Goal: Task Accomplishment & Management: Complete application form

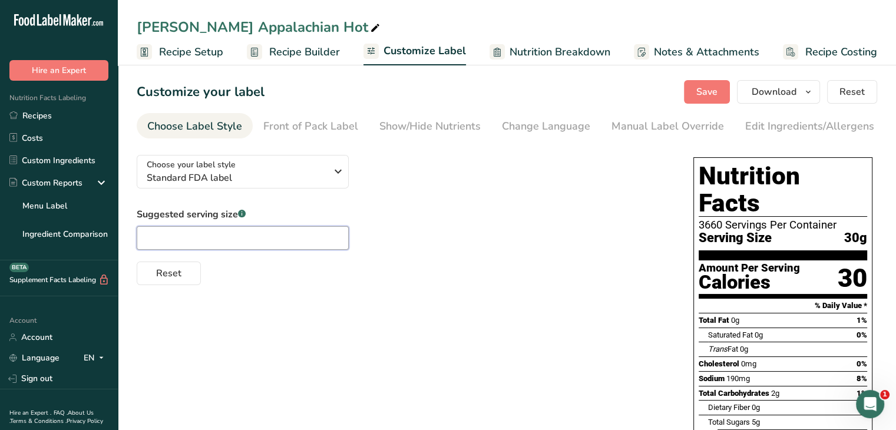
click at [283, 231] on input "text" at bounding box center [243, 238] width 212 height 24
type input "2"
type input "2 Tbsp"
click at [334, 177] on icon "button" at bounding box center [338, 171] width 14 height 21
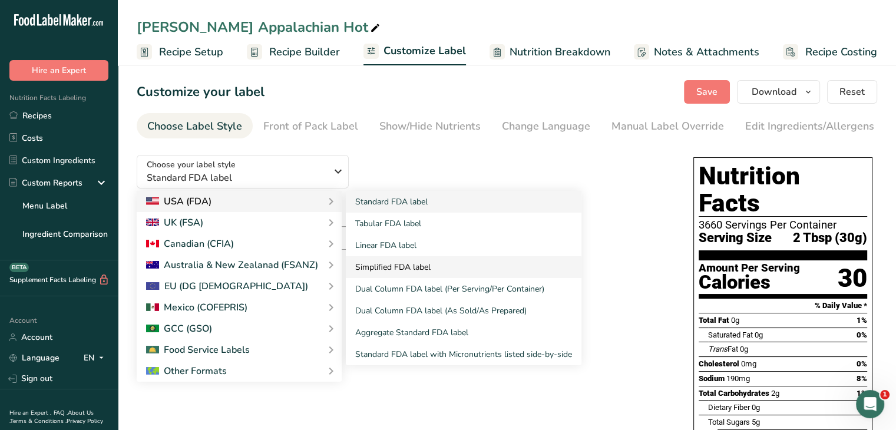
click at [397, 276] on link "Simplified FDA label" at bounding box center [464, 267] width 236 height 22
type input "2 Tbsp (30g)"
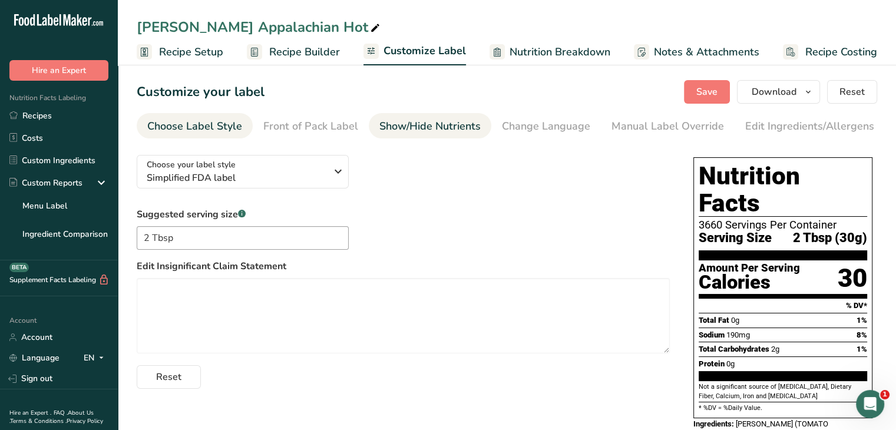
click at [446, 121] on div "Show/Hide Nutrients" at bounding box center [429, 126] width 101 height 16
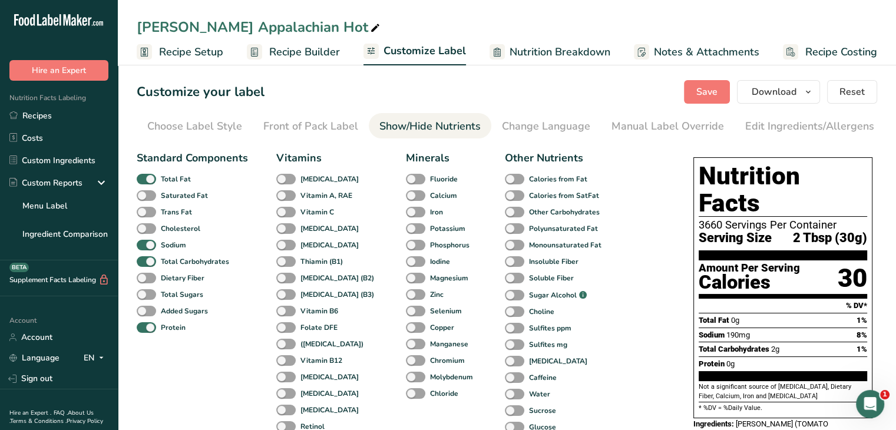
scroll to position [0, 115]
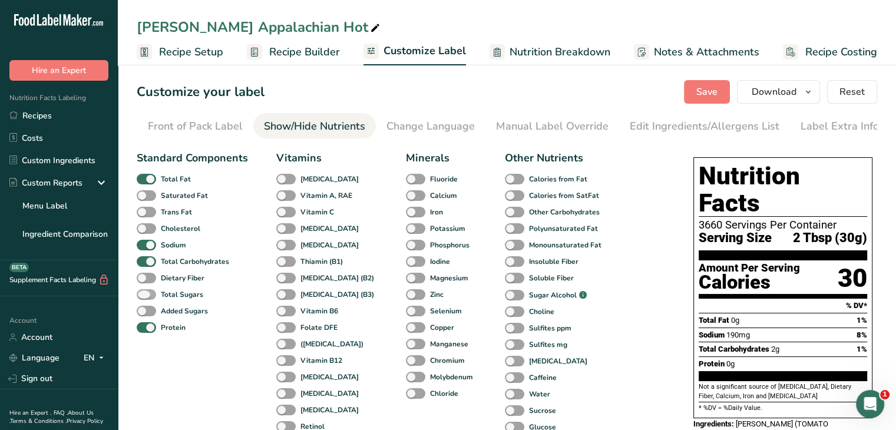
click at [150, 295] on span at bounding box center [146, 294] width 19 height 11
click at [144, 295] on input "Total Sugars" at bounding box center [141, 294] width 8 height 8
checkbox input "true"
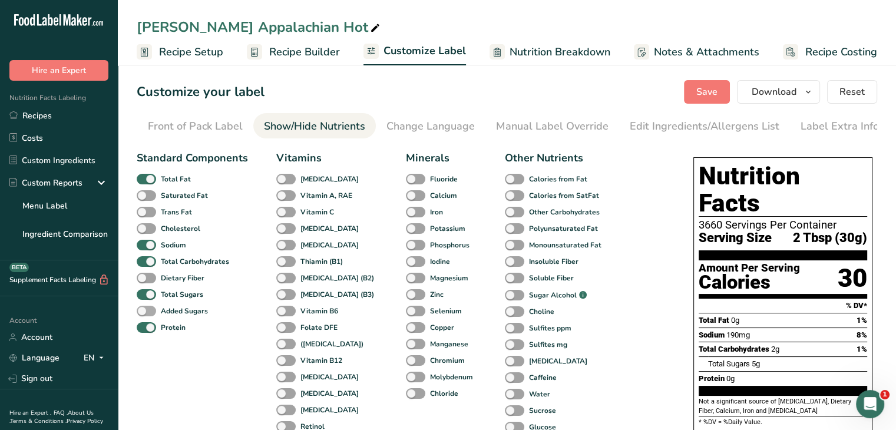
click at [151, 316] on span at bounding box center [146, 311] width 19 height 11
click at [144, 314] on input "Added Sugars" at bounding box center [141, 311] width 8 height 8
checkbox input "true"
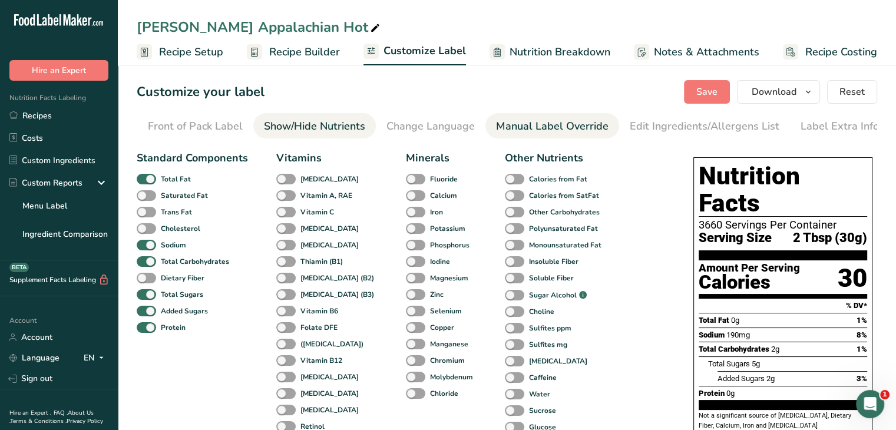
click at [527, 127] on div "Manual Label Override" at bounding box center [552, 126] width 112 height 16
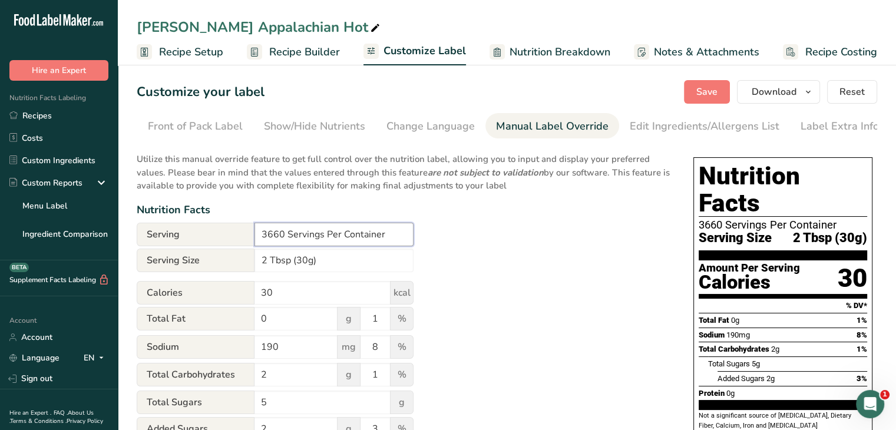
drag, startPoint x: 292, startPoint y: 236, endPoint x: 212, endPoint y: 238, distance: 80.1
click at [212, 238] on div "Serving 3660 Servings Per Container" at bounding box center [275, 235] width 277 height 24
click at [285, 236] on input "3660 Servings Per Container" at bounding box center [333, 235] width 159 height 24
click at [330, 241] on input "3660 Servings Per Container" at bounding box center [333, 235] width 159 height 24
drag, startPoint x: 282, startPoint y: 238, endPoint x: 200, endPoint y: 244, distance: 82.1
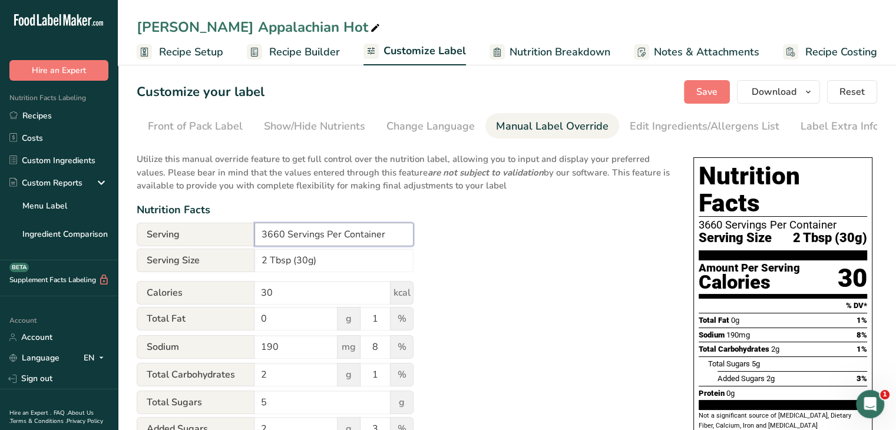
click at [200, 244] on div "Serving 3660 Servings Per Container" at bounding box center [275, 235] width 277 height 24
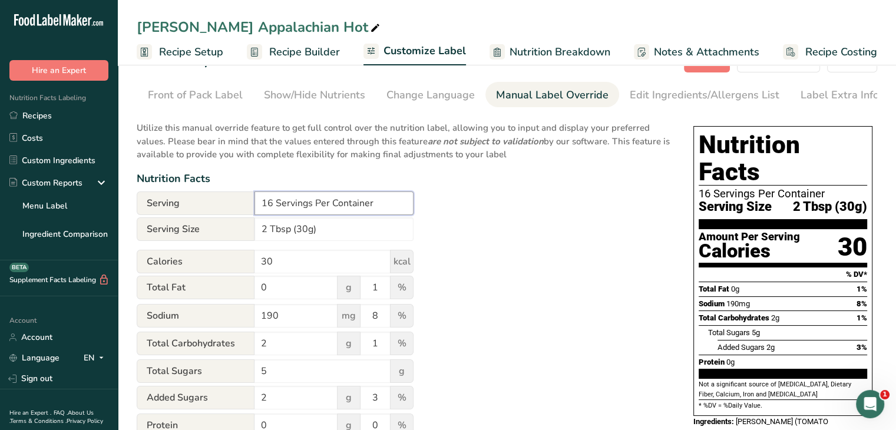
scroll to position [0, 0]
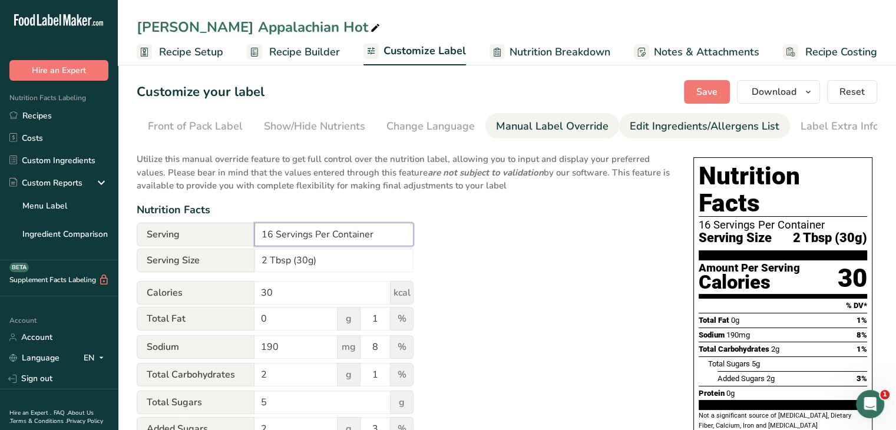
type input "16 Servings Per Container"
click at [718, 121] on div "Edit Ingredients/Allergens List" at bounding box center [705, 126] width 150 height 16
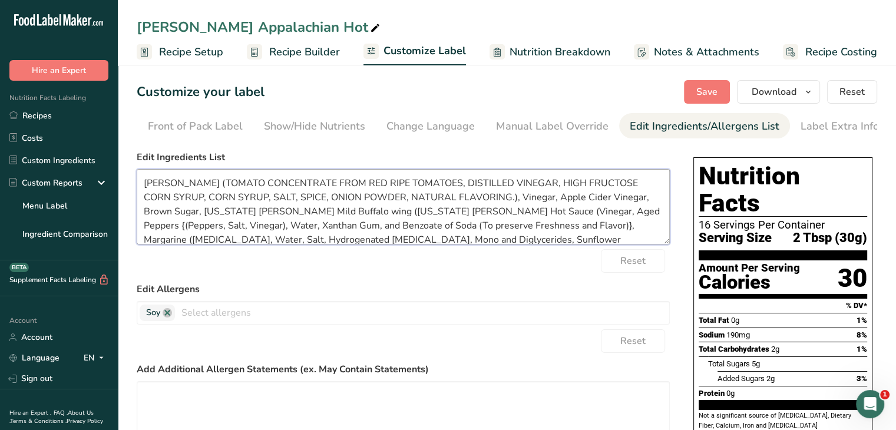
drag, startPoint x: 167, startPoint y: 189, endPoint x: 115, endPoint y: 191, distance: 51.9
click at [115, 191] on div ".a-20{fill:#fff;} Hire an Expert Nutrition Facts Labeling Recipes Costs Custom …" at bounding box center [448, 337] width 896 height 675
drag, startPoint x: 222, startPoint y: 184, endPoint x: 191, endPoint y: 187, distance: 31.3
click at [191, 187] on textarea "Ketchup (TOMATO CONCENTRATE FROM RED RIPE TOMATOES, DISTILLED VINEGAR, HIGH FRU…" at bounding box center [403, 206] width 533 height 75
drag, startPoint x: 285, startPoint y: 185, endPoint x: 225, endPoint y: 191, distance: 60.3
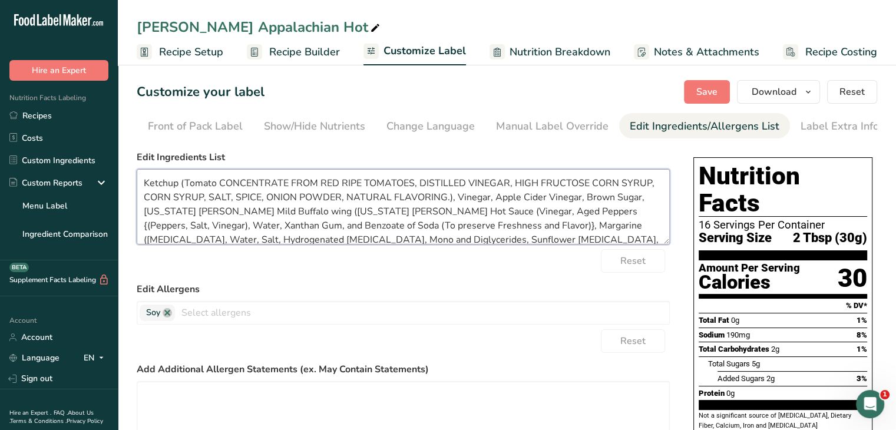
click at [225, 191] on textarea "Ketchup (Tomato CONCENTRATE FROM RED RIPE TOMATOES, DISTILLED VINEGAR, HIGH FRU…" at bounding box center [403, 206] width 533 height 75
drag, startPoint x: 297, startPoint y: 186, endPoint x: 276, endPoint y: 188, distance: 20.7
click at [276, 188] on textarea "Ketchup (Tomato Concentrate FROM RED RIPE TOMATOES, DISTILLED VINEGAR, HIGH FRU…" at bounding box center [403, 206] width 533 height 75
drag, startPoint x: 310, startPoint y: 188, endPoint x: 303, endPoint y: 189, distance: 7.7
click at [303, 189] on textarea "Ketchup (Tomato Concentrate From RED RIPE TOMATOES, DISTILLED VINEGAR, HIGH FRU…" at bounding box center [403, 206] width 533 height 75
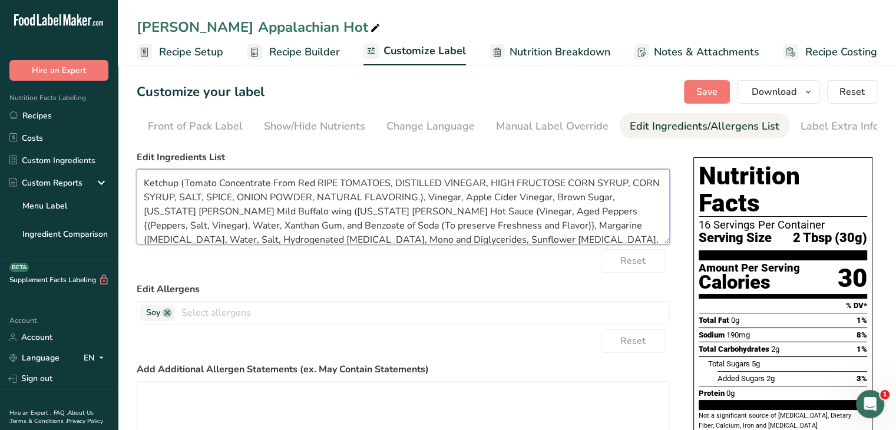
drag, startPoint x: 332, startPoint y: 187, endPoint x: 322, endPoint y: 191, distance: 11.1
click at [319, 192] on textarea "Ketchup (Tomato Concentrate From Red RIPE TOMATOES, DISTILLED VINEGAR, HIGH FRU…" at bounding box center [403, 206] width 533 height 75
drag, startPoint x: 329, startPoint y: 187, endPoint x: 320, endPoint y: 187, distance: 8.8
click at [320, 187] on textarea "Ketchup (Tomato Concentrate From Red RIPE TOMATOES, DISTILLED VINEGAR, HIGH FRU…" at bounding box center [403, 206] width 533 height 75
drag, startPoint x: 384, startPoint y: 185, endPoint x: 342, endPoint y: 188, distance: 41.9
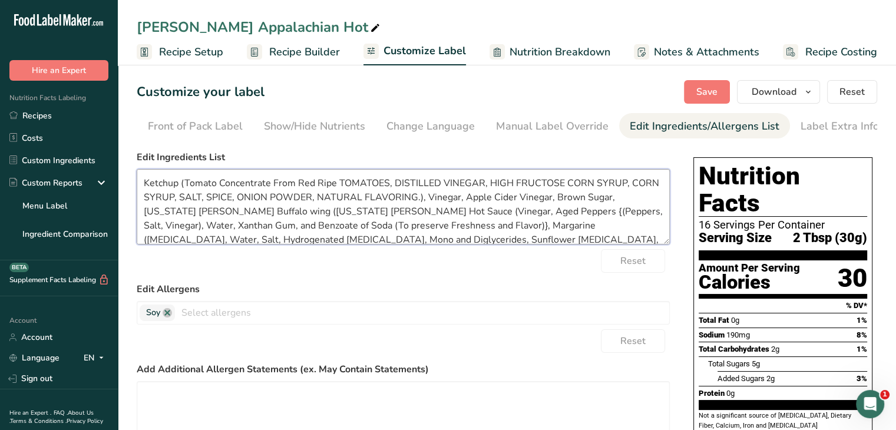
click at [342, 188] on textarea "Ketchup (Tomato Concentrate From Red Ripe TOMATOES, DISTILLED VINEGAR, HIGH FRU…" at bounding box center [403, 206] width 533 height 75
drag, startPoint x: 425, startPoint y: 187, endPoint x: 389, endPoint y: 192, distance: 36.3
click at [387, 191] on textarea "Ketchup (Tomato Concentrate From Red Ripe Tomatoes, DISTILLED VINEGAR, HIGH FRU…" at bounding box center [403, 206] width 533 height 75
drag, startPoint x: 459, startPoint y: 187, endPoint x: 427, endPoint y: 191, distance: 32.6
click at [427, 191] on textarea "Ketchup (Tomato Concentrate From Red Ripe Tomatoes, Distilled VINEGAR, HIGH FRU…" at bounding box center [403, 206] width 533 height 75
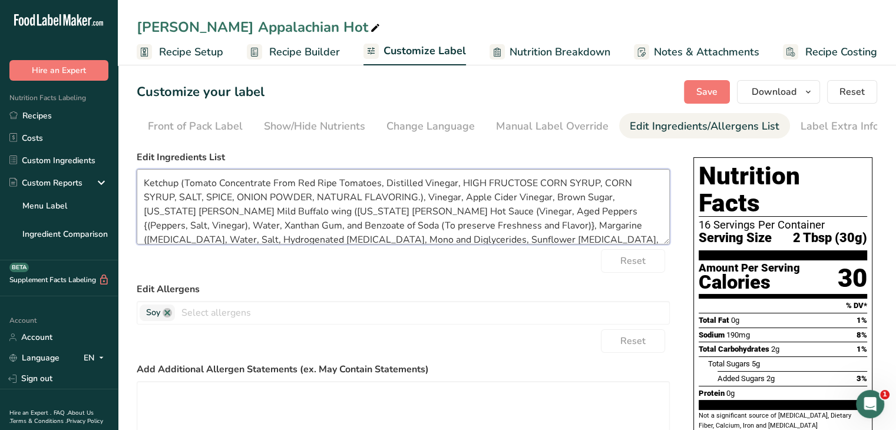
drag, startPoint x: 479, startPoint y: 185, endPoint x: 464, endPoint y: 189, distance: 15.3
click at [464, 189] on textarea "Ketchup (Tomato Concentrate From Red Ripe Tomatoes, Distilled Vinegar, HIGH FRU…" at bounding box center [403, 206] width 533 height 75
drag, startPoint x: 526, startPoint y: 183, endPoint x: 485, endPoint y: 187, distance: 41.4
click at [485, 187] on textarea "Ketchup (Tomato Concentrate From Red Ripe Tomatoes, Distilled Vinegar, High FRU…" at bounding box center [403, 206] width 533 height 75
drag, startPoint x: 544, startPoint y: 185, endPoint x: 526, endPoint y: 190, distance: 18.3
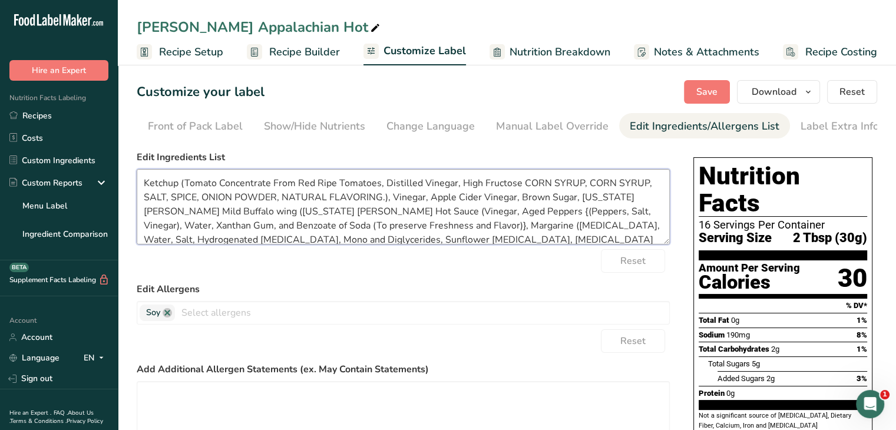
click at [526, 190] on textarea "Ketchup (Tomato Concentrate From Red Ripe Tomatoes, Distilled Vinegar, High Fru…" at bounding box center [403, 206] width 533 height 75
drag, startPoint x: 569, startPoint y: 187, endPoint x: 546, endPoint y: 191, distance: 22.8
click at [546, 191] on textarea "Ketchup (Tomato Concentrate From Red Ripe Tomatoes, Distilled Vinegar, High Fru…" at bounding box center [403, 206] width 533 height 75
drag, startPoint x: 596, startPoint y: 187, endPoint x: 574, endPoint y: 188, distance: 21.8
click at [574, 188] on textarea "Ketchup (Tomato Concentrate From Red Ripe Tomatoes, Distilled Vinegar, High Fru…" at bounding box center [403, 206] width 533 height 75
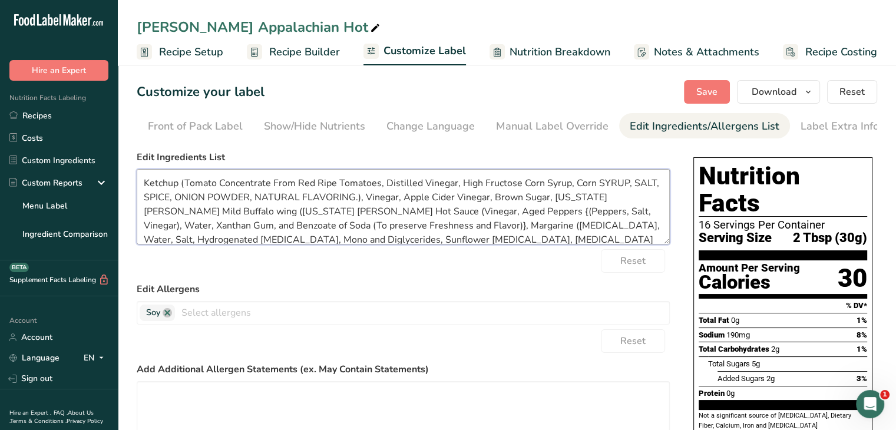
drag, startPoint x: 620, startPoint y: 189, endPoint x: 595, endPoint y: 191, distance: 24.8
click at [595, 191] on textarea "Ketchup (Tomato Concentrate From Red Ripe Tomatoes, Distilled Vinegar, High Fru…" at bounding box center [403, 206] width 533 height 75
click at [591, 185] on textarea "Ketchup (Tomato Concentrate From Red Ripe Tomatoes, Distilled Vinegar, High Fru…" at bounding box center [403, 206] width 533 height 75
drag, startPoint x: 641, startPoint y: 187, endPoint x: 629, endPoint y: 189, distance: 12.6
click at [628, 189] on textarea "Ketchup (Tomato Concentrate From Red Ripe Tomatoes, Distilled Vinegar, High Fru…" at bounding box center [403, 206] width 533 height 75
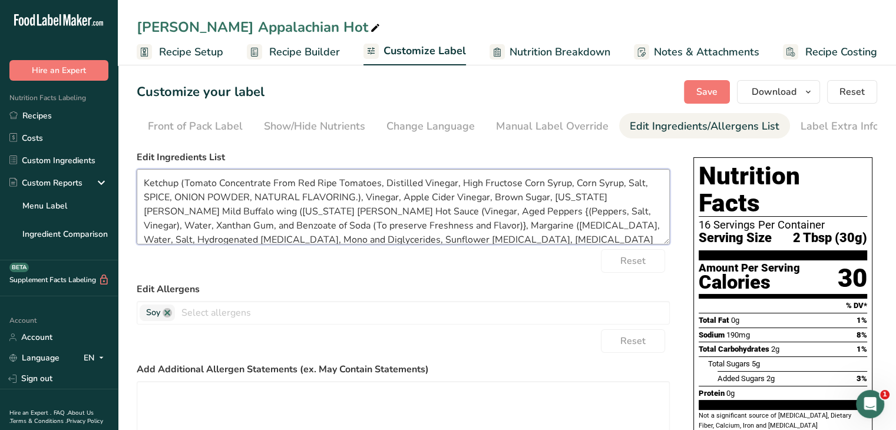
drag, startPoint x: 167, startPoint y: 199, endPoint x: 149, endPoint y: 201, distance: 18.3
click at [149, 201] on textarea "Ketchup (Tomato Concentrate From Red Ripe Tomatoes, Distilled Vinegar, High Fru…" at bounding box center [403, 206] width 533 height 75
drag, startPoint x: 199, startPoint y: 200, endPoint x: 175, endPoint y: 201, distance: 24.2
click at [177, 201] on textarea "Ketchup (Tomato Concentrate From Red Ripe Tomatoes, Distilled Vinegar, High Fru…" at bounding box center [403, 206] width 533 height 75
drag, startPoint x: 241, startPoint y: 202, endPoint x: 202, endPoint y: 198, distance: 39.6
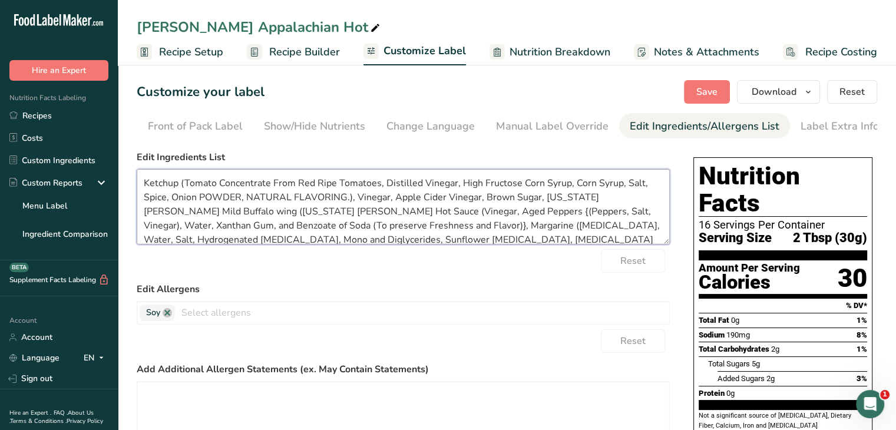
click at [202, 198] on textarea "Ketchup (Tomato Concentrate From Red Ripe Tomatoes, Distilled Vinegar, High Fru…" at bounding box center [403, 206] width 533 height 75
drag, startPoint x: 278, startPoint y: 200, endPoint x: 243, endPoint y: 200, distance: 34.7
click at [243, 200] on textarea "Ketchup (Tomato Concentrate From Red Ripe Tomatoes, Distilled Vinegar, High Fru…" at bounding box center [403, 206] width 533 height 75
drag, startPoint x: 321, startPoint y: 198, endPoint x: 276, endPoint y: 203, distance: 45.6
click at [276, 203] on textarea "Ketchup (Tomato Concentrate From Red Ripe Tomatoes, Distilled Vinegar, High Fru…" at bounding box center [403, 206] width 533 height 75
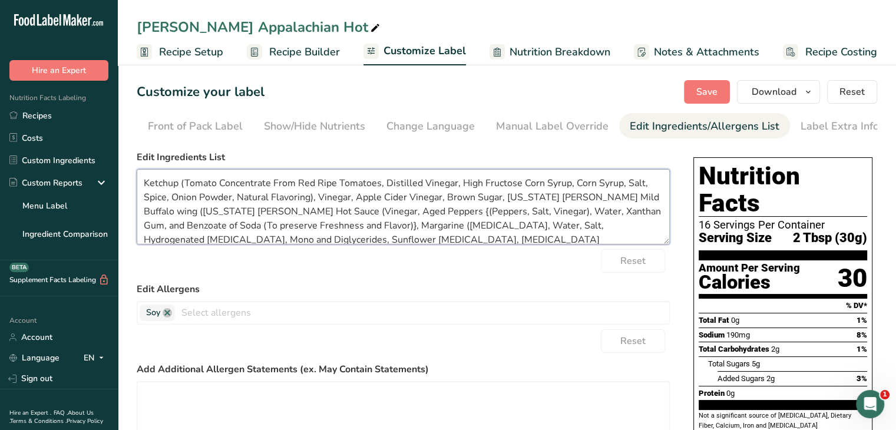
scroll to position [24, 0]
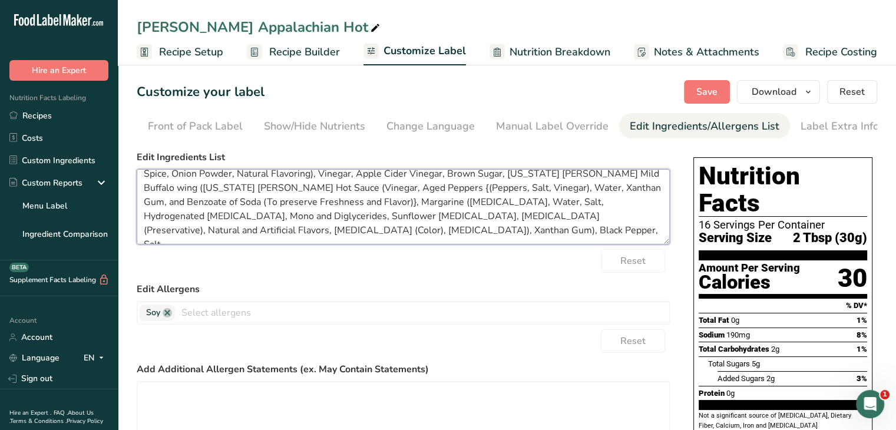
drag, startPoint x: 542, startPoint y: 215, endPoint x: 291, endPoint y: 208, distance: 251.0
click at [291, 208] on textarea "Ketchup (Tomato Concentrate From Red Ripe Tomatoes, Distilled Vinegar, High Fru…" at bounding box center [403, 206] width 533 height 75
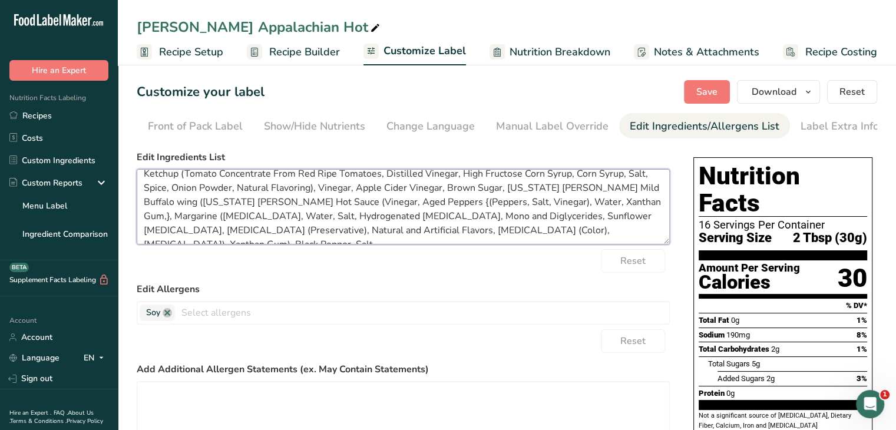
click at [549, 190] on textarea "Ketchup (Tomato Concentrate From Red Ripe Tomatoes, Distilled Vinegar, High Fru…" at bounding box center [403, 206] width 533 height 75
click at [629, 189] on textarea "Ketchup (Tomato Concentrate From Red Ripe Tomatoes, Distilled Vinegar, High Fru…" at bounding box center [403, 206] width 533 height 75
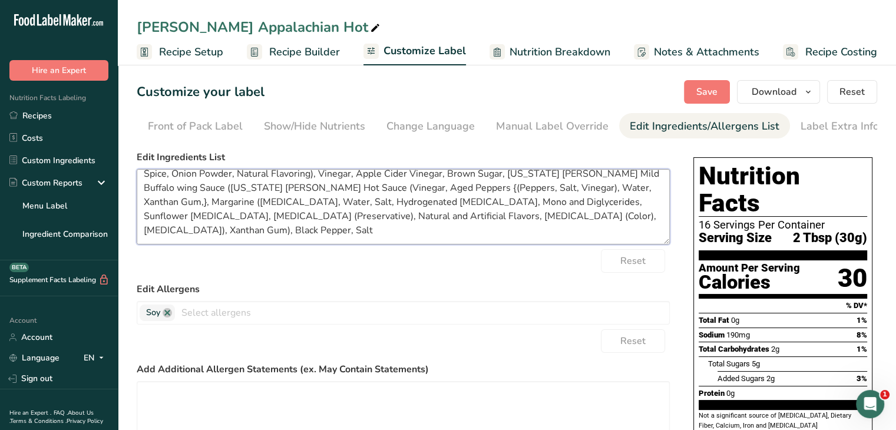
click at [572, 193] on textarea "Ketchup (Tomato Concentrate From Red Ripe Tomatoes, Distilled Vinegar, High Fru…" at bounding box center [403, 206] width 533 height 75
click at [373, 191] on textarea "Ketchup (Tomato Concentrate From Red Ripe Tomatoes, Distilled Vinegar, High Fru…" at bounding box center [403, 206] width 533 height 75
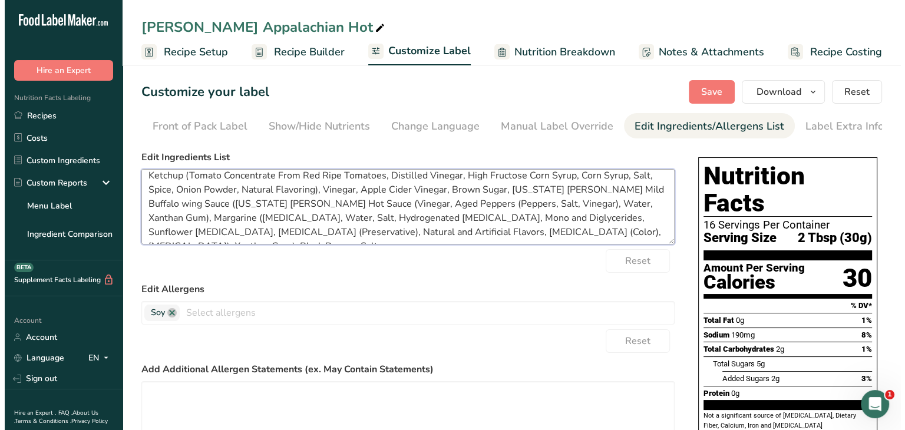
scroll to position [0, 0]
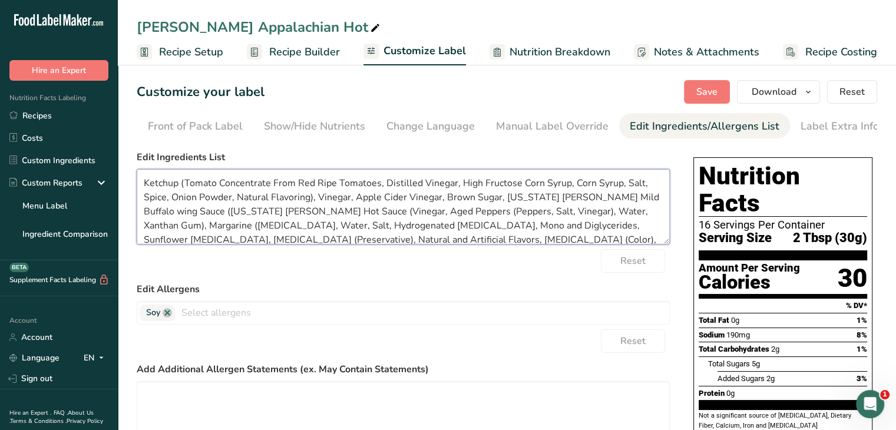
type textarea "Ketchup (Tomato Concentrate From Red Ripe Tomatoes, Distilled Vinegar, High Fru…"
click at [297, 48] on span "Recipe Builder" at bounding box center [304, 52] width 71 height 16
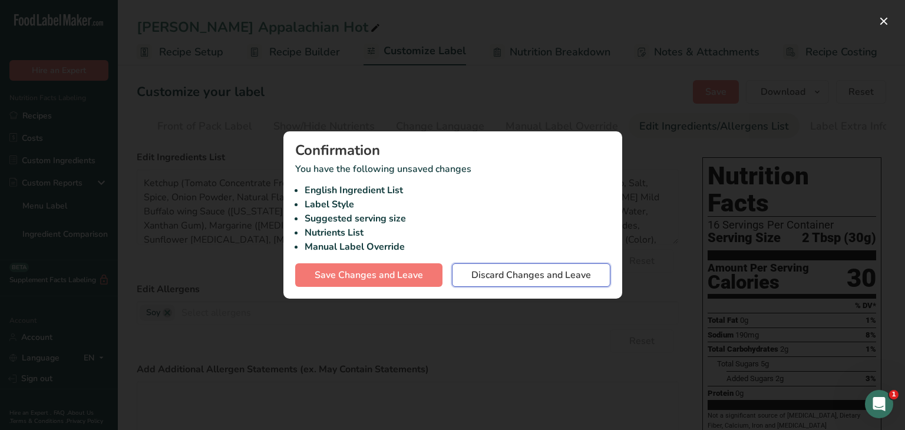
click at [491, 275] on span "Discard Changes and Leave" at bounding box center [531, 275] width 120 height 14
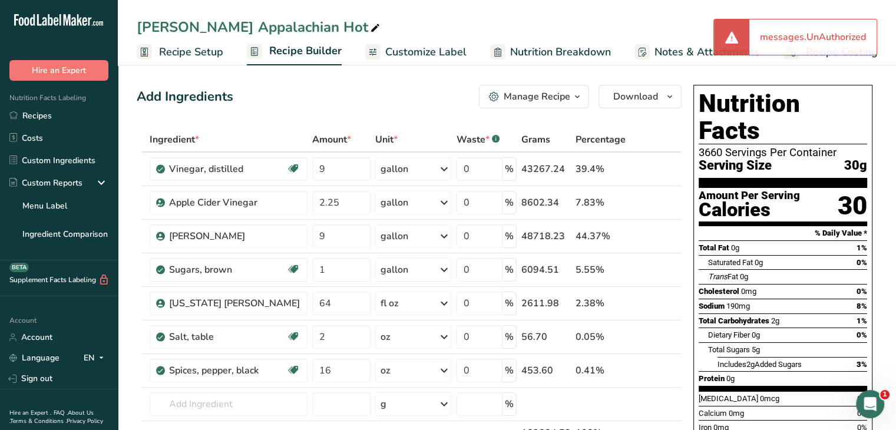
click at [405, 50] on span "Customize Label" at bounding box center [425, 52] width 81 height 16
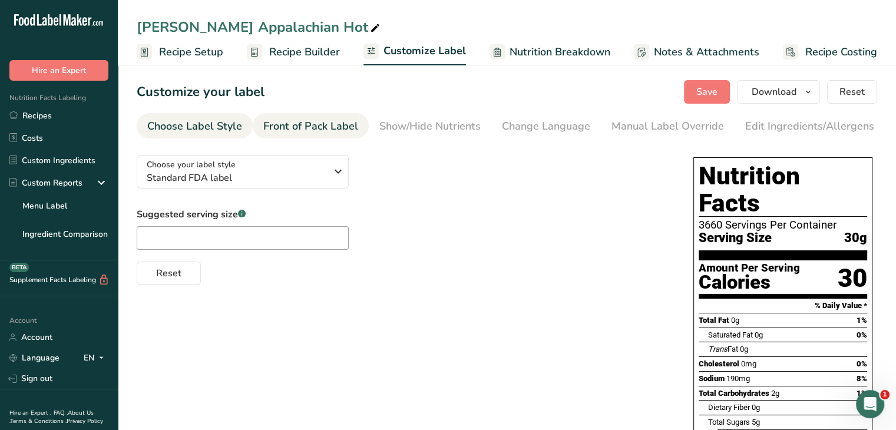
click at [323, 128] on div "Front of Pack Label" at bounding box center [310, 126] width 95 height 16
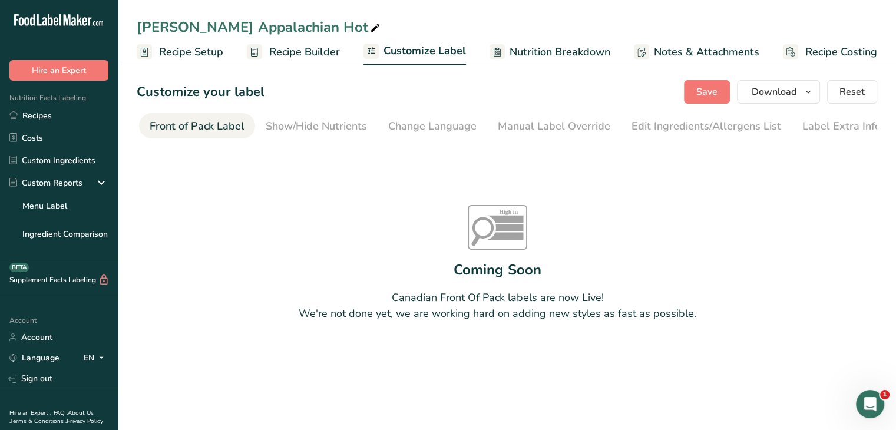
scroll to position [0, 114]
click at [198, 119] on div "Front of Pack Label" at bounding box center [196, 126] width 95 height 16
click at [320, 47] on span "Recipe Builder" at bounding box center [304, 52] width 71 height 16
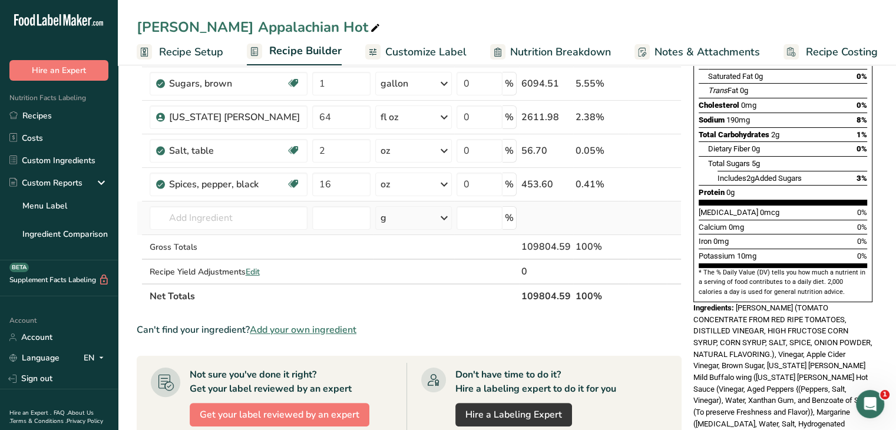
scroll to position [177, 0]
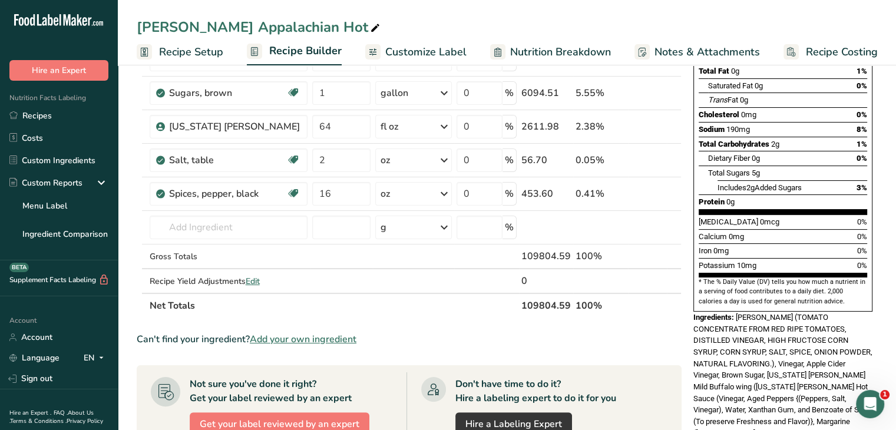
click at [420, 51] on span "Customize Label" at bounding box center [425, 52] width 81 height 16
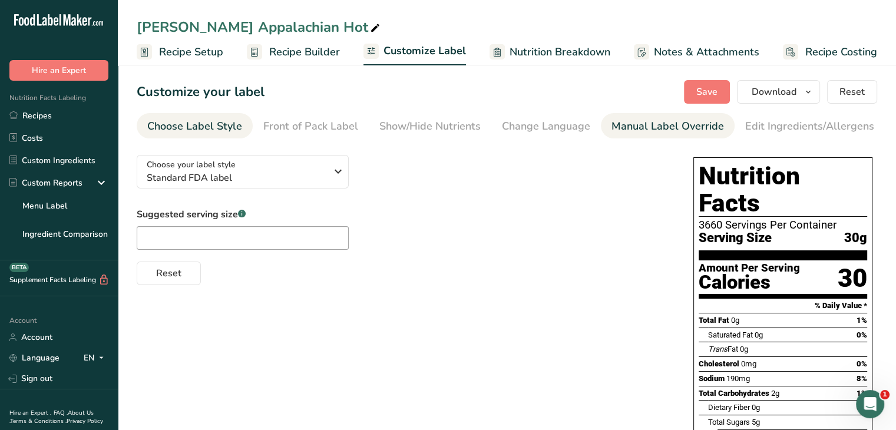
click at [645, 122] on div "Manual Label Override" at bounding box center [667, 126] width 112 height 16
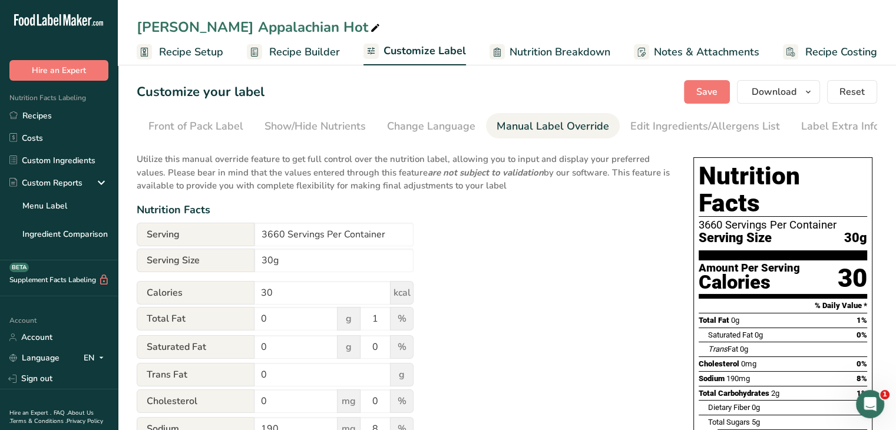
scroll to position [0, 115]
click at [706, 127] on div "Edit Ingredients/Allergens List" at bounding box center [705, 126] width 150 height 16
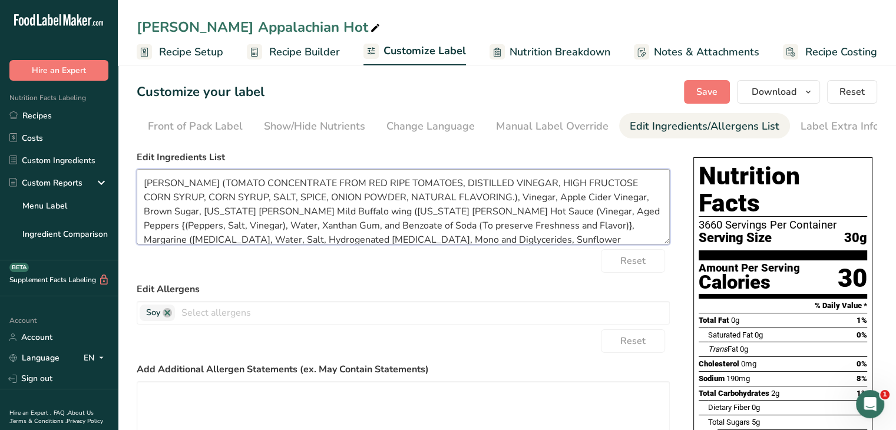
drag, startPoint x: 210, startPoint y: 185, endPoint x: 444, endPoint y: 175, distance: 234.6
click at [444, 175] on textarea "[PERSON_NAME] (TOMATO CONCENTRATE FROM RED RIPE TOMATOES, DISTILLED VINEGAR, HI…" at bounding box center [403, 206] width 533 height 75
drag, startPoint x: 300, startPoint y: 183, endPoint x: 390, endPoint y: 184, distance: 90.1
click at [390, 184] on textarea "[PERSON_NAME] (Tomato Concentrate, DISTILLED VINEGAR, HIGH FRUCTOSE CORN SYRUP,…" at bounding box center [403, 206] width 533 height 75
drag, startPoint x: 375, startPoint y: 184, endPoint x: 510, endPoint y: 183, distance: 135.4
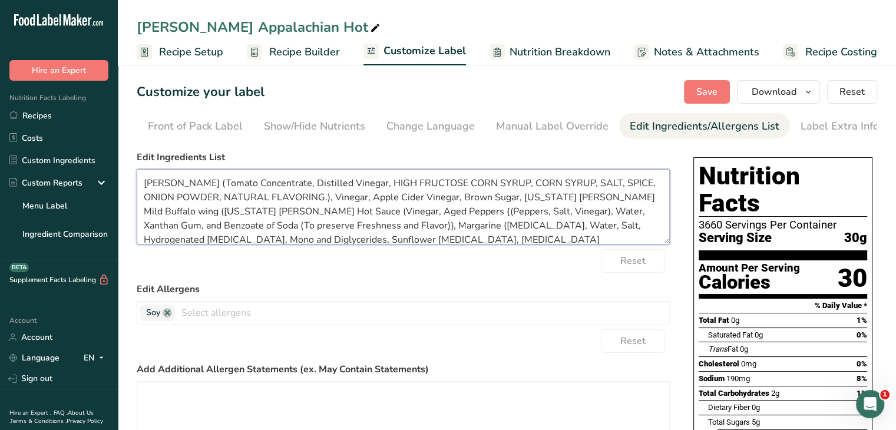
click at [510, 183] on textarea "[PERSON_NAME] (Tomato Concentrate, Distilled Vinegar, HIGH FRUCTOSE CORN SYRUP,…" at bounding box center [403, 206] width 533 height 75
drag, startPoint x: 488, startPoint y: 187, endPoint x: 546, endPoint y: 184, distance: 58.3
click at [546, 184] on textarea "[PERSON_NAME] (Tomato Concentrate, Distilled Vinegar, High Fructose Corn Syrup,…" at bounding box center [403, 206] width 533 height 75
drag, startPoint x: 539, startPoint y: 184, endPoint x: 559, endPoint y: 183, distance: 20.1
click at [559, 183] on textarea "[PERSON_NAME] (Tomato Concentrate, Distilled Vinegar, High Fructose Corn Syrup,…" at bounding box center [403, 206] width 533 height 75
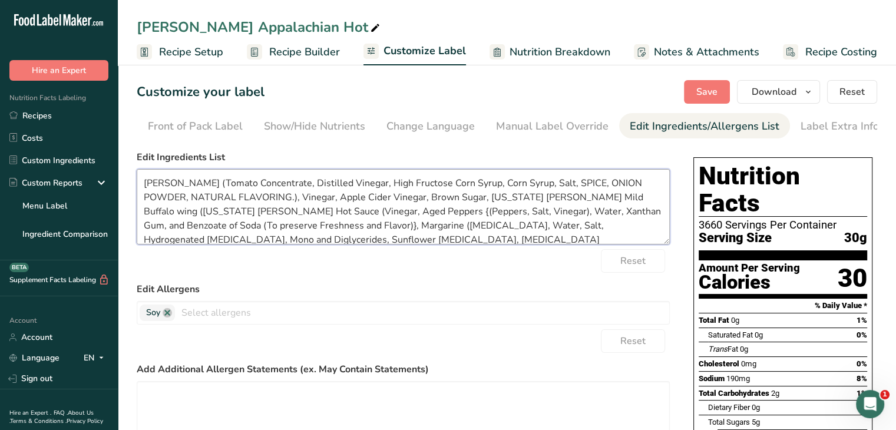
drag, startPoint x: 562, startPoint y: 185, endPoint x: 585, endPoint y: 185, distance: 23.0
click at [585, 185] on textarea "[PERSON_NAME] (Tomato Concentrate, Distilled Vinegar, High Fructose Corn Syrup,…" at bounding box center [403, 206] width 533 height 75
drag, startPoint x: 591, startPoint y: 185, endPoint x: 184, endPoint y: 201, distance: 407.3
click at [184, 201] on textarea "[PERSON_NAME] (Tomato Concentrate, Distilled Vinegar, High Fructose Corn Syrup,…" at bounding box center [403, 206] width 533 height 75
drag, startPoint x: 142, startPoint y: 200, endPoint x: 243, endPoint y: 202, distance: 100.7
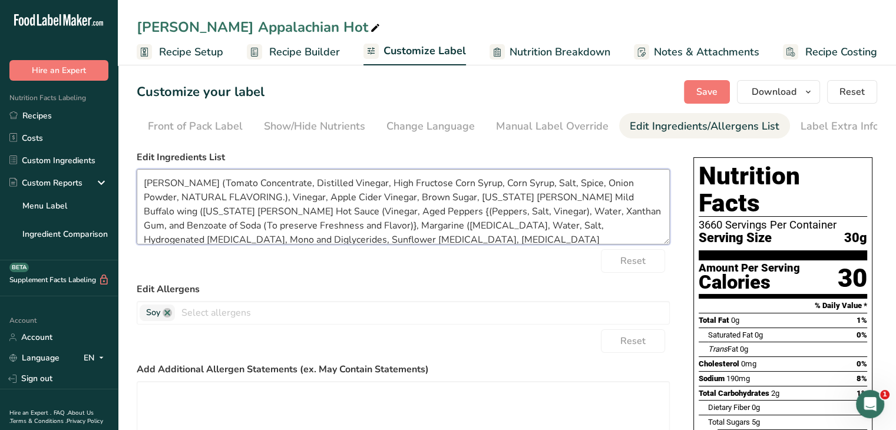
click at [243, 202] on textarea "[PERSON_NAME] (Tomato Concentrate, Distilled Vinegar, High Fructose Corn Syrup,…" at bounding box center [403, 206] width 533 height 75
drag, startPoint x: 482, startPoint y: 200, endPoint x: 415, endPoint y: 197, distance: 67.2
click at [415, 197] on textarea "[PERSON_NAME] (Tomato Concentrate, Distilled Vinegar, High Fructose Corn Syrup,…" at bounding box center [403, 206] width 533 height 75
click at [454, 201] on textarea "[PERSON_NAME] (Tomato Concentrate, Distilled Vinegar, High Fructose Corn Syrup,…" at bounding box center [403, 206] width 533 height 75
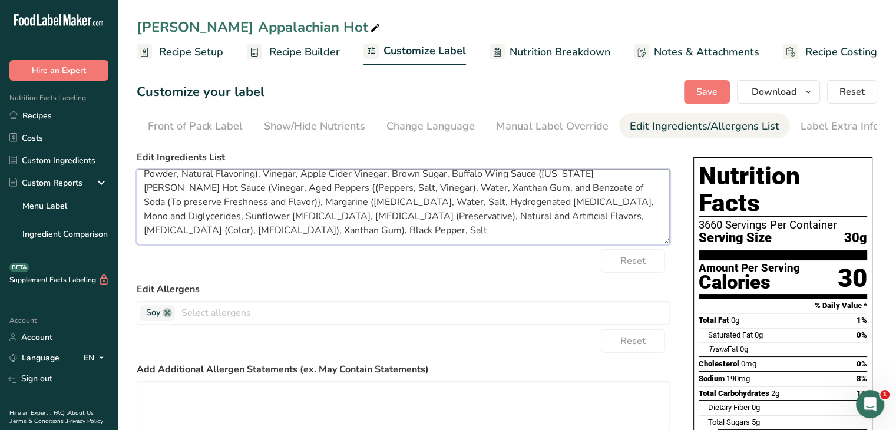
drag, startPoint x: 407, startPoint y: 216, endPoint x: 172, endPoint y: 206, distance: 235.2
click at [172, 206] on textarea "[PERSON_NAME] (Tomato Concentrate, Distilled Vinegar, High Fructose Corn Syrup,…" at bounding box center [403, 206] width 533 height 75
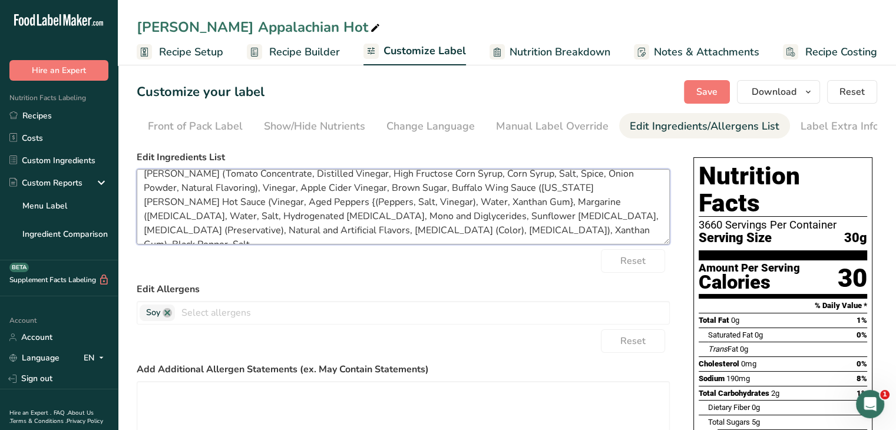
drag, startPoint x: 386, startPoint y: 218, endPoint x: 519, endPoint y: 218, distance: 133.7
click at [519, 218] on textarea "[PERSON_NAME] (Tomato Concentrate, Distilled Vinegar, High Fructose Corn Syrup,…" at bounding box center [403, 206] width 533 height 75
click at [250, 233] on textarea "[PERSON_NAME] (Tomato Concentrate, Distilled Vinegar, High Fructose Corn Syrup,…" at bounding box center [403, 206] width 533 height 75
click at [405, 207] on textarea "[PERSON_NAME] (Tomato Concentrate, Distilled Vinegar, High Fructose Corn Syrup,…" at bounding box center [403, 206] width 533 height 75
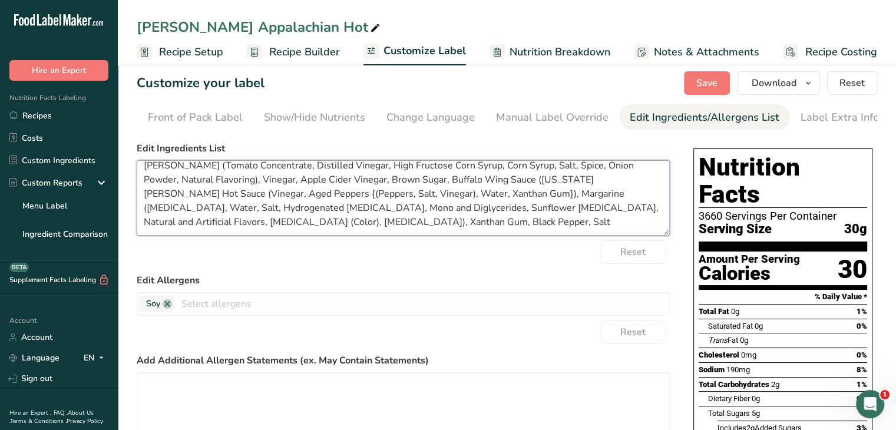
scroll to position [0, 0]
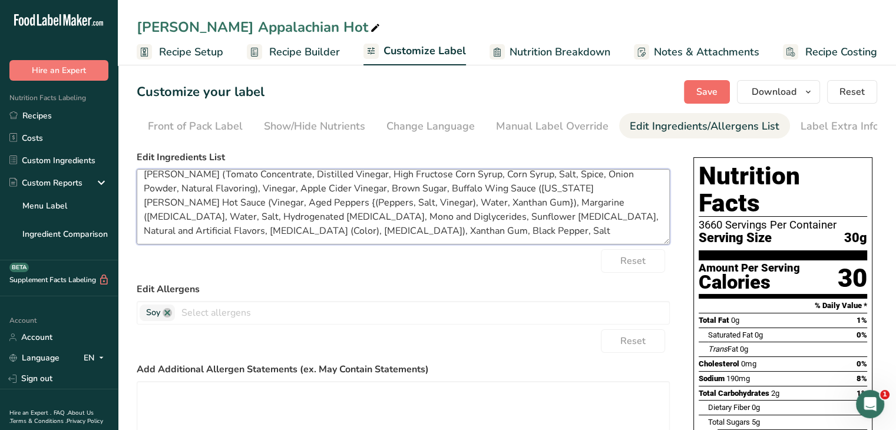
type textarea "[PERSON_NAME] (Tomato Concentrate, Distilled Vinegar, High Fructose Corn Syrup,…"
click at [708, 92] on span "Save" at bounding box center [706, 92] width 21 height 14
click at [806, 95] on icon "button" at bounding box center [807, 92] width 9 height 15
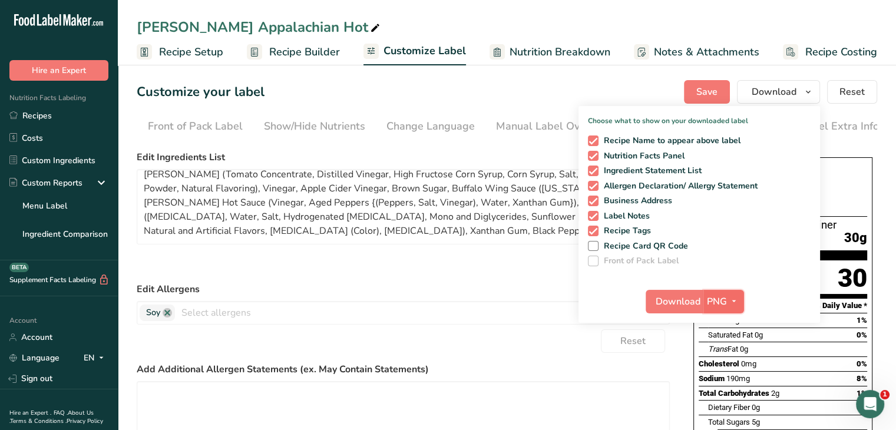
click at [737, 301] on icon "button" at bounding box center [733, 301] width 9 height 15
click at [721, 385] on link "PDF" at bounding box center [725, 383] width 38 height 19
click at [693, 307] on span "Download" at bounding box center [678, 301] width 45 height 14
click at [582, 374] on label "Add Additional Allergen Statements (ex. May Contain Statements)" at bounding box center [403, 369] width 533 height 14
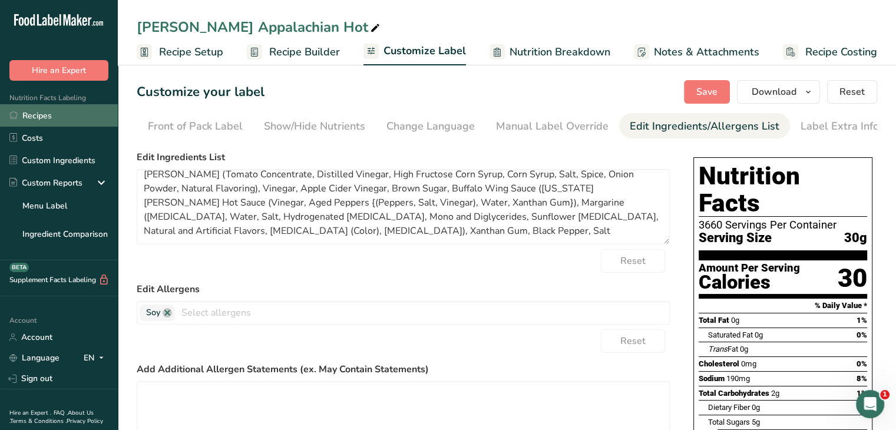
click at [24, 121] on link "Recipes" at bounding box center [59, 115] width 118 height 22
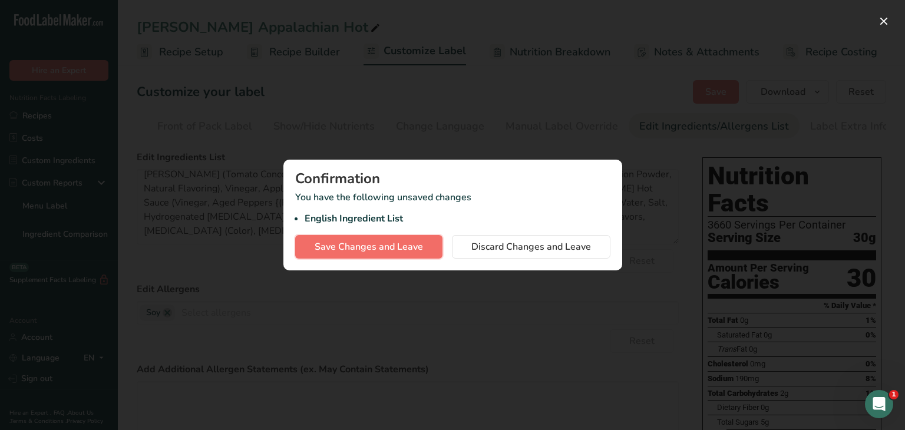
click at [380, 245] on span "Save Changes and Leave" at bounding box center [368, 247] width 108 height 14
click at [413, 238] on button "Save Changes and Leave" at bounding box center [368, 247] width 147 height 24
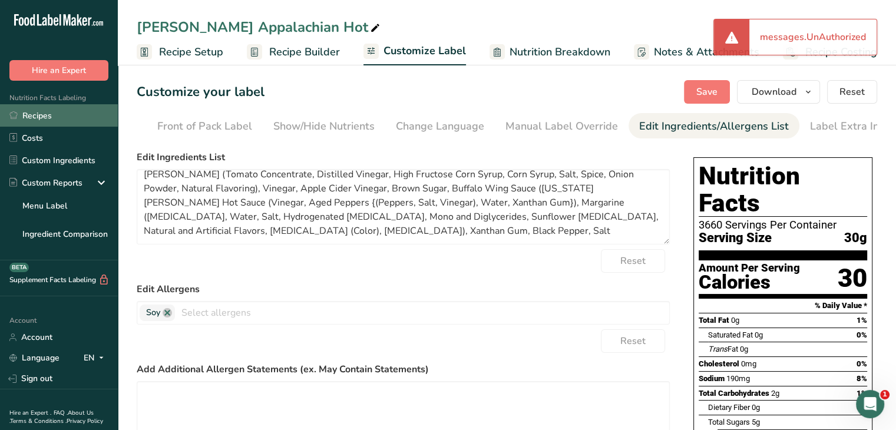
click at [34, 120] on link "Recipes" at bounding box center [59, 115] width 118 height 22
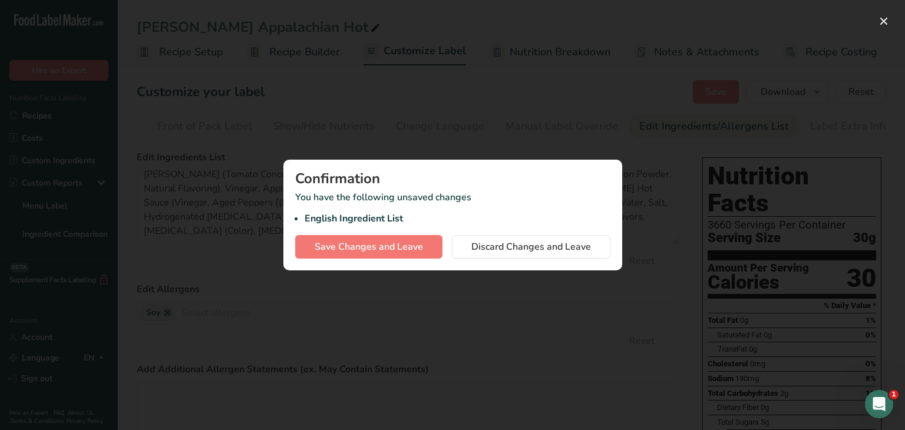
click at [333, 231] on div "Confirmation You have the following unsaved changes English Ingredient List Sav…" at bounding box center [452, 215] width 339 height 111
click at [339, 253] on span "Save Changes and Leave" at bounding box center [368, 247] width 108 height 14
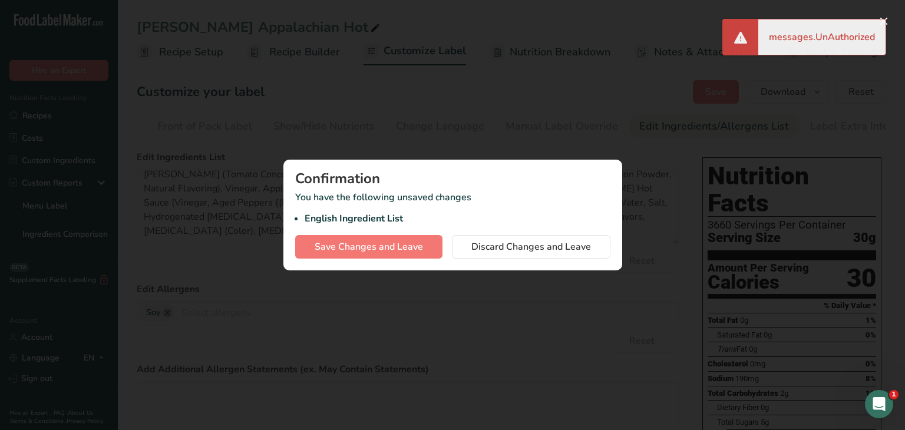
click at [884, 22] on div "messages.UnAuthorized" at bounding box center [821, 36] width 127 height 35
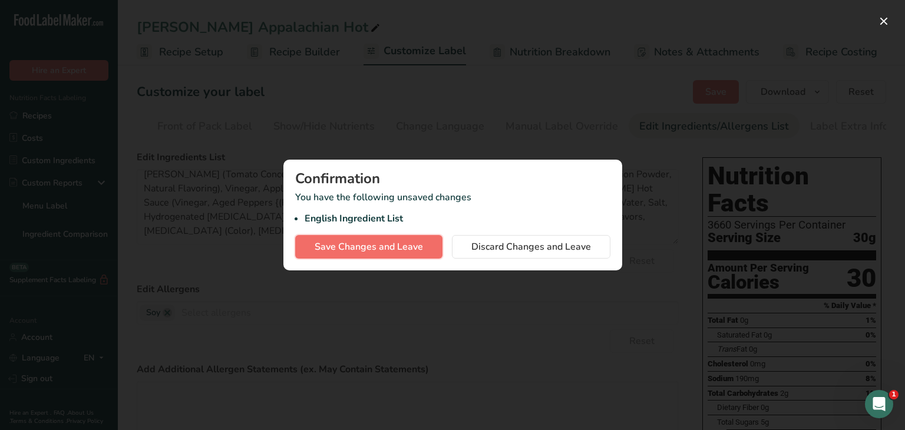
click at [372, 255] on button "Save Changes and Leave" at bounding box center [368, 247] width 147 height 24
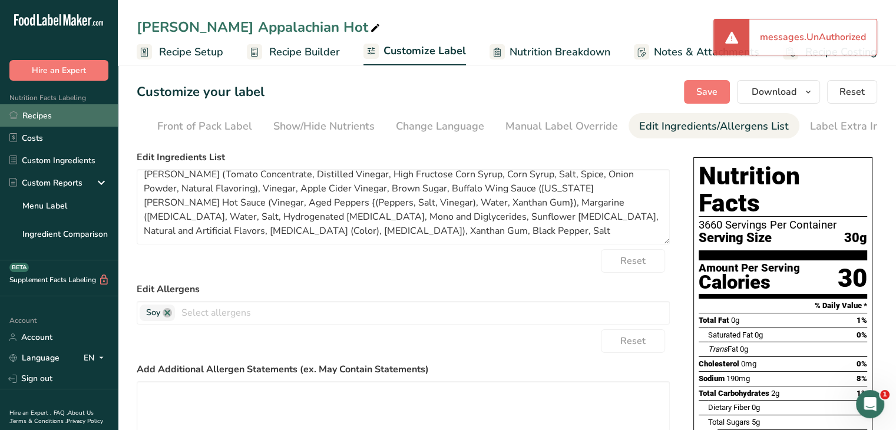
click at [33, 107] on link "Recipes" at bounding box center [59, 115] width 118 height 22
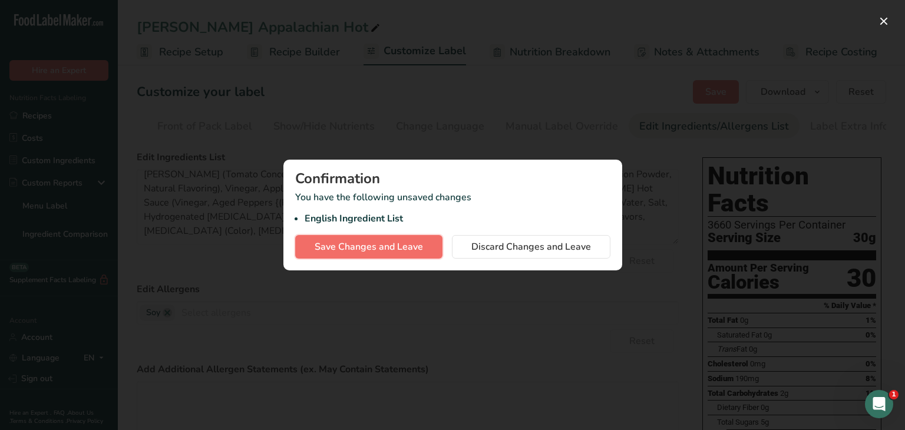
click at [349, 243] on span "Save Changes and Leave" at bounding box center [368, 247] width 108 height 14
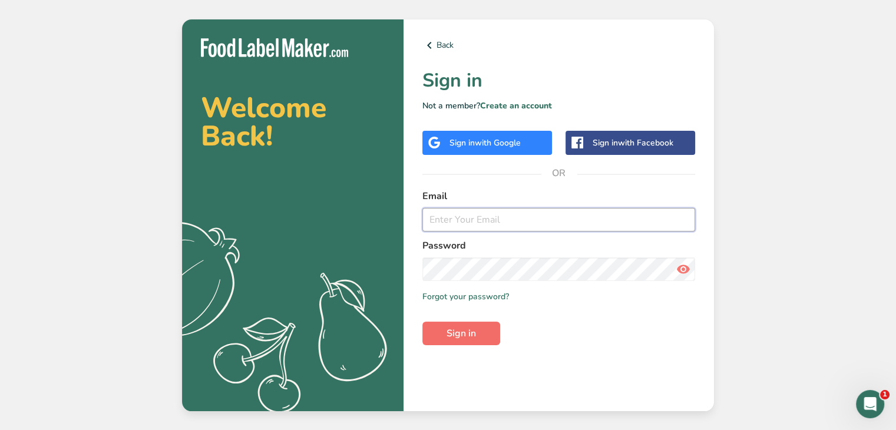
type input "[PERSON_NAME][EMAIL_ADDRESS][DOMAIN_NAME]"
click at [477, 330] on button "Sign in" at bounding box center [461, 334] width 78 height 24
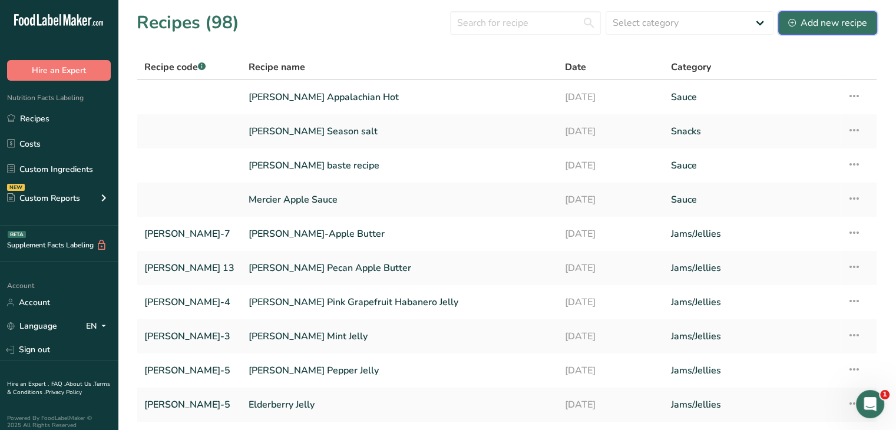
click at [811, 18] on div "Add new recipe" at bounding box center [827, 23] width 79 height 14
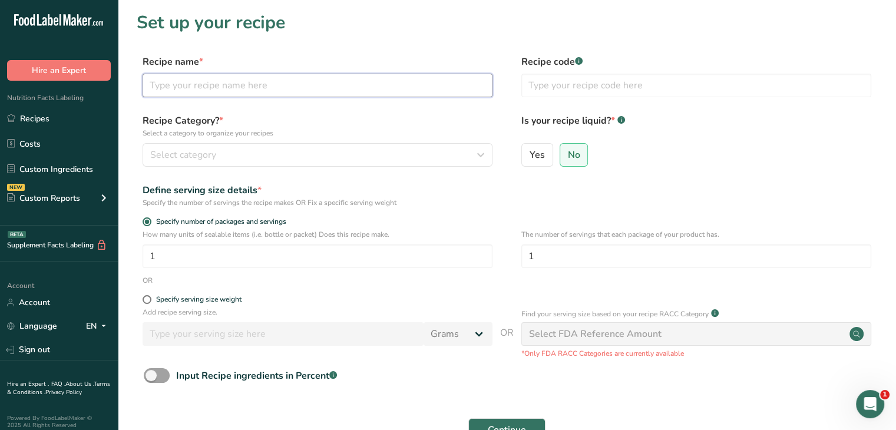
click at [291, 83] on input "text" at bounding box center [318, 86] width 350 height 24
type input "Buck N Janes Carolina Hot"
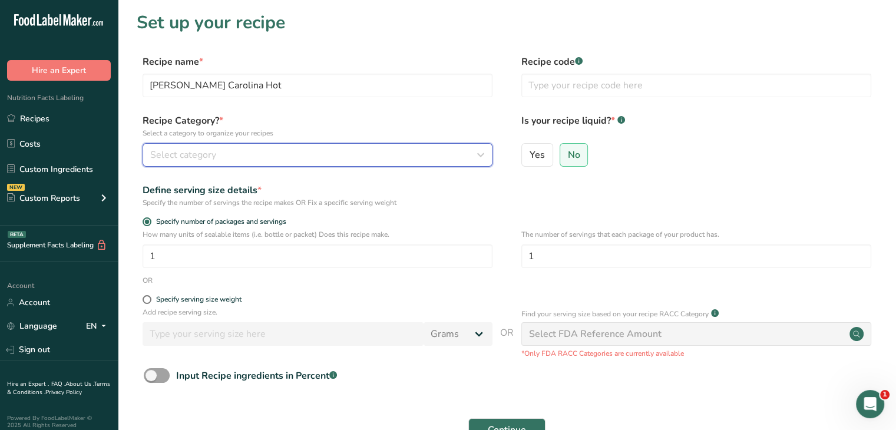
click at [373, 150] on div "Select category" at bounding box center [313, 155] width 327 height 14
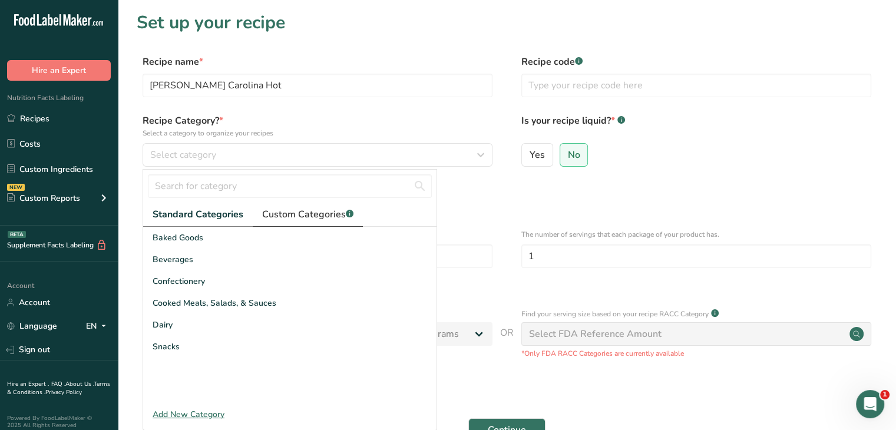
click at [329, 210] on span "Custom Categories .a-a{fill:#347362;}.b-a{fill:#fff;}" at bounding box center [307, 214] width 91 height 14
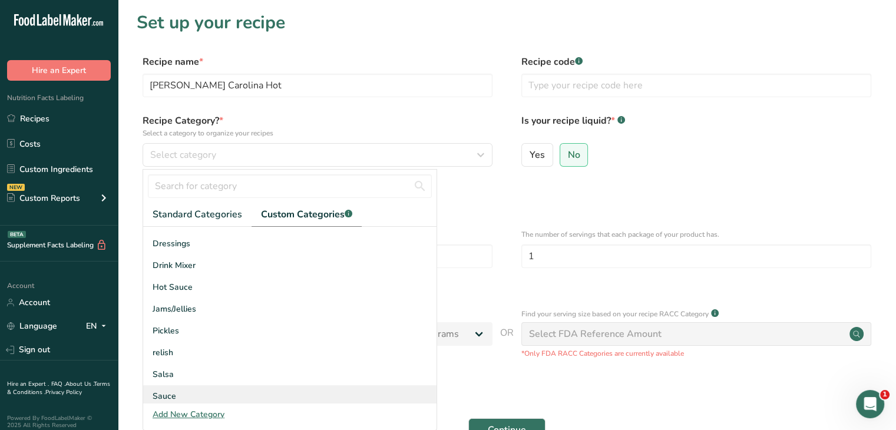
scroll to position [64, 0]
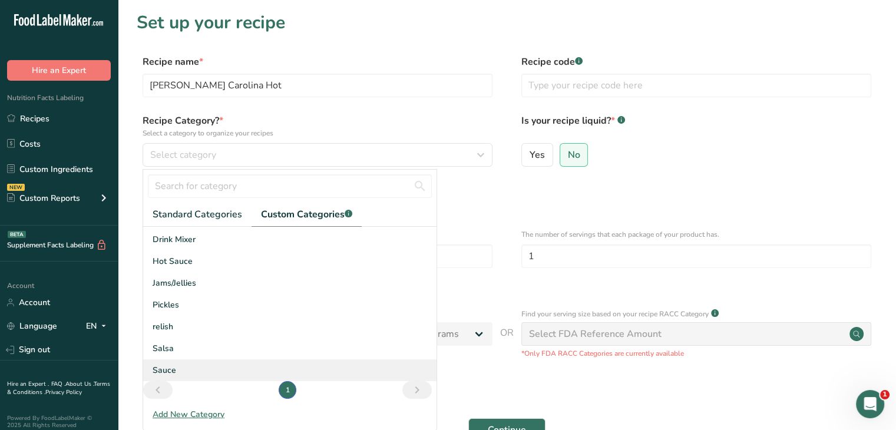
click at [186, 363] on div "Sauce" at bounding box center [289, 370] width 293 height 22
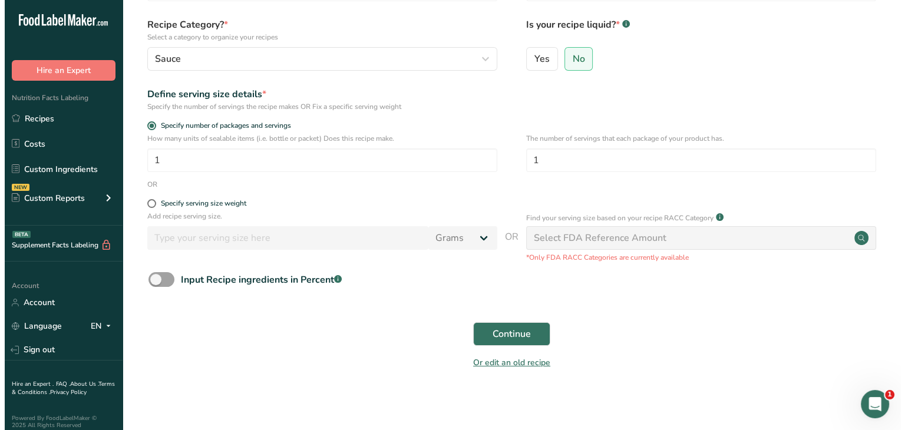
scroll to position [99, 0]
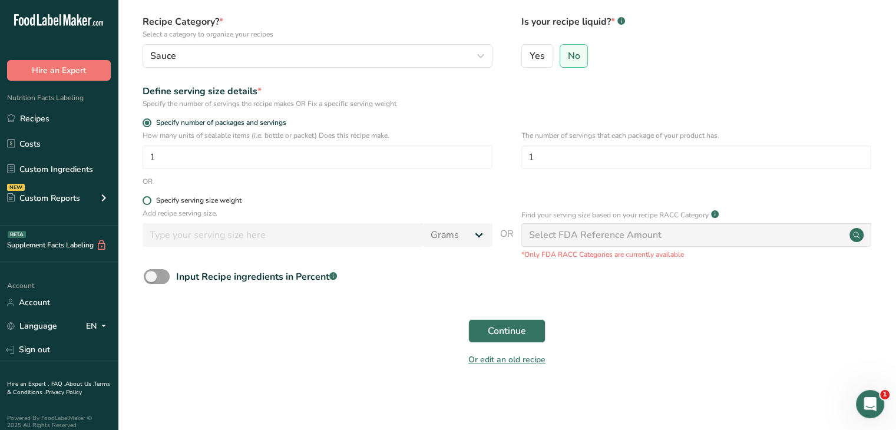
click at [147, 201] on span at bounding box center [147, 200] width 9 height 9
click at [147, 201] on input "Specify serving size weight" at bounding box center [147, 201] width 8 height 8
radio input "true"
radio input "false"
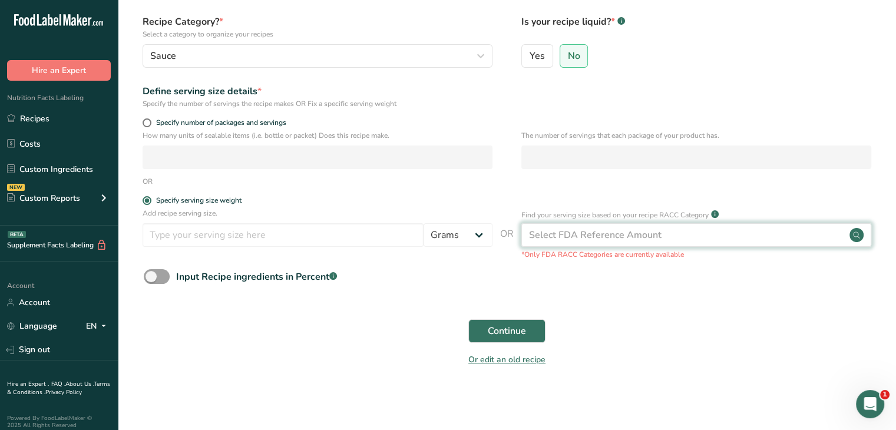
click at [635, 238] on div "Select FDA Reference Amount" at bounding box center [595, 235] width 132 height 14
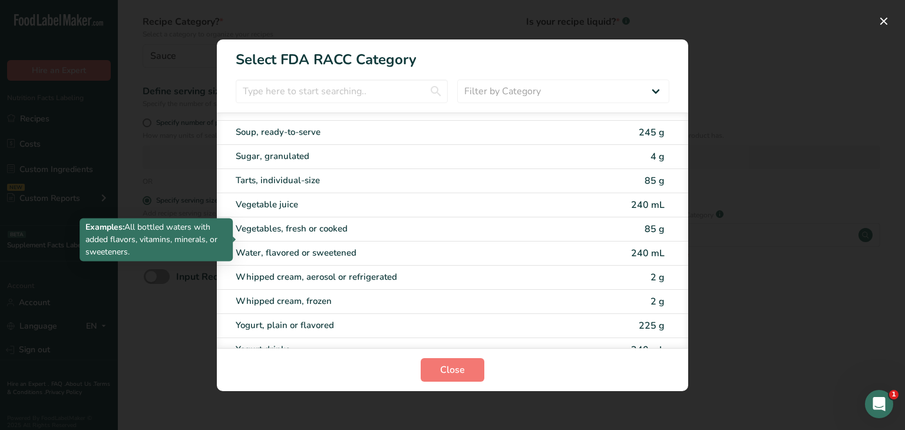
scroll to position [2301, 0]
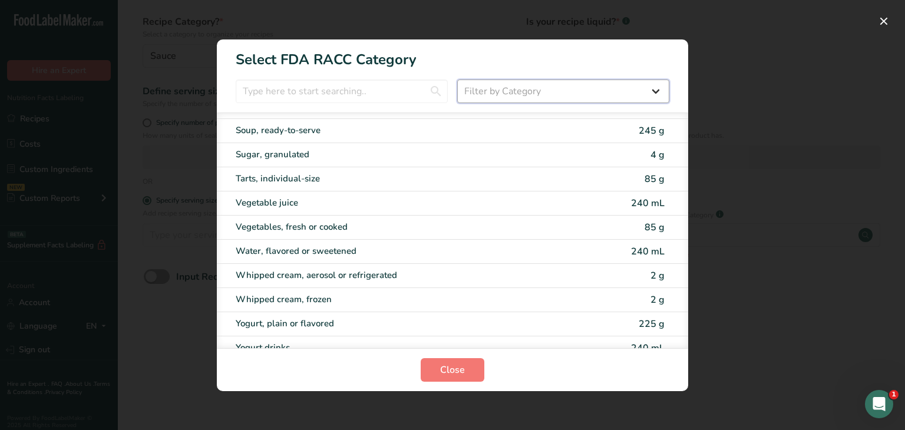
click at [498, 83] on select "Filter by Category All Bakery products Beverages Cereals and other grain produc…" at bounding box center [563, 91] width 212 height 24
select select "22"
click at [457, 79] on select "Filter by Category All Bakery products Beverages Cereals and other grain produc…" at bounding box center [563, 91] width 212 height 24
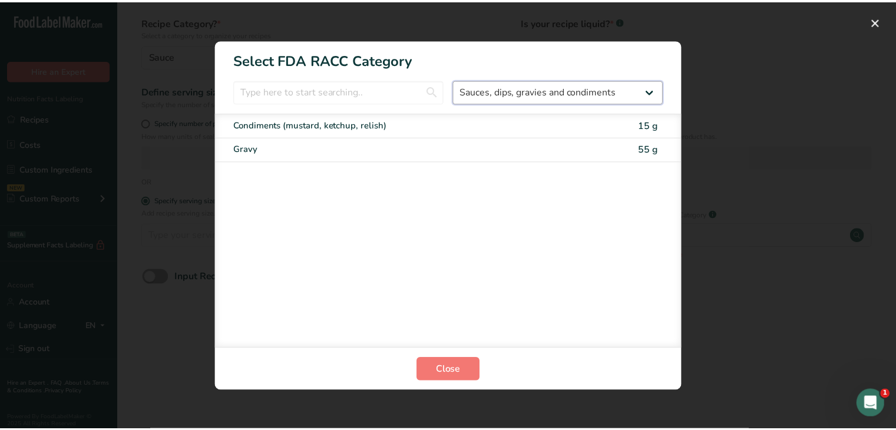
scroll to position [0, 0]
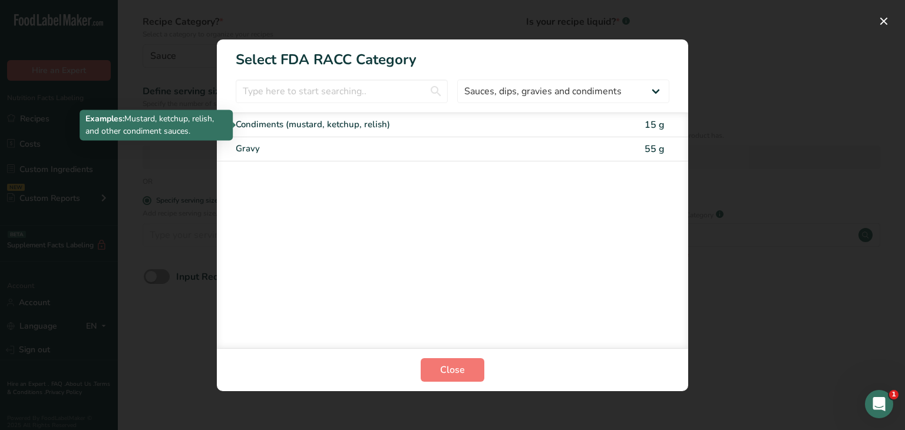
click at [536, 126] on div "Condiments (mustard, ketchup, relish)" at bounding box center [403, 125] width 334 height 14
type input "15"
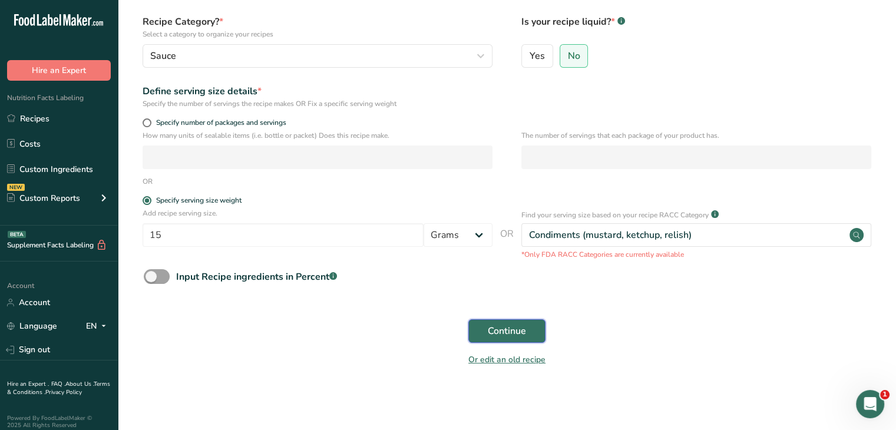
click at [495, 330] on span "Continue" at bounding box center [507, 331] width 38 height 14
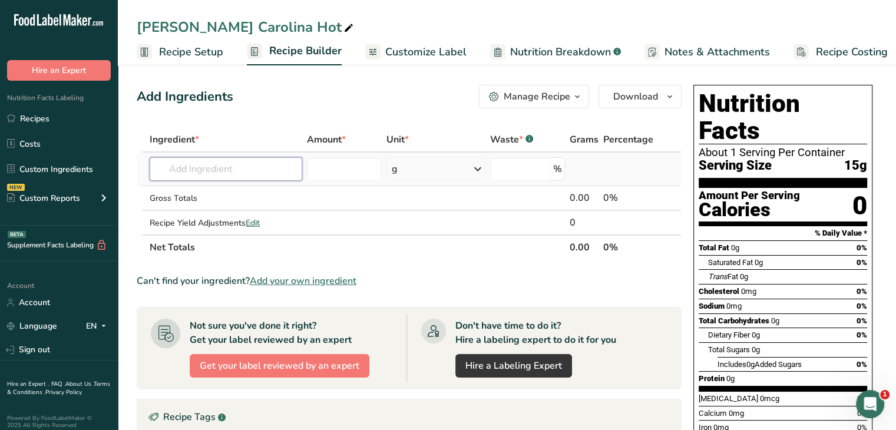
click at [246, 167] on input "text" at bounding box center [226, 169] width 153 height 24
type input "Hunts Ketchup"
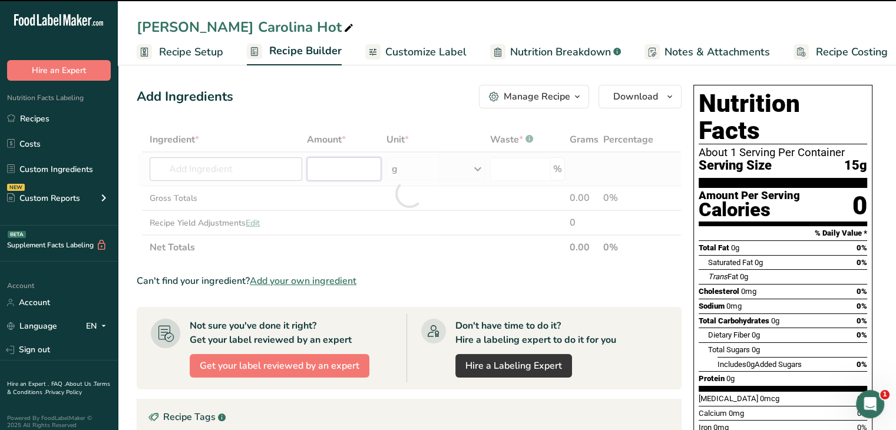
type input "0"
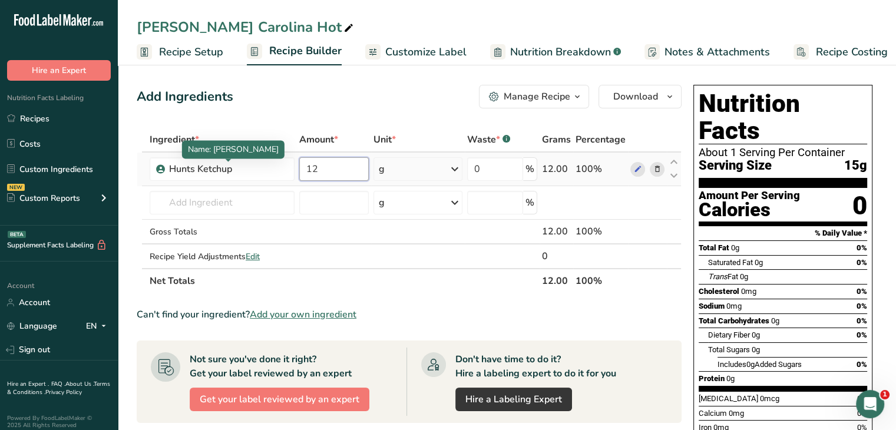
type input "12"
click at [457, 168] on icon at bounding box center [455, 168] width 14 height 21
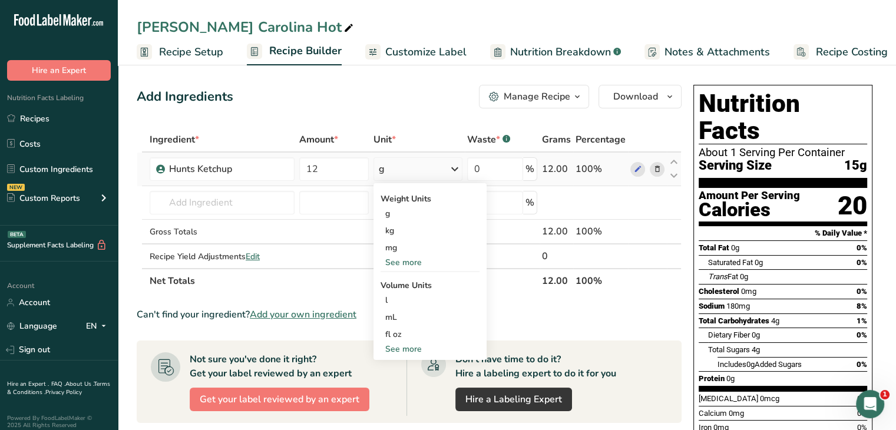
click at [418, 349] on div "See more" at bounding box center [429, 349] width 99 height 12
select select "22"
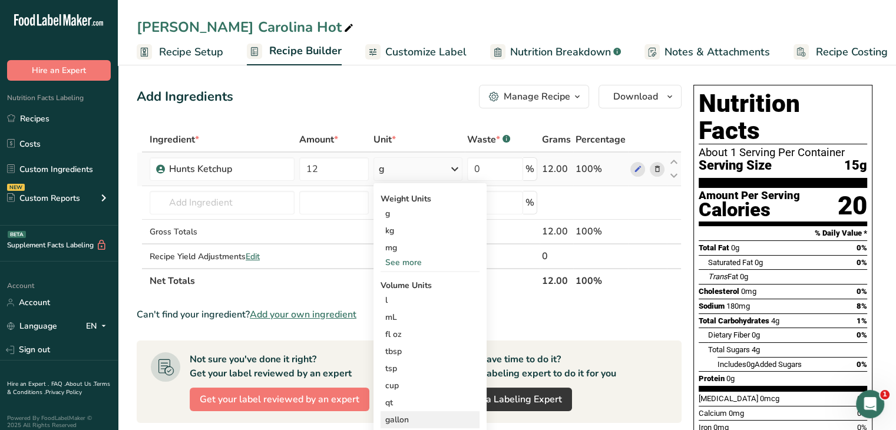
click at [413, 421] on div "gallon" at bounding box center [430, 419] width 90 height 12
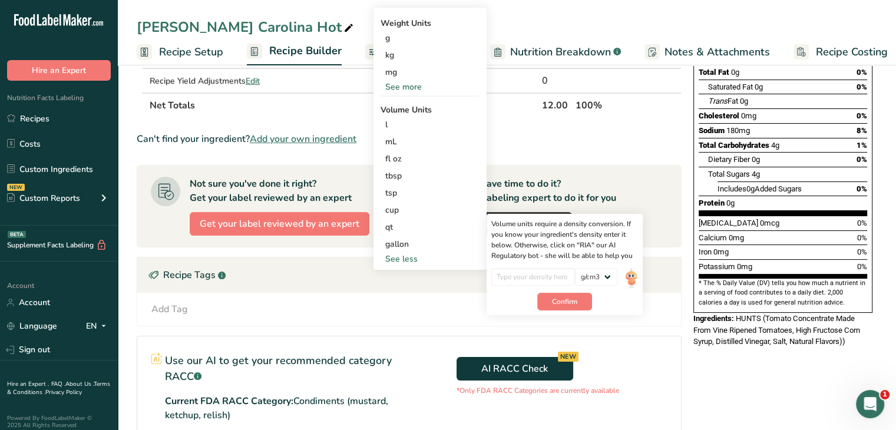
scroll to position [177, 0]
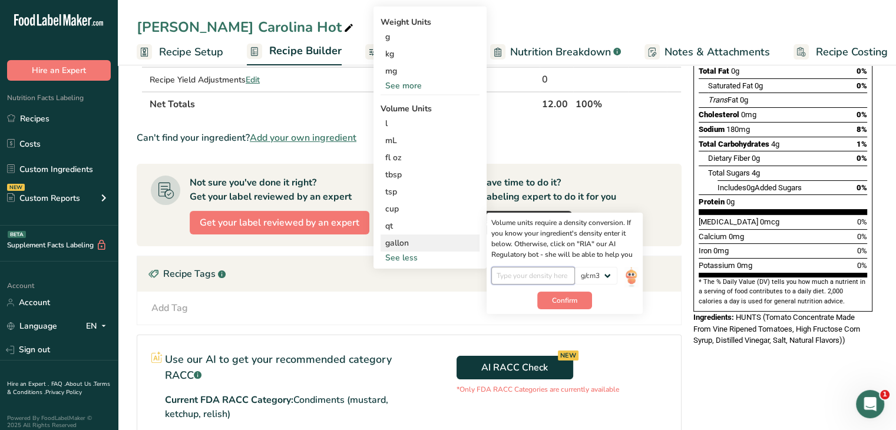
click at [545, 276] on input "number" at bounding box center [533, 276] width 84 height 18
type input "1.21"
click at [569, 304] on span "Confirm" at bounding box center [564, 300] width 25 height 11
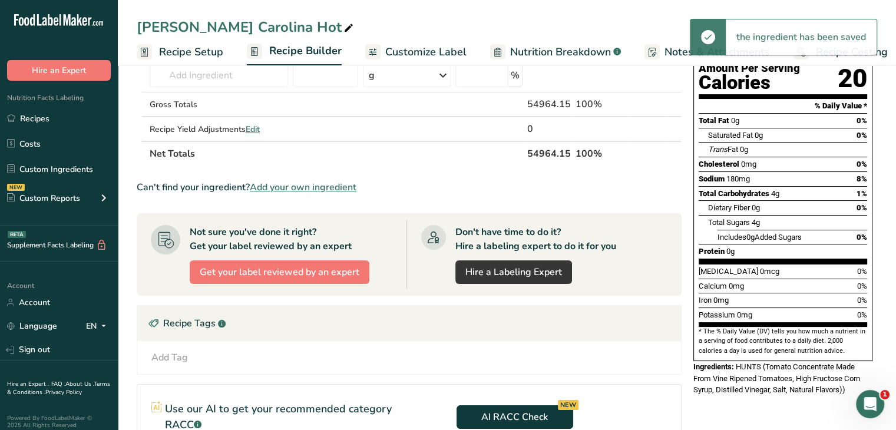
scroll to position [59, 0]
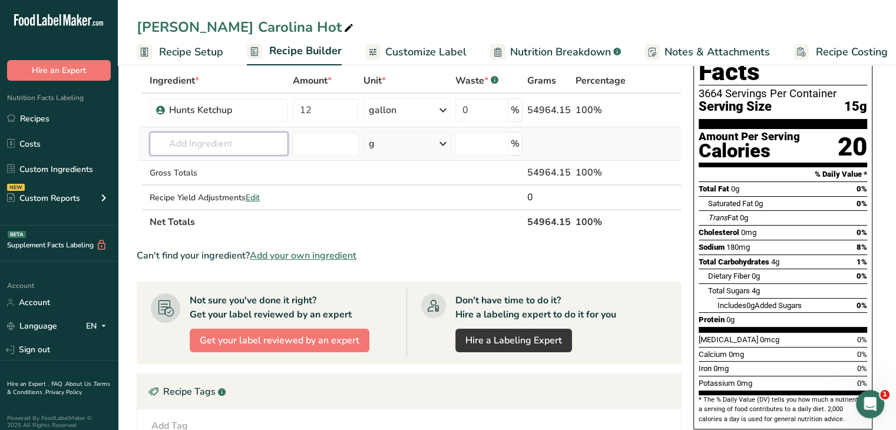
click at [205, 140] on input "text" at bounding box center [219, 144] width 138 height 24
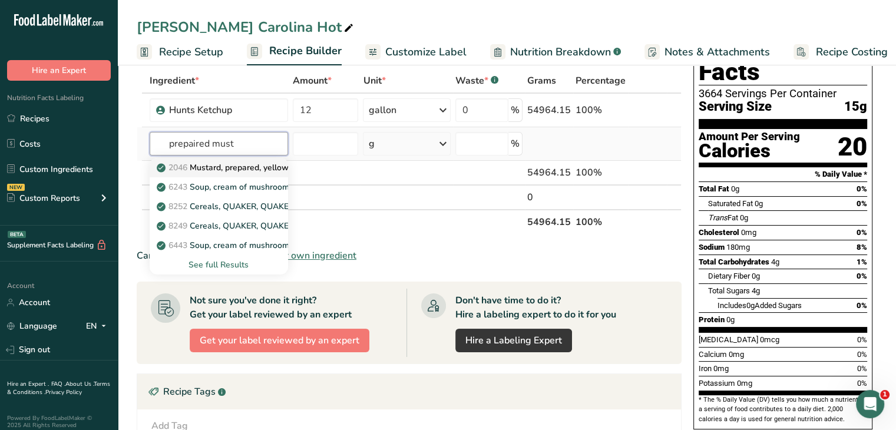
type input "prepaired must"
click at [243, 170] on p "2046 Mustard, prepared, yellow" at bounding box center [224, 167] width 130 height 12
type input "Mustard, prepared, yellow"
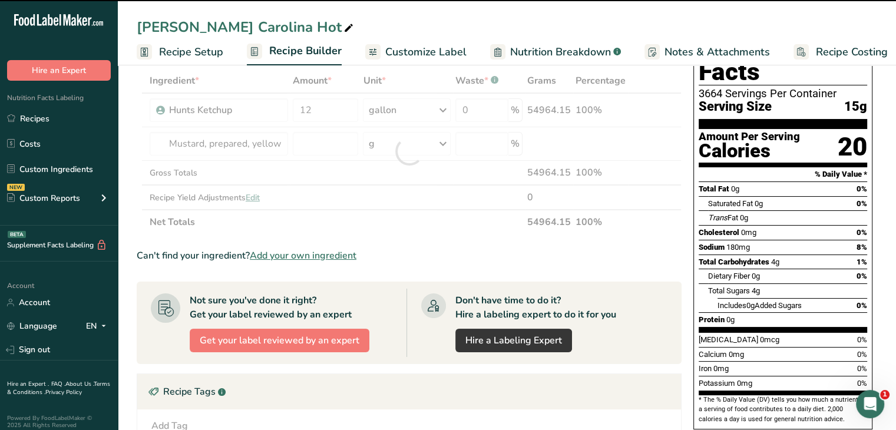
type input "0"
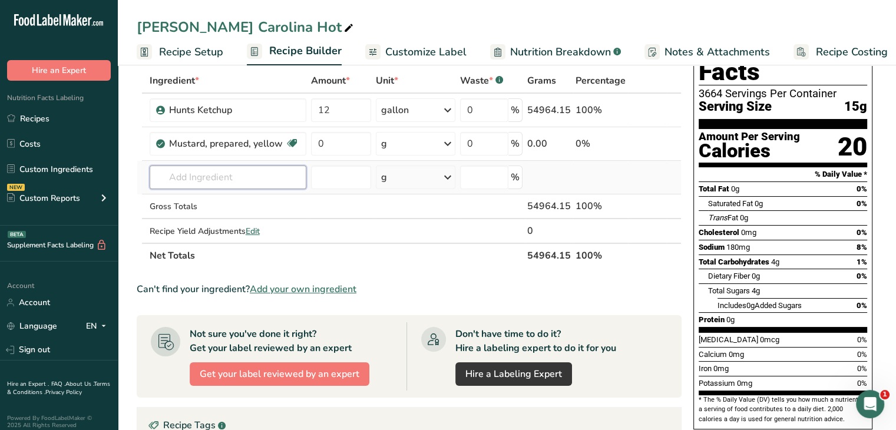
click at [249, 177] on input "text" at bounding box center [228, 177] width 157 height 24
type input "spiced vine"
click at [193, 198] on p "Spiced Vinegar" at bounding box center [192, 201] width 67 height 12
type input "Spiced Vinegar"
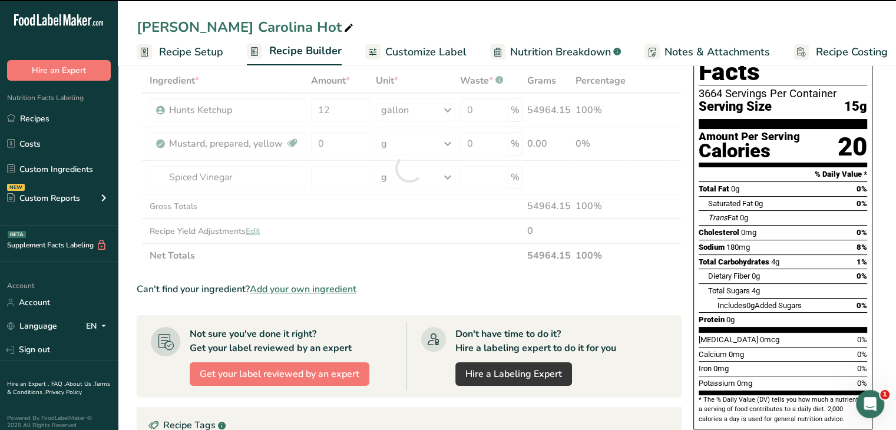
type input "0"
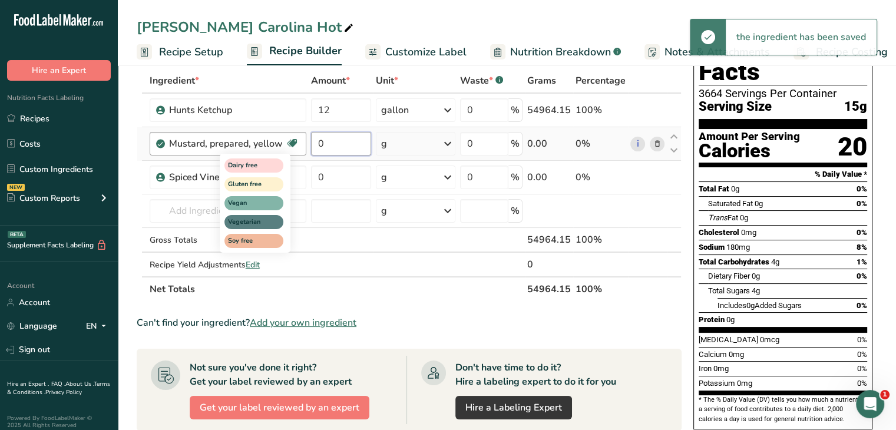
drag, startPoint x: 340, startPoint y: 141, endPoint x: 292, endPoint y: 137, distance: 47.8
click at [292, 137] on tr "Mustard, prepared, yellow Dairy free Gluten free Vegan Vegetarian Soy free 0 g …" at bounding box center [409, 144] width 544 height 34
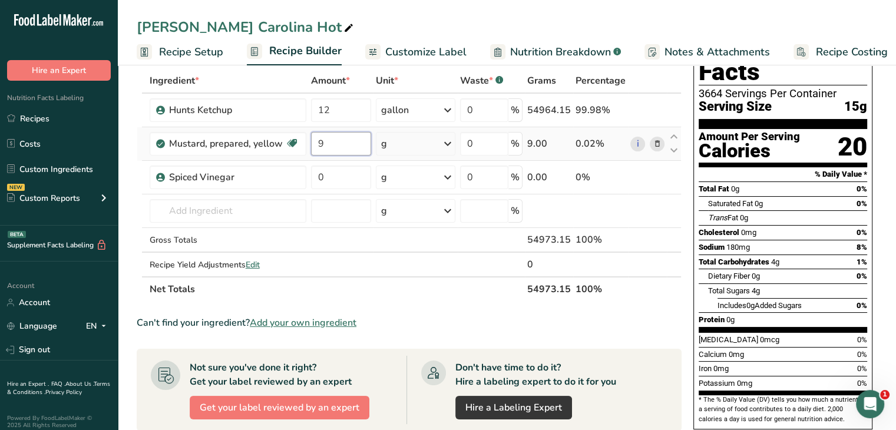
type input "9"
click at [450, 145] on div "Ingredient * Amount * Unit * Waste * .a-a{fill:#347362;}.b-a{fill:#fff;} Grams …" at bounding box center [409, 184] width 545 height 233
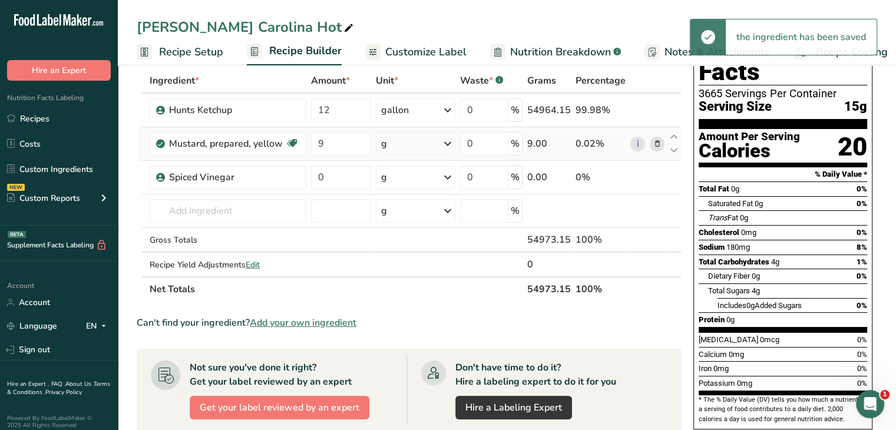
click at [450, 145] on icon at bounding box center [447, 143] width 14 height 21
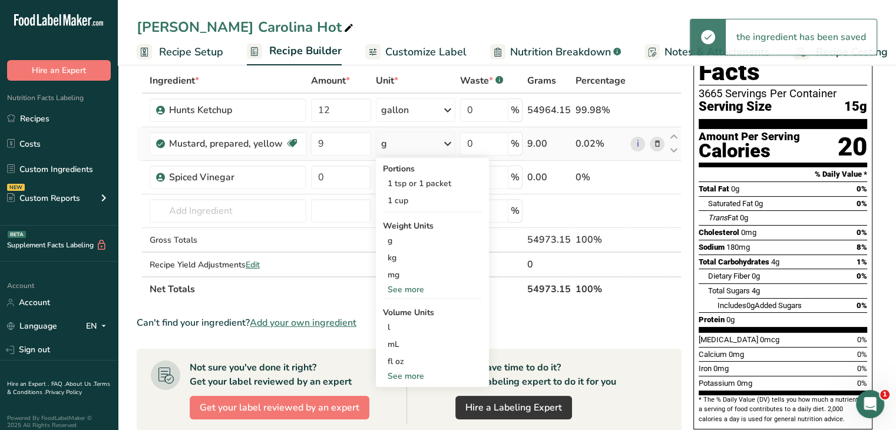
click at [412, 376] on div "See more" at bounding box center [432, 376] width 99 height 12
select select "22"
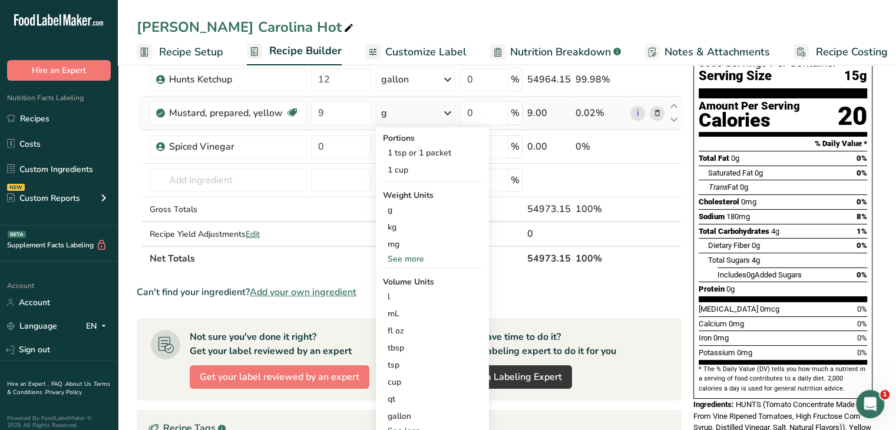
scroll to position [118, 0]
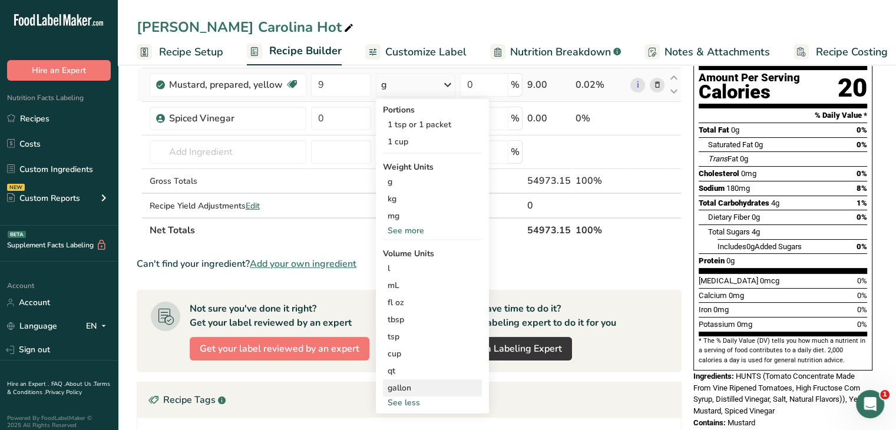
click at [422, 389] on div "gallon" at bounding box center [432, 388] width 90 height 12
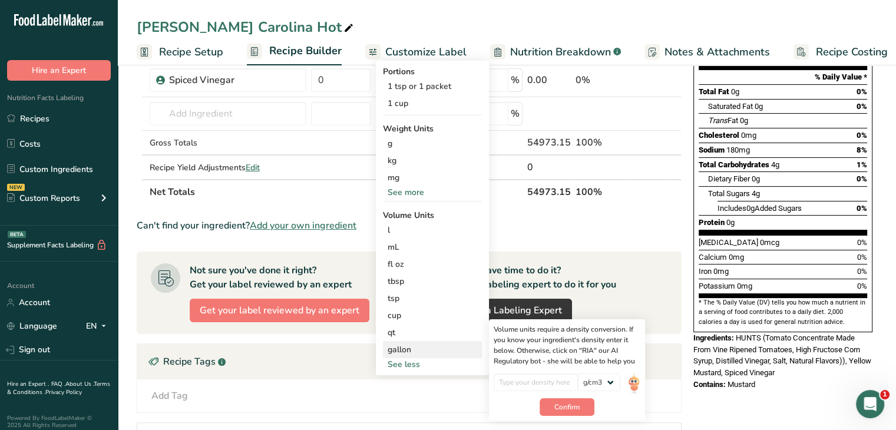
scroll to position [177, 0]
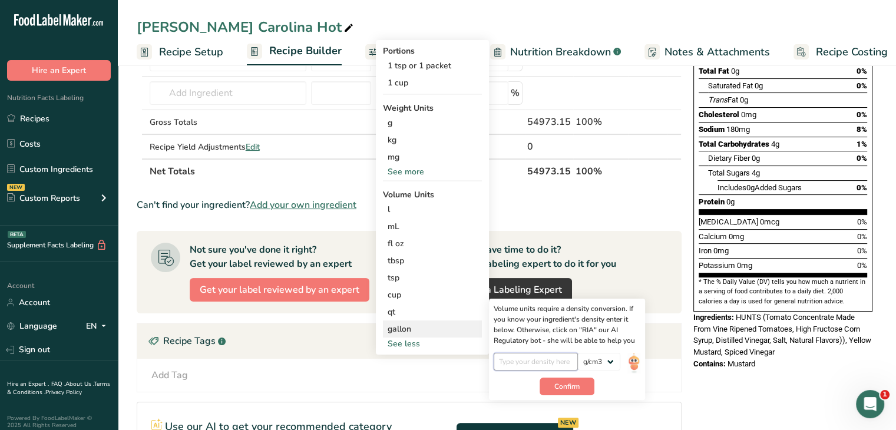
click at [528, 355] on input "number" at bounding box center [535, 362] width 84 height 18
type input "0.91"
click at [570, 383] on span "Confirm" at bounding box center [566, 386] width 25 height 11
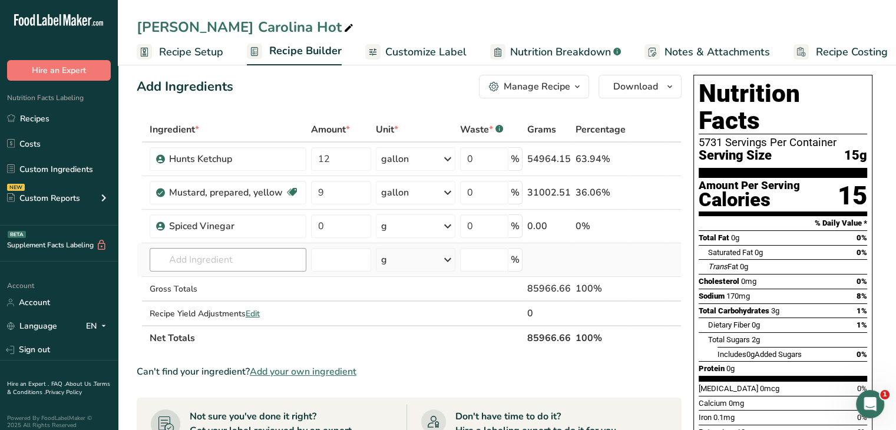
scroll to position [0, 0]
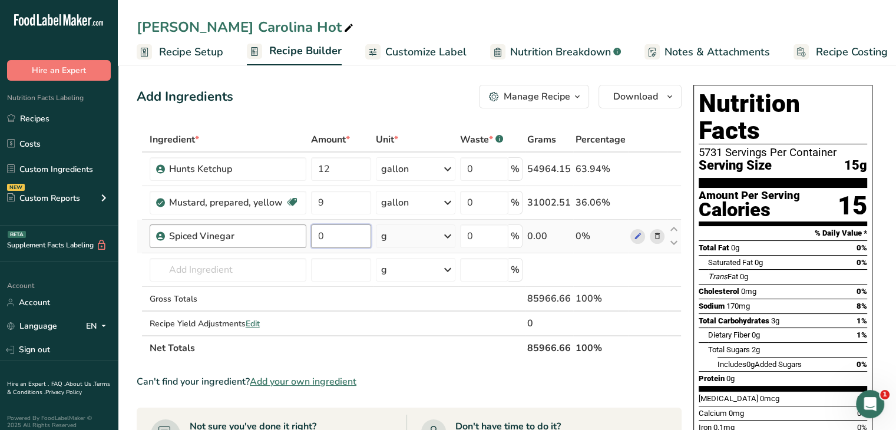
drag, startPoint x: 327, startPoint y: 237, endPoint x: 302, endPoint y: 236, distance: 25.3
click at [302, 236] on tr "Spiced Vinegar 0 g Weight Units g kg mg See more Volume Units l Volume units re…" at bounding box center [409, 237] width 544 height 34
type input "4.5"
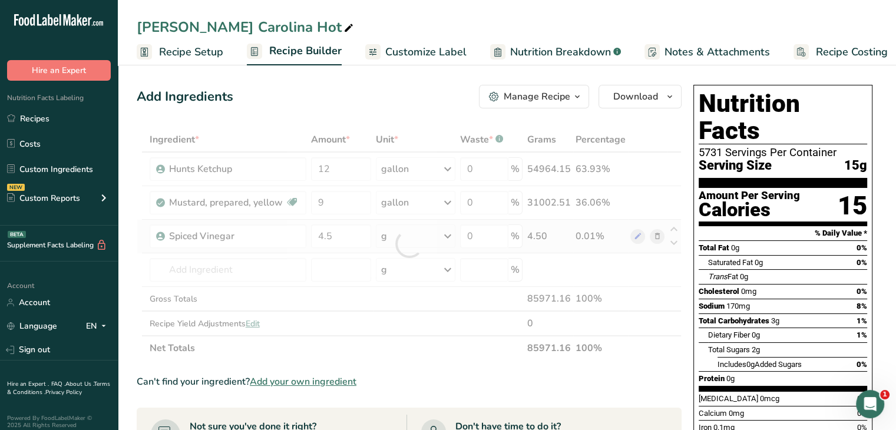
click at [449, 236] on div "Ingredient * Amount * Unit * Waste * .a-a{fill:#347362;}.b-a{fill:#fff;} Grams …" at bounding box center [409, 243] width 545 height 233
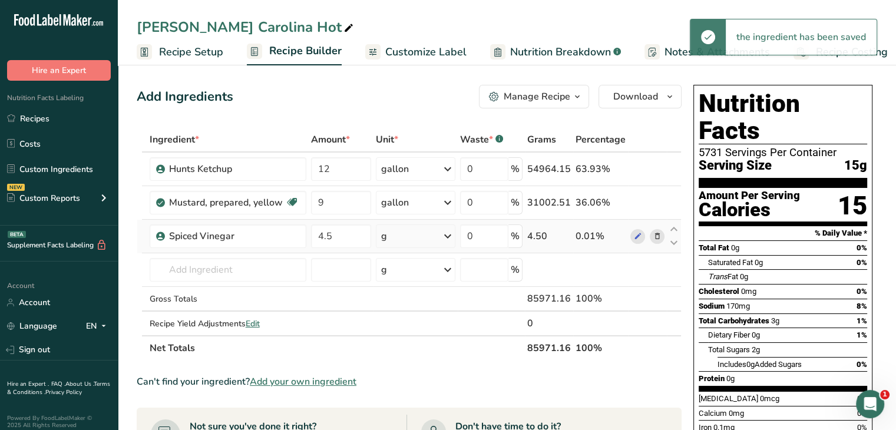
click at [449, 234] on icon at bounding box center [447, 236] width 14 height 21
click at [410, 419] on div "See more" at bounding box center [432, 416] width 99 height 12
select select "22"
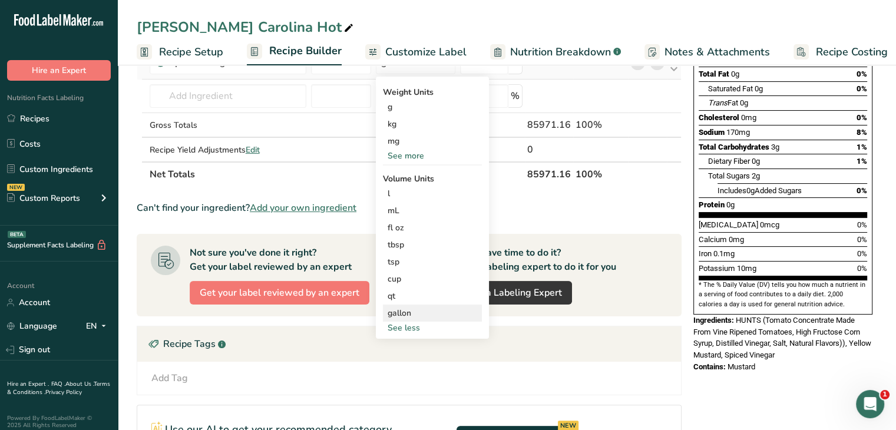
scroll to position [177, 0]
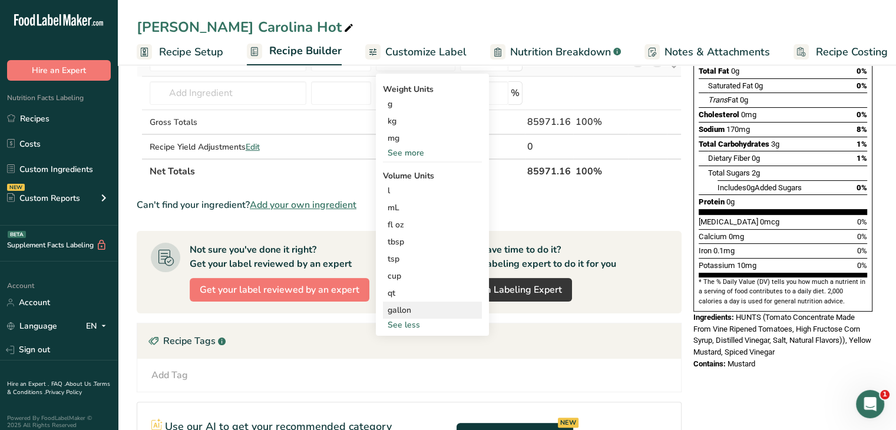
click at [422, 307] on div "gallon" at bounding box center [432, 310] width 90 height 12
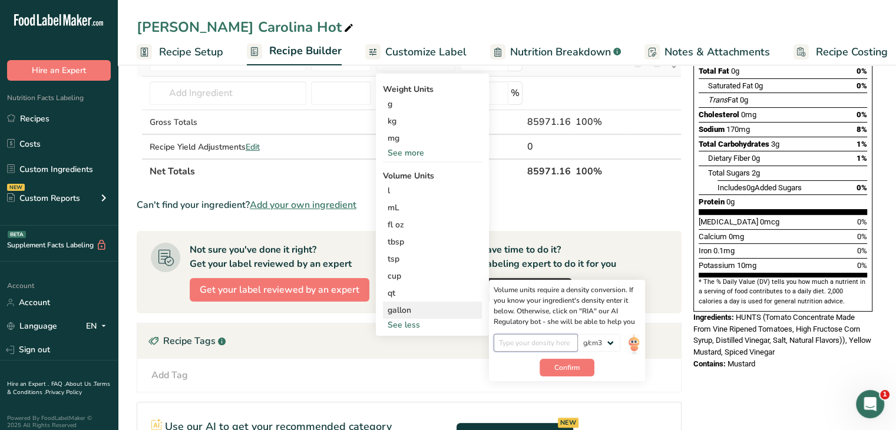
click at [559, 337] on input "number" at bounding box center [535, 343] width 84 height 18
type input "0.96"
click at [566, 368] on span "Confirm" at bounding box center [566, 367] width 25 height 11
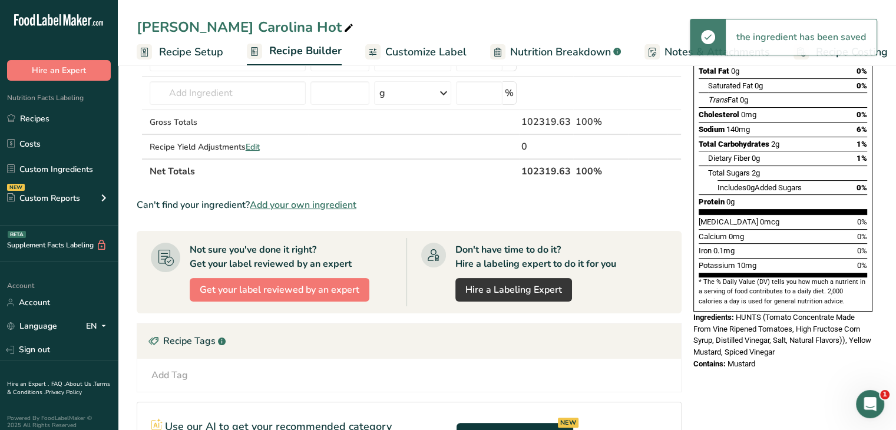
scroll to position [59, 0]
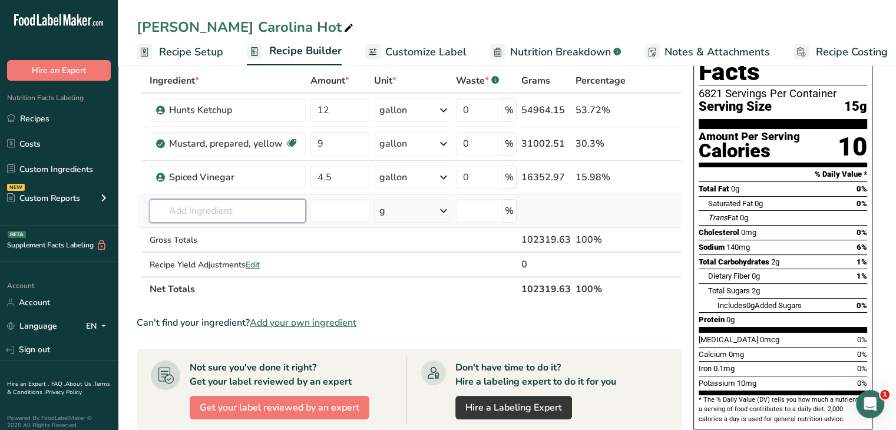
click at [231, 214] on input "text" at bounding box center [228, 211] width 157 height 24
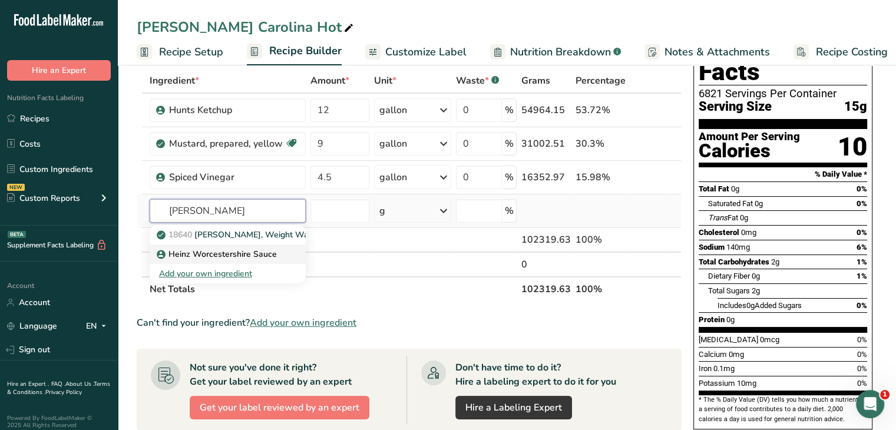
type input "heinz w"
click at [288, 261] on link "Heinz Worcestershire Sauce" at bounding box center [228, 253] width 157 height 19
type input "Heinz Worcestershire Sauce"
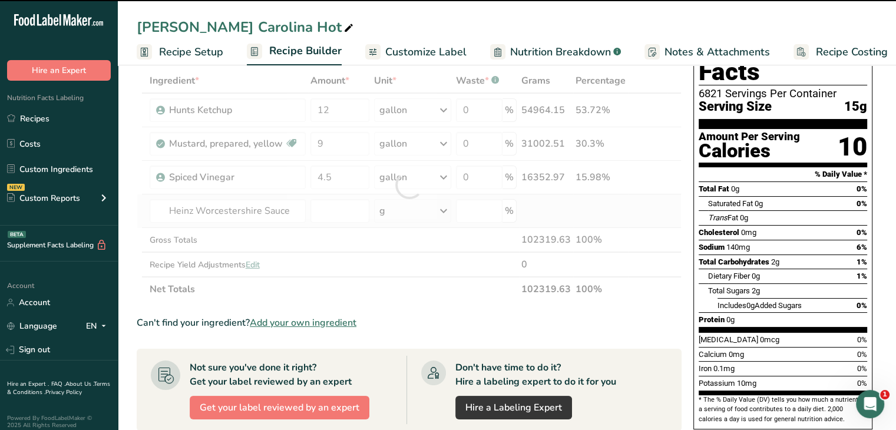
type input "0"
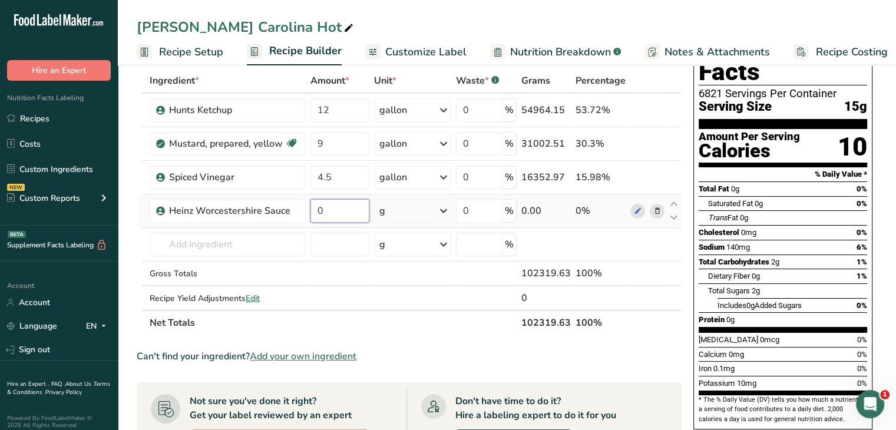
drag, startPoint x: 333, startPoint y: 211, endPoint x: 312, endPoint y: 213, distance: 21.3
click at [312, 213] on input "0" at bounding box center [339, 211] width 59 height 24
type input "1.5"
click at [443, 211] on icon at bounding box center [443, 210] width 14 height 21
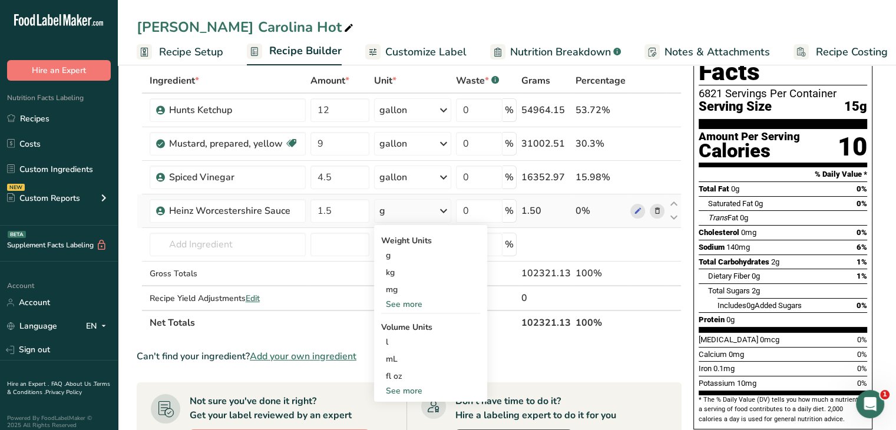
click at [435, 387] on div "See more" at bounding box center [430, 391] width 99 height 12
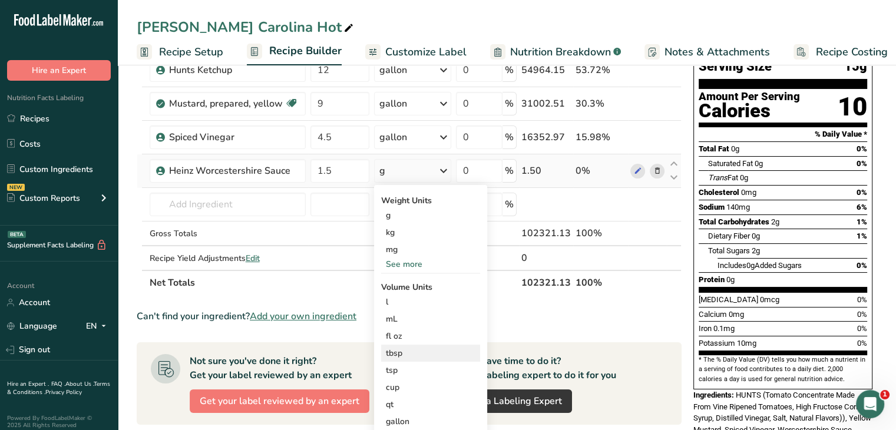
scroll to position [177, 0]
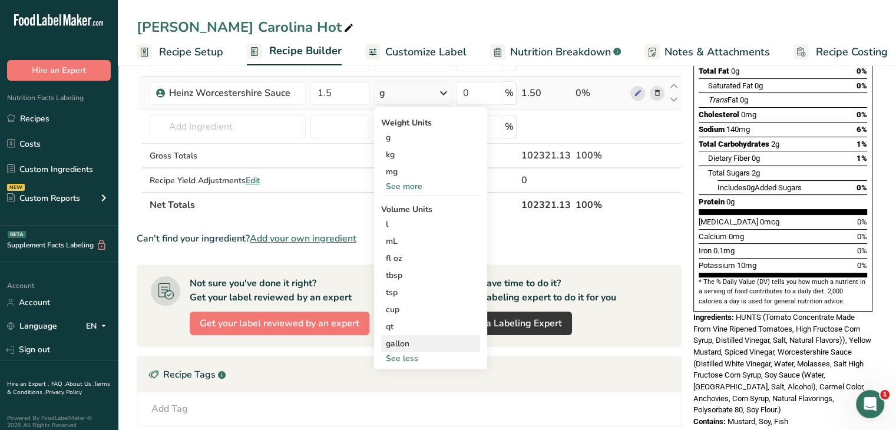
click at [442, 340] on div "gallon" at bounding box center [431, 343] width 90 height 12
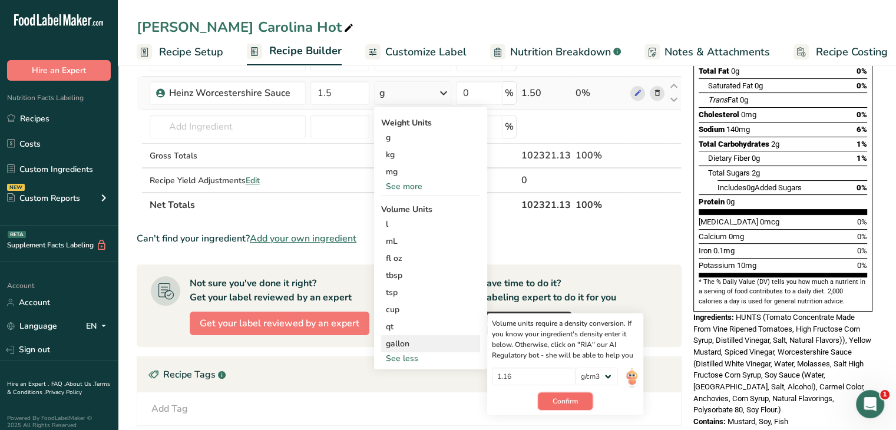
click at [575, 406] on button "Confirm" at bounding box center [565, 401] width 55 height 18
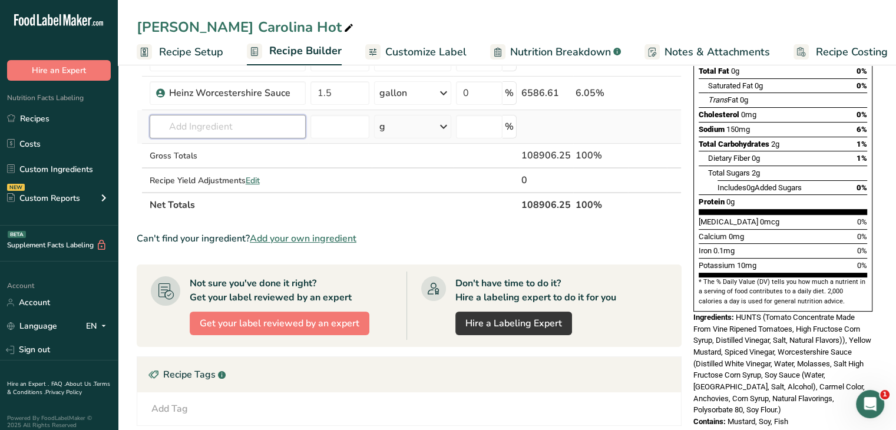
click at [246, 117] on input "text" at bounding box center [228, 127] width 157 height 24
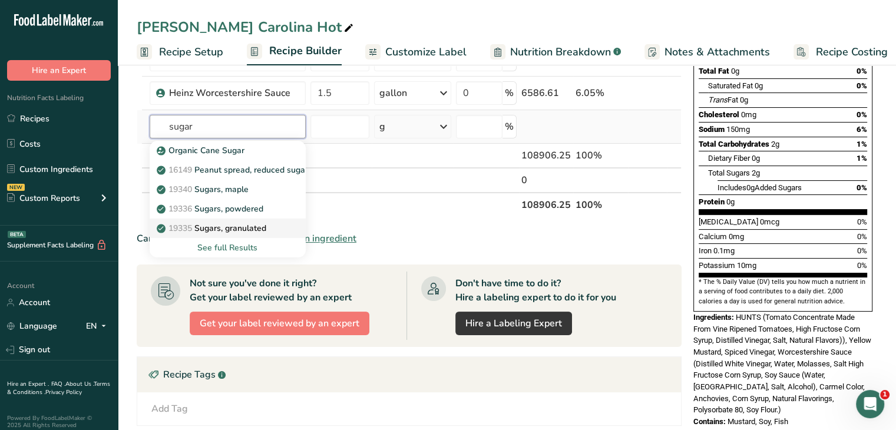
type input "sugar"
click at [256, 230] on p "19335 Sugars, granulated" at bounding box center [212, 228] width 107 height 12
type input "Sugars, granulated"
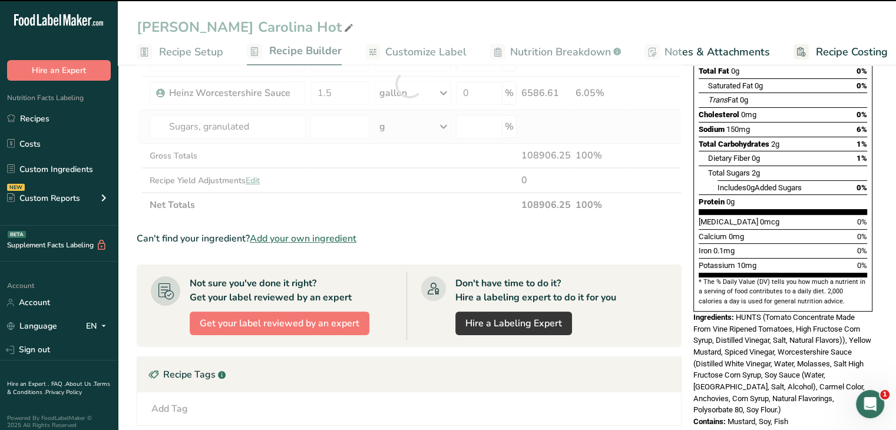
type input "0"
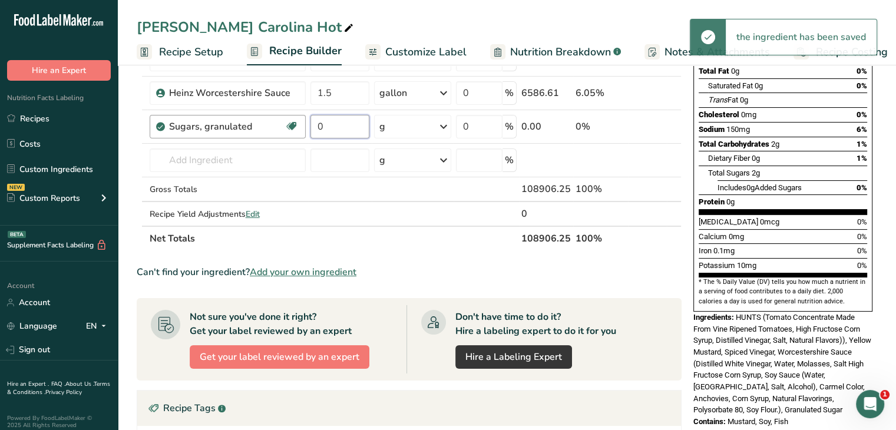
drag, startPoint x: 328, startPoint y: 126, endPoint x: 302, endPoint y: 126, distance: 26.5
click at [302, 126] on tr "Sugars, granulated Dairy free Gluten free Vegan Vegetarian Soy free 0 g Portion…" at bounding box center [409, 127] width 544 height 34
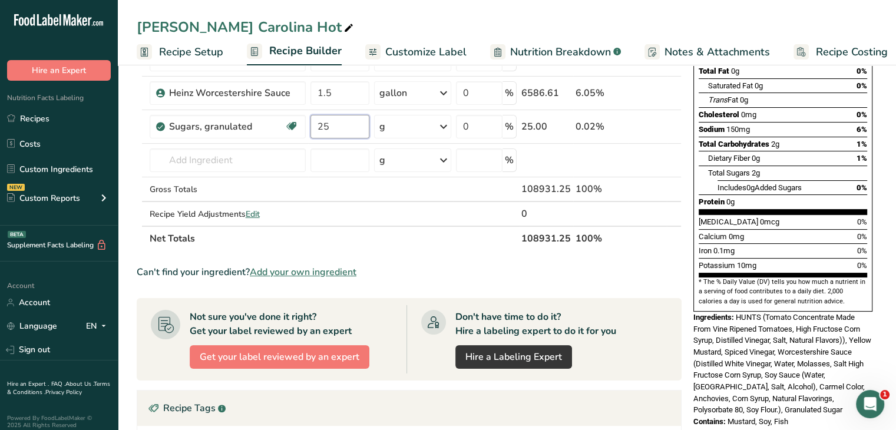
type input "25"
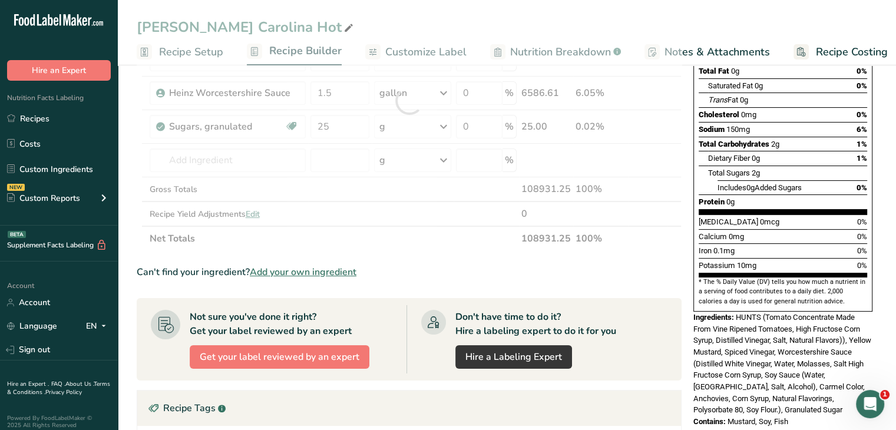
click at [449, 128] on div "Ingredient * Amount * Unit * Waste * .a-a{fill:#347362;}.b-a{fill:#fff;} Grams …" at bounding box center [409, 101] width 545 height 300
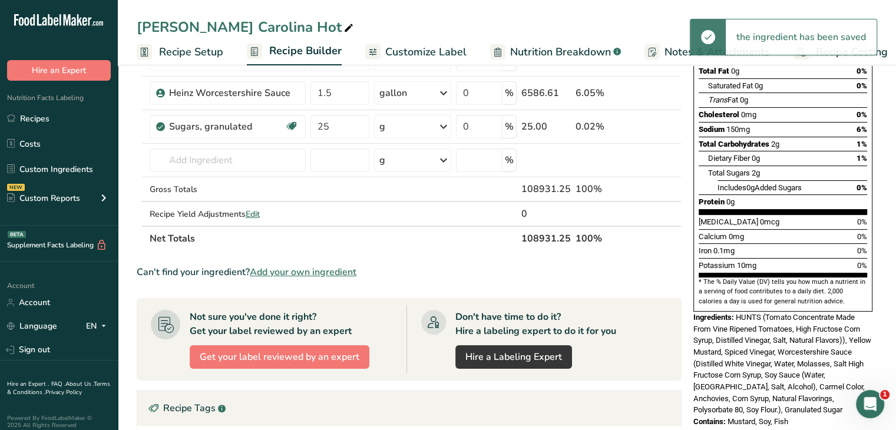
click at [445, 127] on icon at bounding box center [443, 126] width 14 height 21
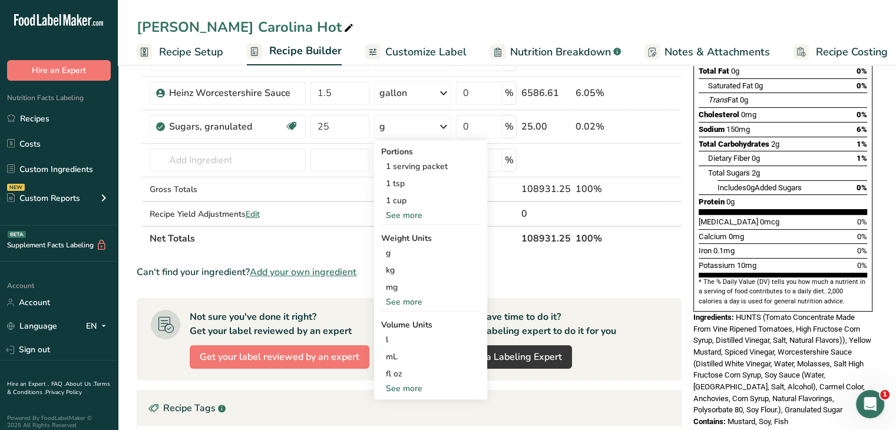
click at [423, 302] on div "See more" at bounding box center [430, 302] width 99 height 12
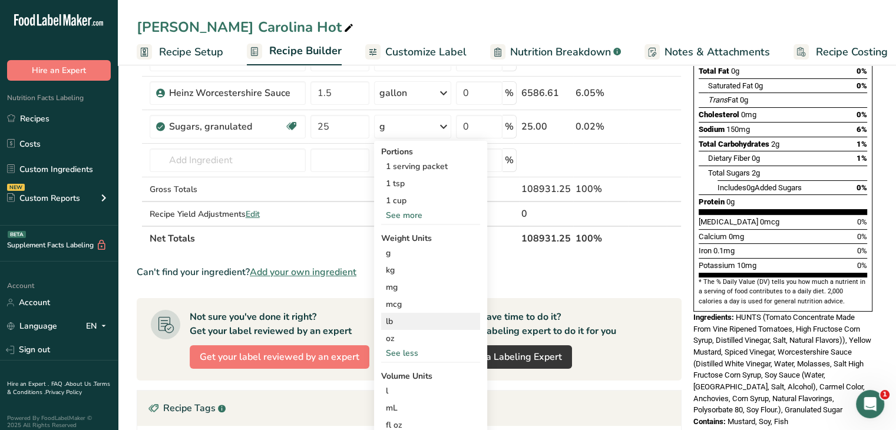
click at [433, 326] on div "lb" at bounding box center [430, 321] width 99 height 17
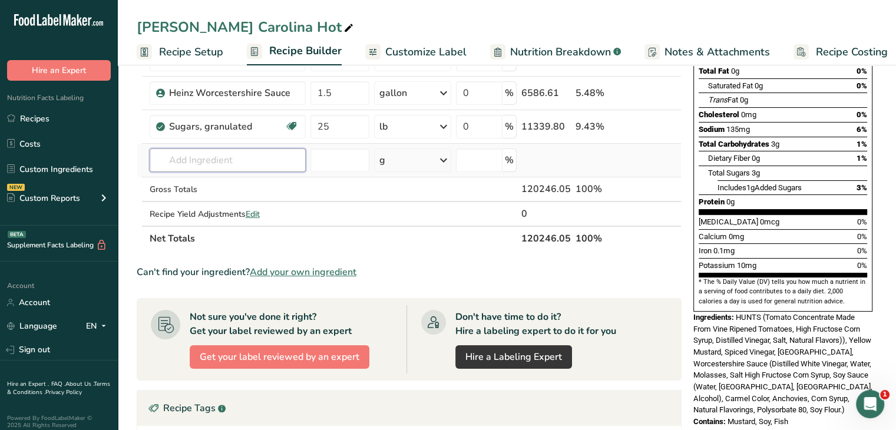
click at [260, 152] on input "text" at bounding box center [228, 160] width 157 height 24
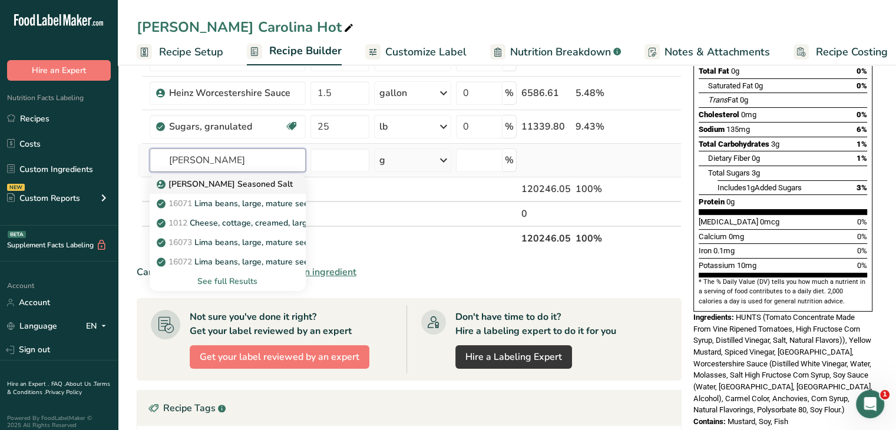
type input "lawr"
click at [241, 184] on p "Lawry's Seasoned Salt" at bounding box center [226, 184] width 134 height 12
type input "Lawry's Seasoned Salt"
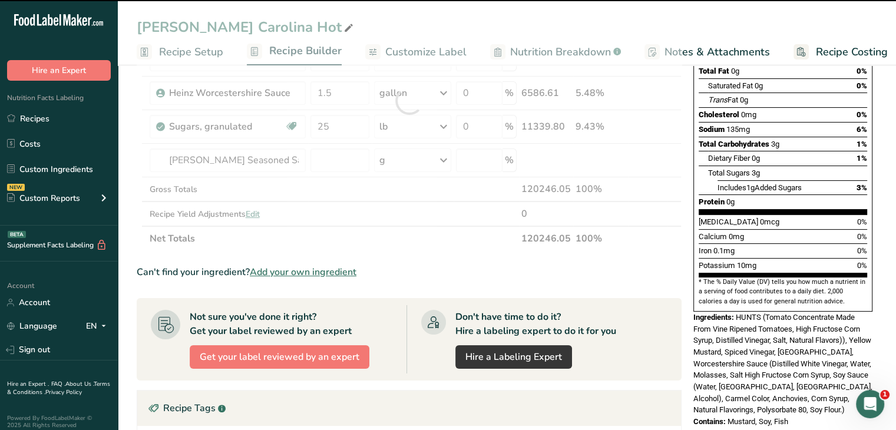
type input "0"
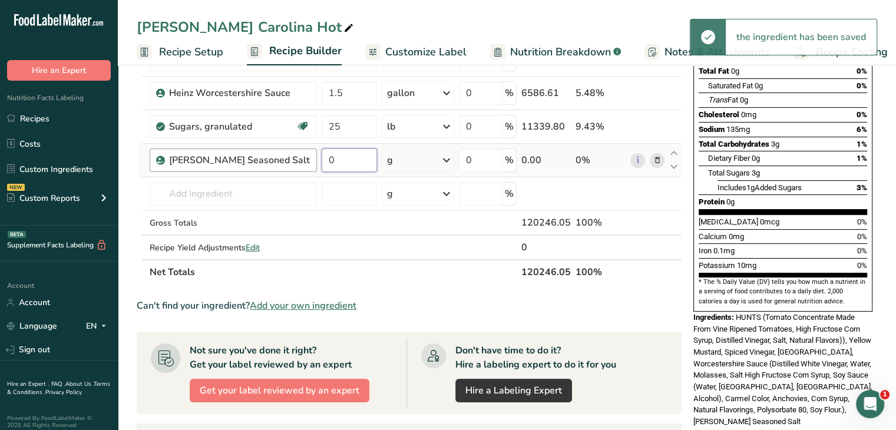
drag, startPoint x: 340, startPoint y: 167, endPoint x: 304, endPoint y: 158, distance: 37.1
click at [304, 158] on tr "Lawry's Seasoned Salt 0 g Weight Units g kg mg See more Volume Units l Volume u…" at bounding box center [409, 161] width 544 height 34
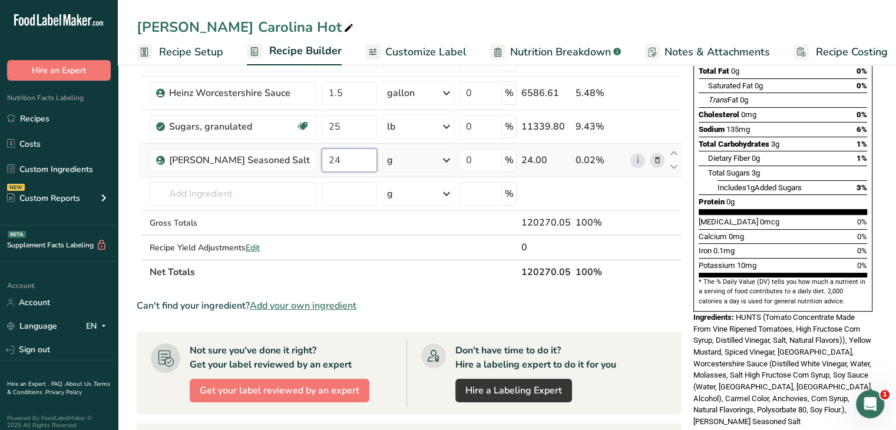
type input "24"
click at [443, 157] on div "Ingredient * Amount * Unit * Waste * .a-a{fill:#347362;}.b-a{fill:#fff;} Grams …" at bounding box center [409, 118] width 545 height 334
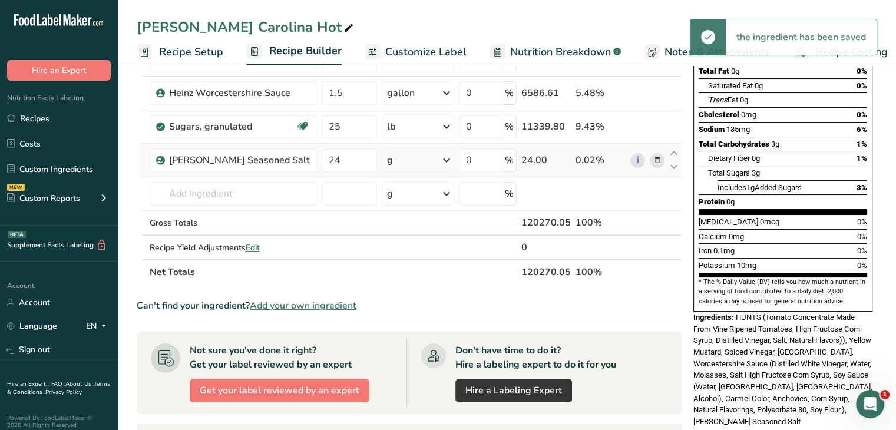
click at [443, 158] on icon at bounding box center [446, 160] width 14 height 21
click at [410, 338] on div "See more" at bounding box center [438, 340] width 99 height 12
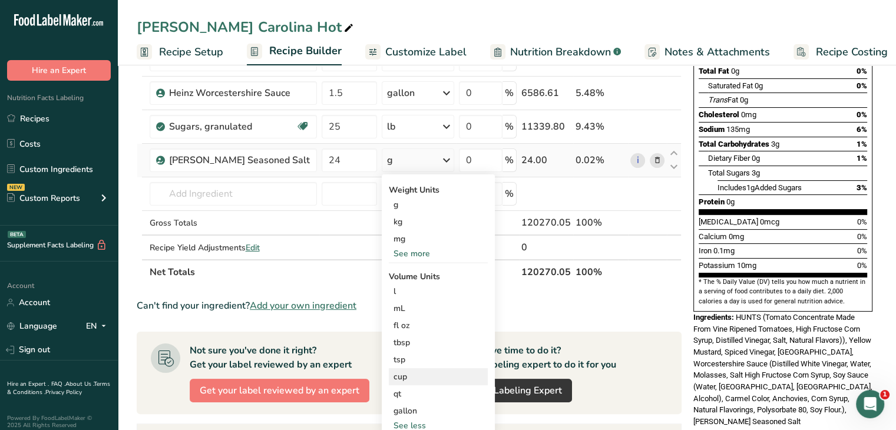
click at [414, 251] on div "See more" at bounding box center [438, 253] width 99 height 12
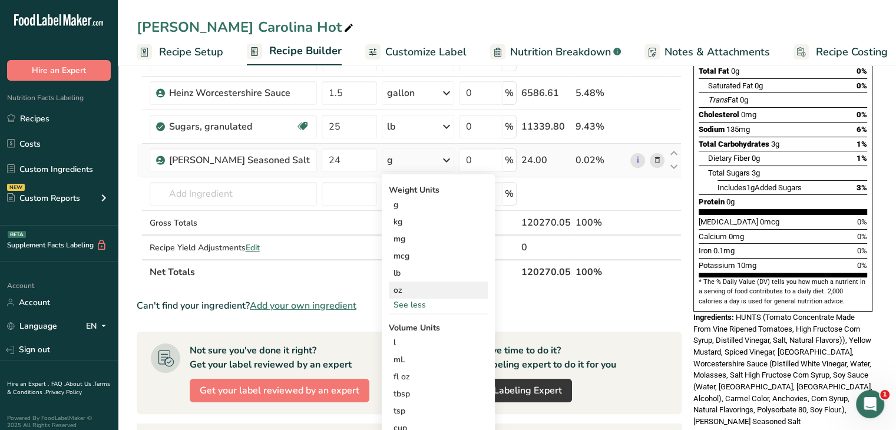
click at [419, 293] on div "oz" at bounding box center [438, 289] width 99 height 17
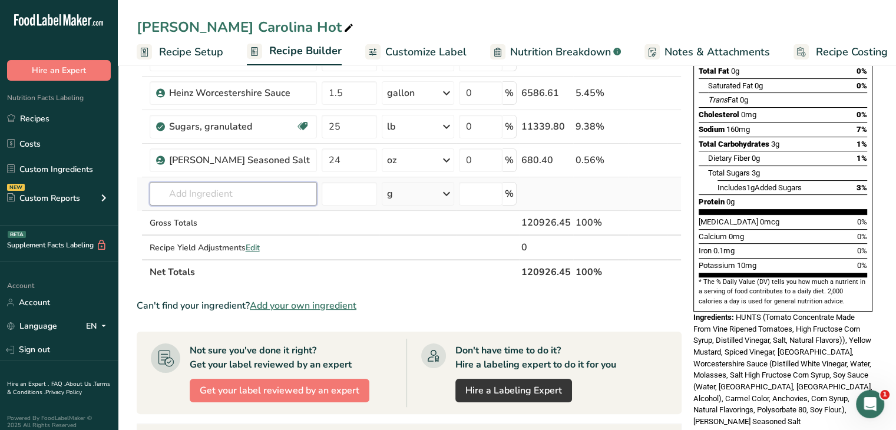
click at [242, 189] on input "text" at bounding box center [233, 194] width 167 height 24
type input "r"
type input "w"
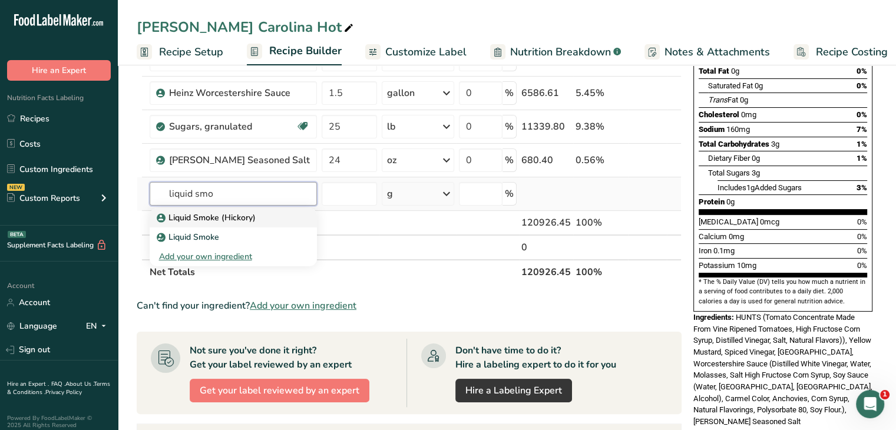
type input "liquid smo"
click at [192, 211] on p "Liquid Smoke (Hickory)" at bounding box center [207, 217] width 97 height 12
type input "Liquid Smoke (Hickory)"
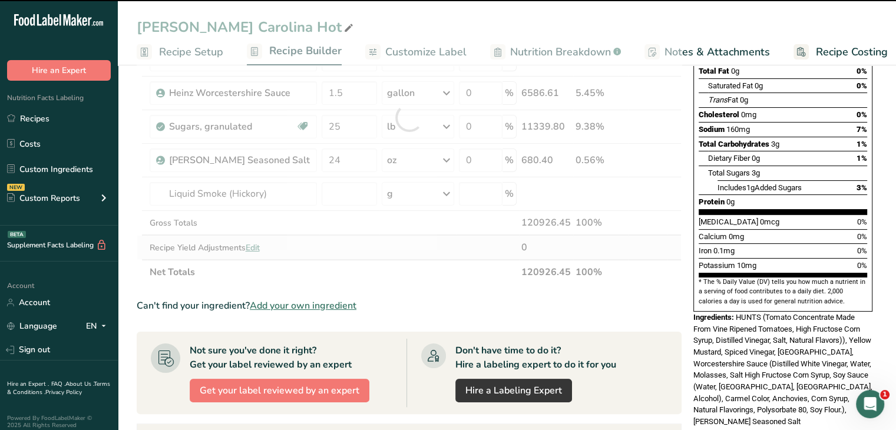
type input "0"
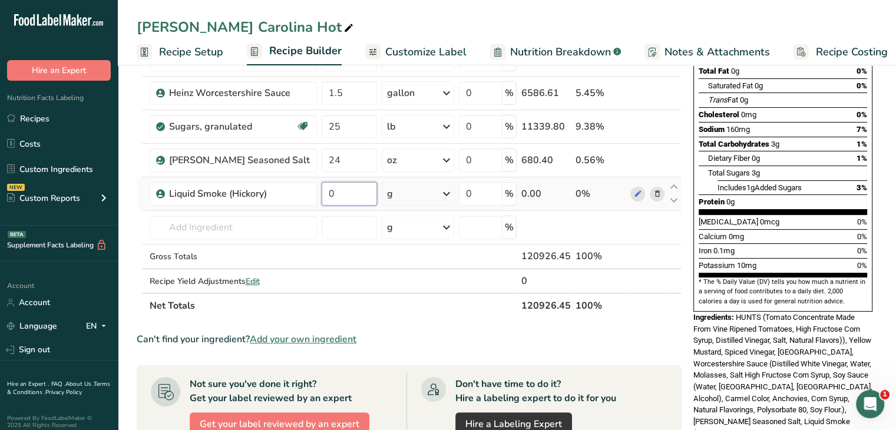
drag, startPoint x: 329, startPoint y: 190, endPoint x: 314, endPoint y: 195, distance: 15.6
click at [322, 195] on input "0" at bounding box center [349, 194] width 55 height 24
type input "24"
click at [443, 189] on div "Ingredient * Amount * Unit * Waste * .a-a{fill:#347362;}.b-a{fill:#fff;} Grams …" at bounding box center [409, 134] width 545 height 367
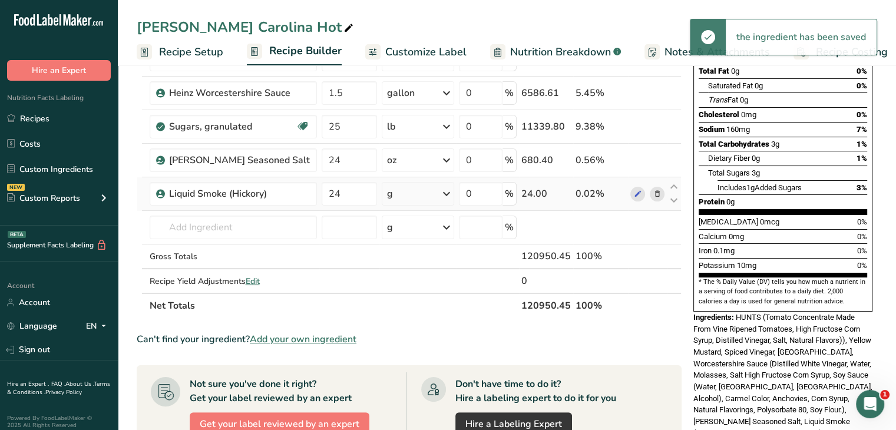
click at [443, 189] on icon at bounding box center [446, 193] width 14 height 21
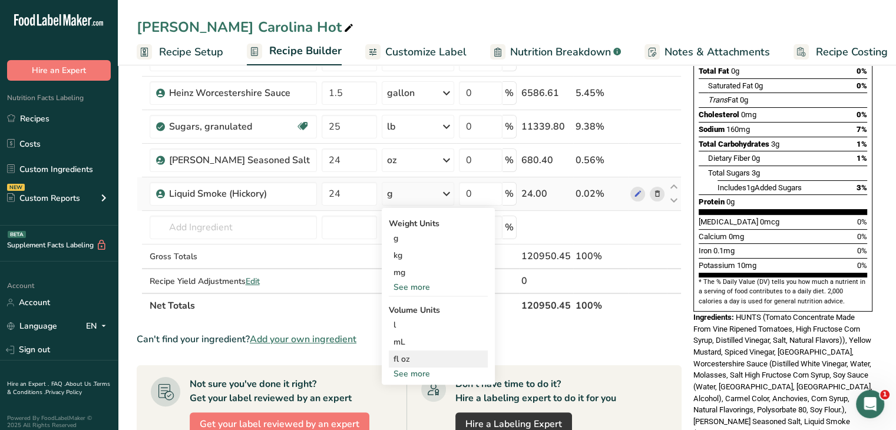
click at [410, 362] on div "fl oz" at bounding box center [438, 359] width 90 height 12
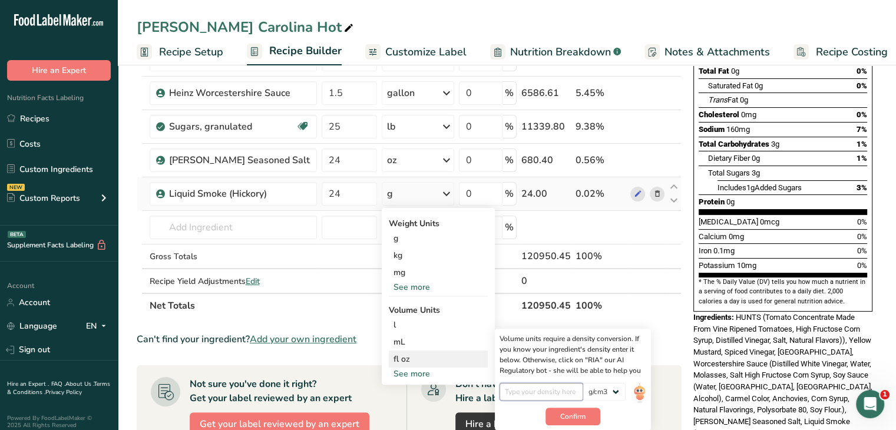
click at [517, 388] on input "number" at bounding box center [541, 392] width 84 height 18
type input "1.14"
click at [581, 413] on button "Confirm" at bounding box center [572, 417] width 55 height 18
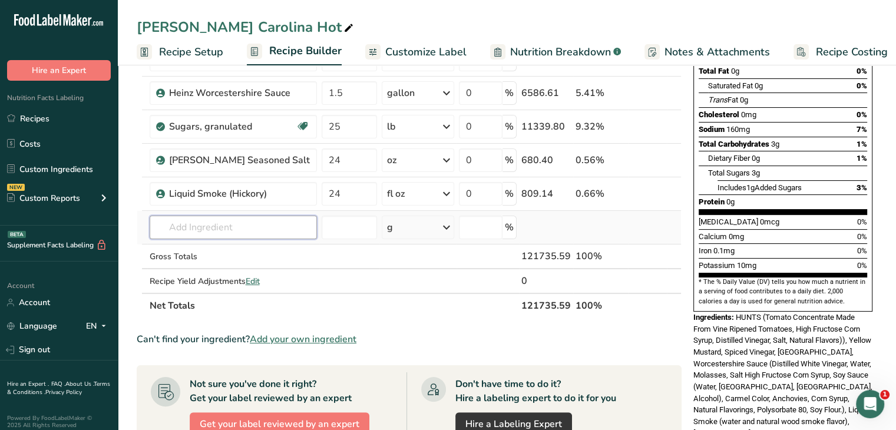
click at [273, 227] on input "text" at bounding box center [233, 228] width 167 height 24
type input "o"
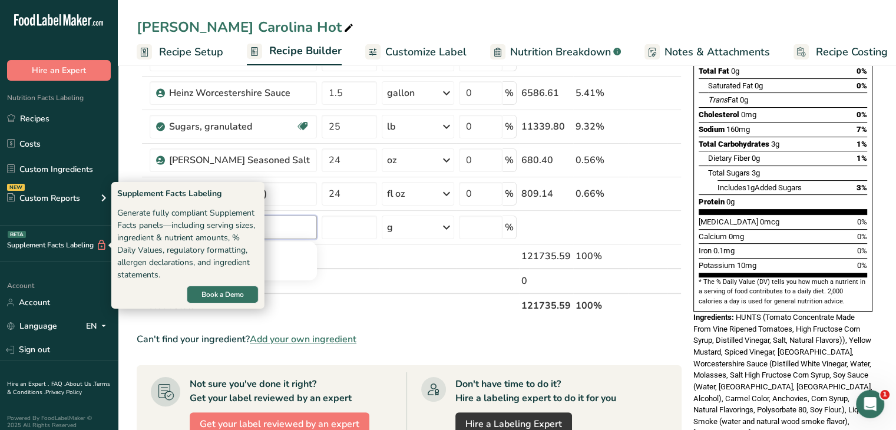
drag, startPoint x: 279, startPoint y: 231, endPoint x: 58, endPoint y: 241, distance: 221.0
click at [58, 241] on div ".a-20{fill:#fff;} Hire an Expert Nutrition Facts Labeling Recipes Costs Custom …" at bounding box center [448, 301] width 896 height 957
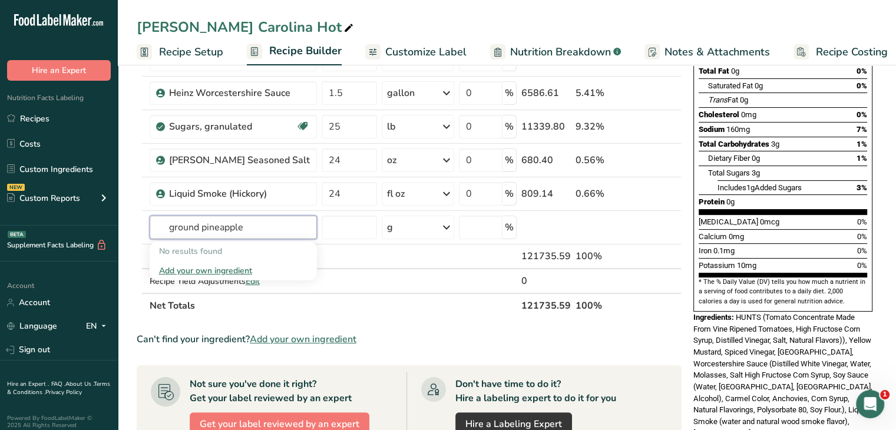
drag, startPoint x: 286, startPoint y: 218, endPoint x: 132, endPoint y: 217, distance: 153.7
click at [132, 217] on section "Add Ingredients Manage Recipe Delete Recipe Duplicate Recipe Scale Recipe Save …" at bounding box center [507, 333] width 778 height 896
type input "crushed pine"
click at [224, 246] on p "Magellan Pineapple Crushed" at bounding box center [218, 251] width 118 height 12
type input "Magellan Pineapple Crushed"
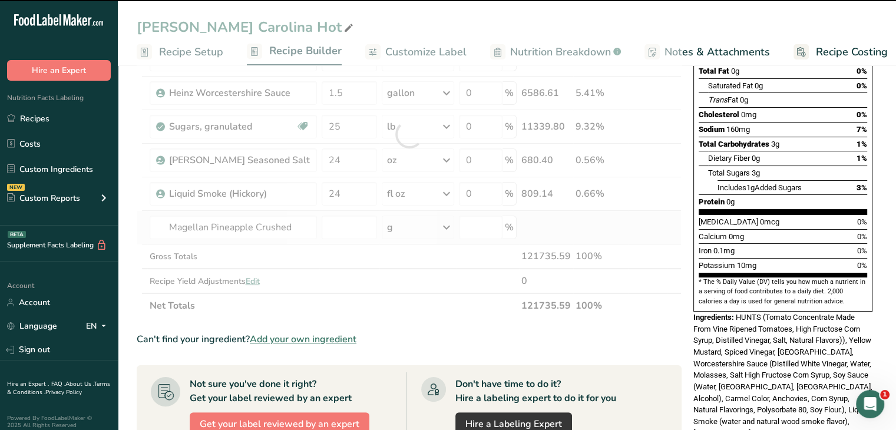
type input "0"
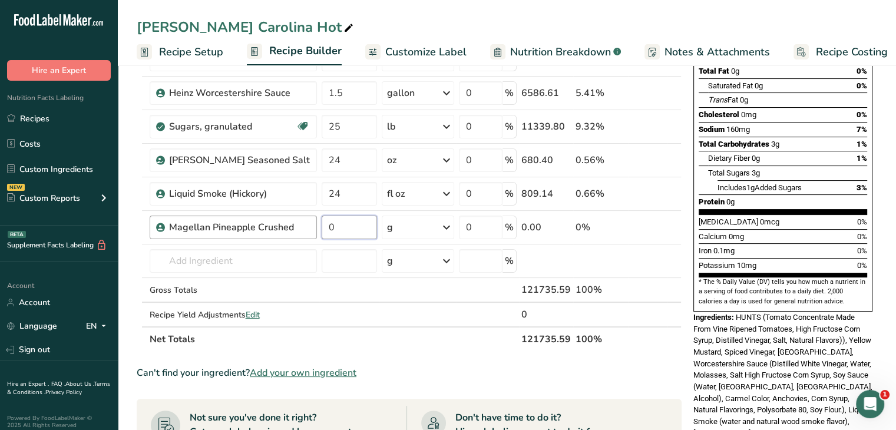
drag, startPoint x: 333, startPoint y: 236, endPoint x: 280, endPoint y: 237, distance: 53.6
click at [280, 237] on tr "Magellan Pineapple Crushed 0 g Weight Units g kg mg See more Volume Units l Vol…" at bounding box center [409, 228] width 544 height 34
type input "216"
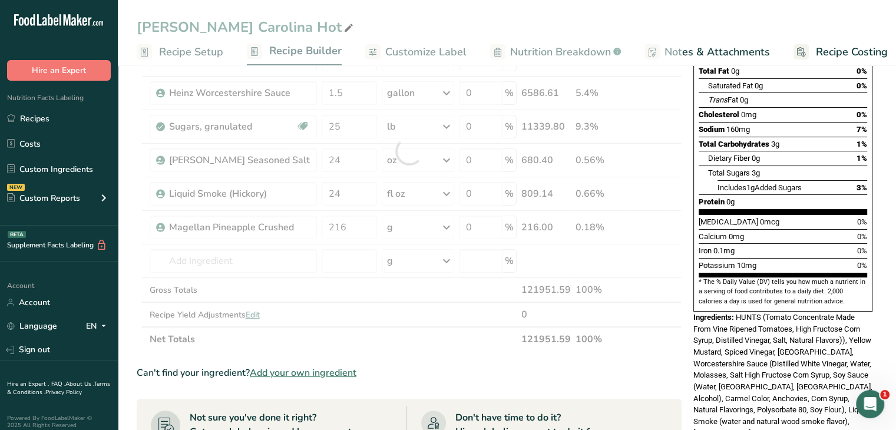
click at [443, 228] on div "Ingredient * Amount * Unit * Waste * .a-a{fill:#347362;}.b-a{fill:#fff;} Grams …" at bounding box center [409, 151] width 545 height 401
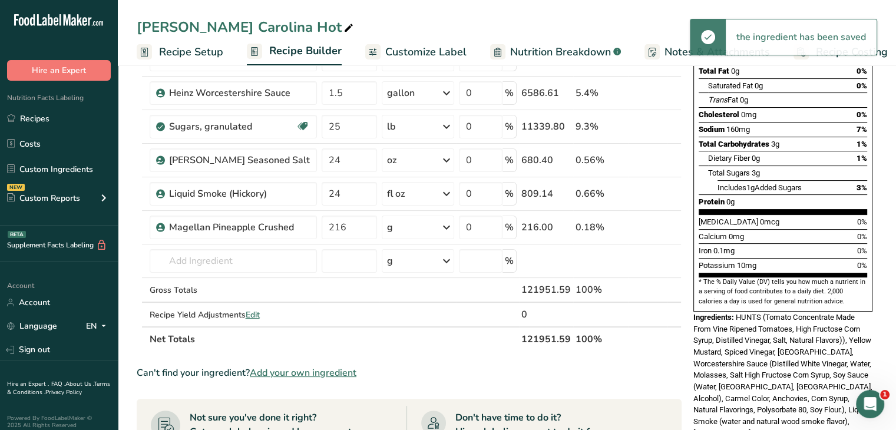
click at [448, 225] on icon at bounding box center [446, 227] width 14 height 21
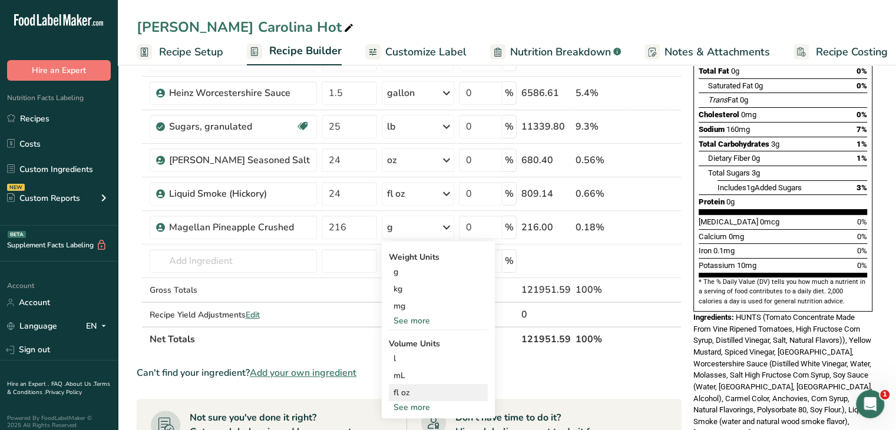
click at [411, 394] on div "fl oz" at bounding box center [438, 392] width 90 height 12
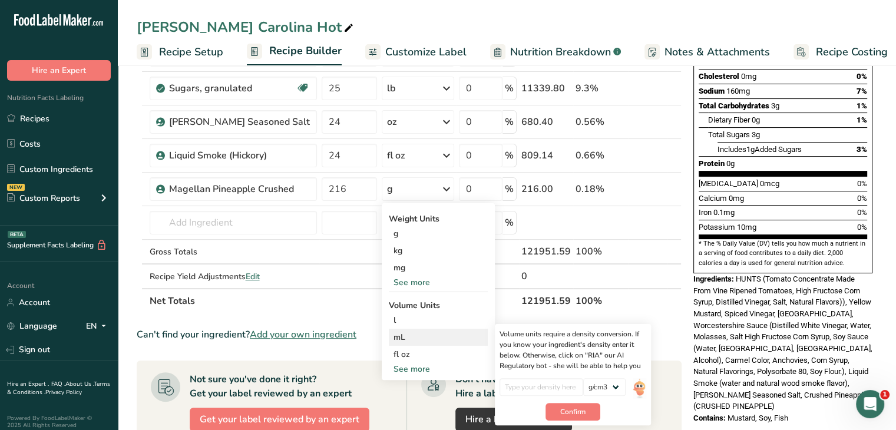
scroll to position [236, 0]
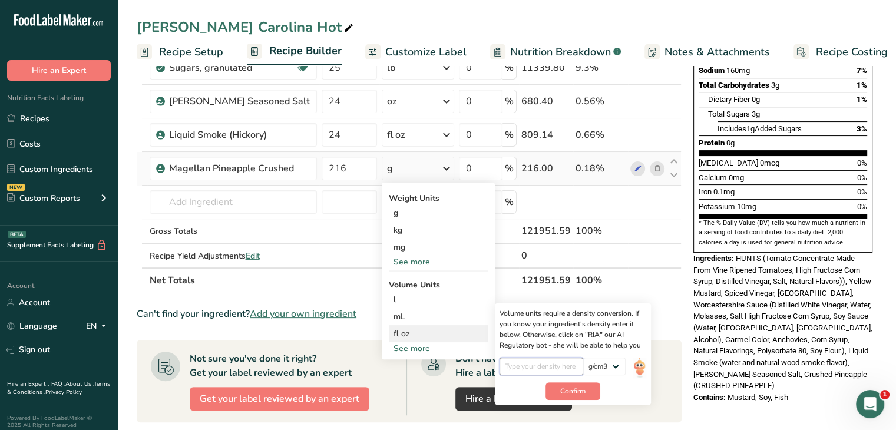
click at [549, 366] on input "number" at bounding box center [541, 366] width 84 height 18
type input "1.9"
click at [566, 387] on span "Confirm" at bounding box center [572, 391] width 25 height 11
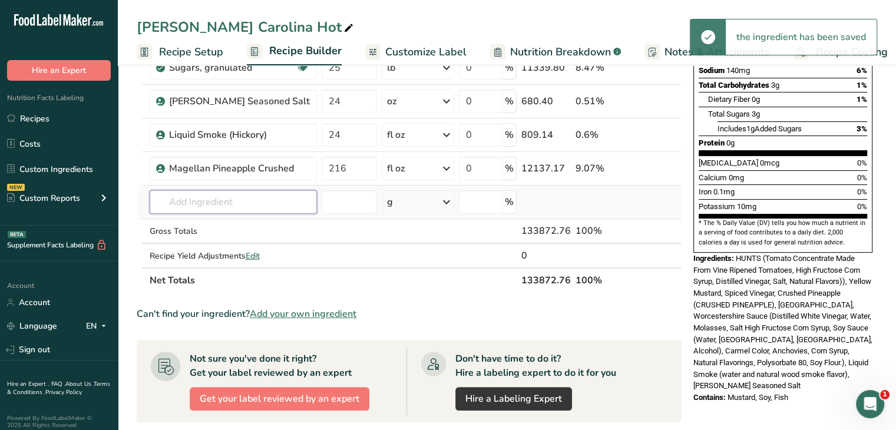
click at [251, 191] on input "text" at bounding box center [233, 202] width 167 height 24
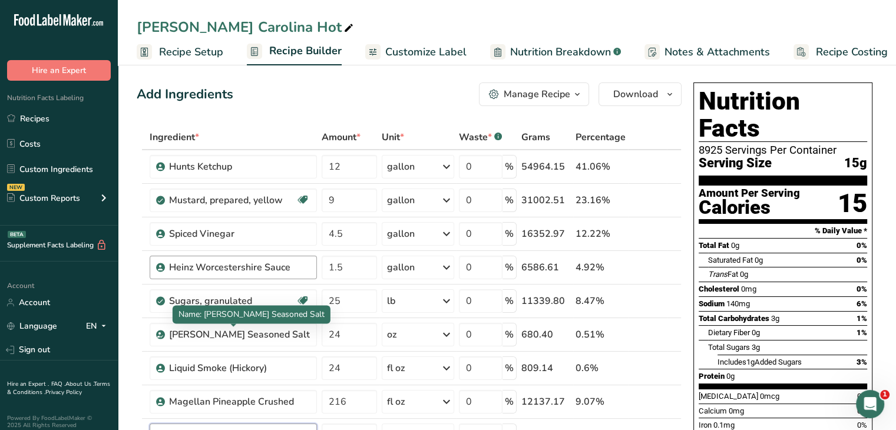
scroll to position [0, 0]
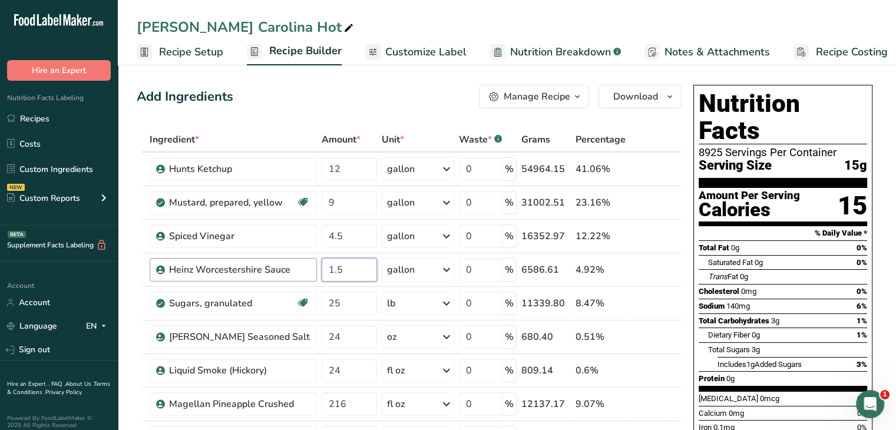
drag, startPoint x: 351, startPoint y: 274, endPoint x: 282, endPoint y: 274, distance: 68.9
click at [282, 274] on tr "Heinz Worcestershire Sauce 1.5 gallon Weight Units g kg mg See more Volume Unit…" at bounding box center [409, 270] width 544 height 34
type input "232"
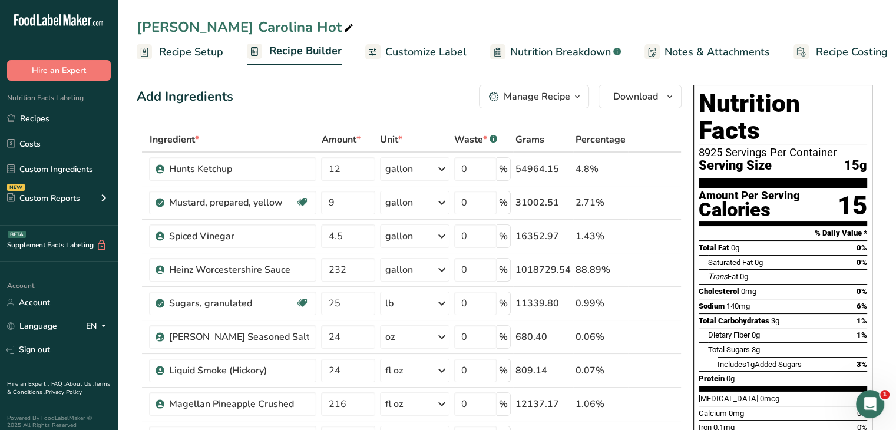
click at [443, 273] on div "Ingredient * Amount * Unit * Waste * .a-a{fill:#347362;}.b-a{fill:#fff;} Grams …" at bounding box center [409, 327] width 545 height 401
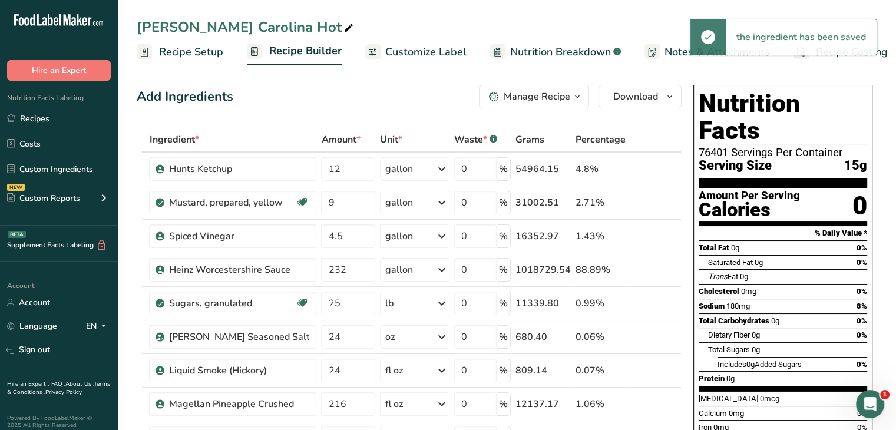
click at [440, 269] on icon at bounding box center [442, 269] width 14 height 21
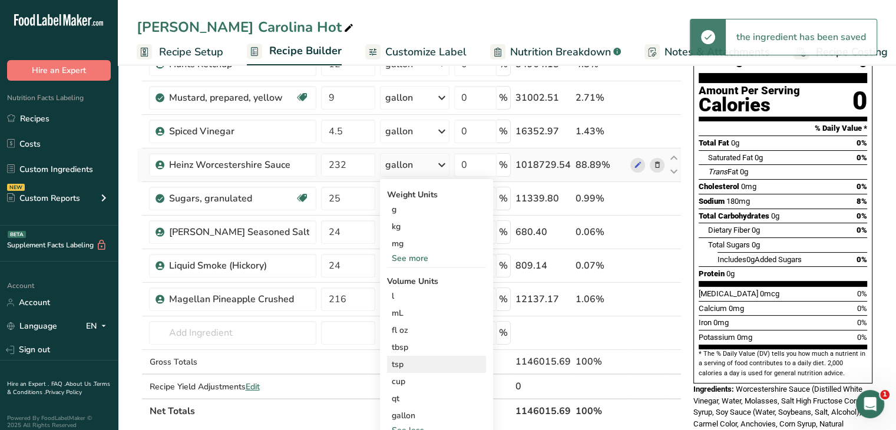
scroll to position [118, 0]
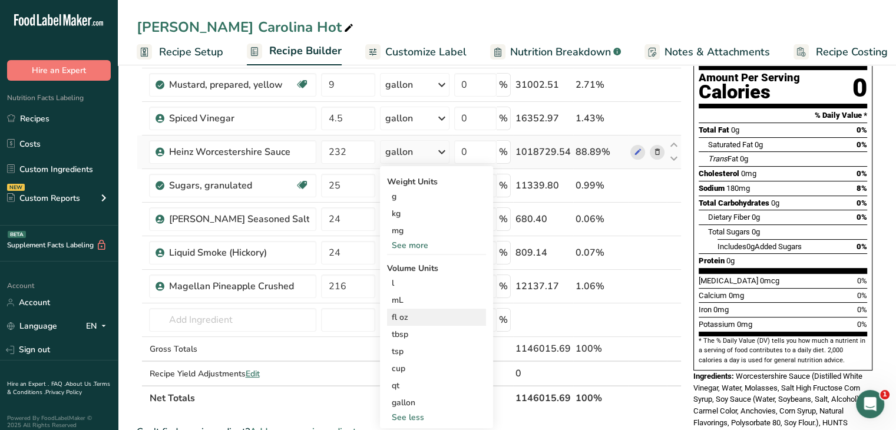
click at [422, 314] on div "fl oz" at bounding box center [437, 317] width 90 height 12
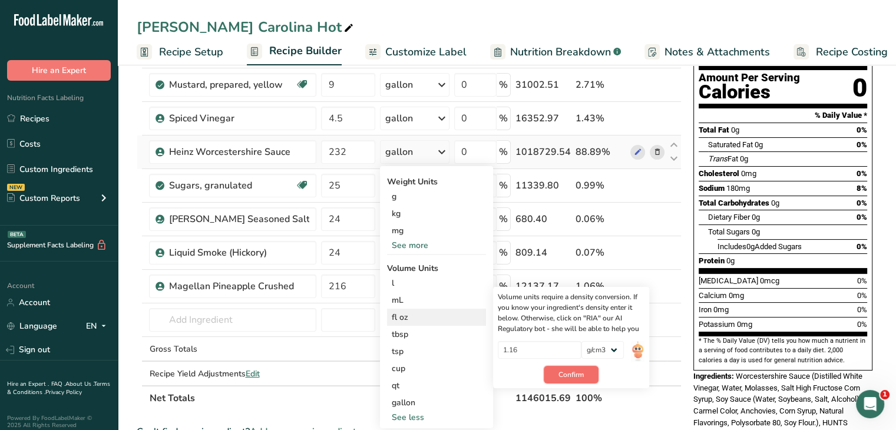
click at [558, 372] on span "Confirm" at bounding box center [570, 374] width 25 height 11
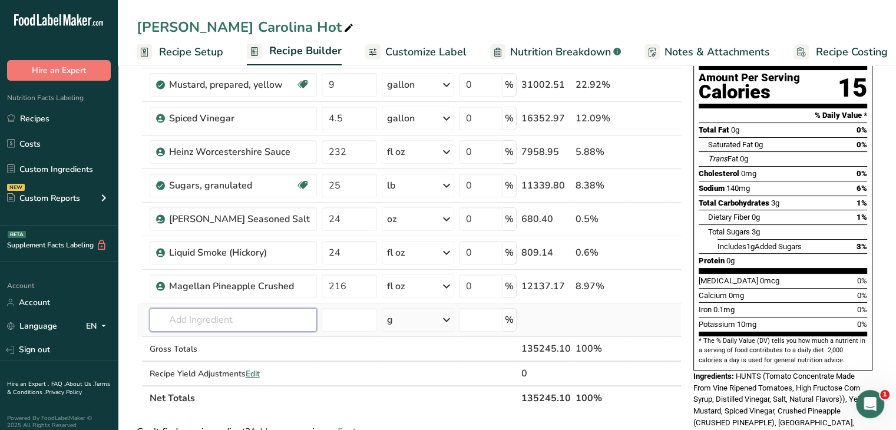
click at [210, 323] on input "text" at bounding box center [233, 320] width 167 height 24
type input "black pepper"
click at [231, 361] on p "2030 Spices, pepper, black" at bounding box center [214, 363] width 110 height 12
type input "Spices, pepper, black"
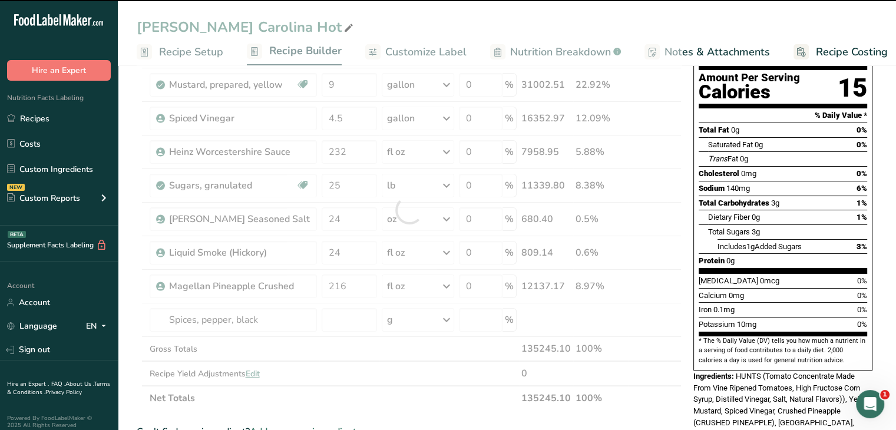
type input "0"
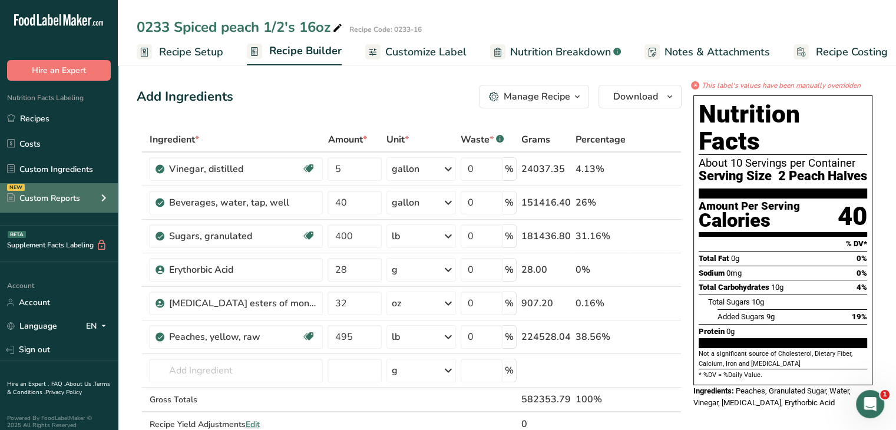
click at [56, 191] on div "NEW Custom Reports" at bounding box center [59, 197] width 118 height 29
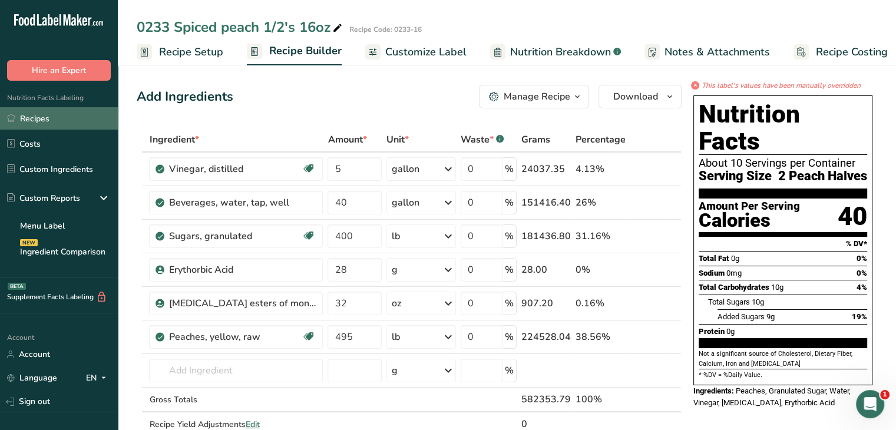
click at [52, 121] on link "Recipes" at bounding box center [59, 118] width 118 height 22
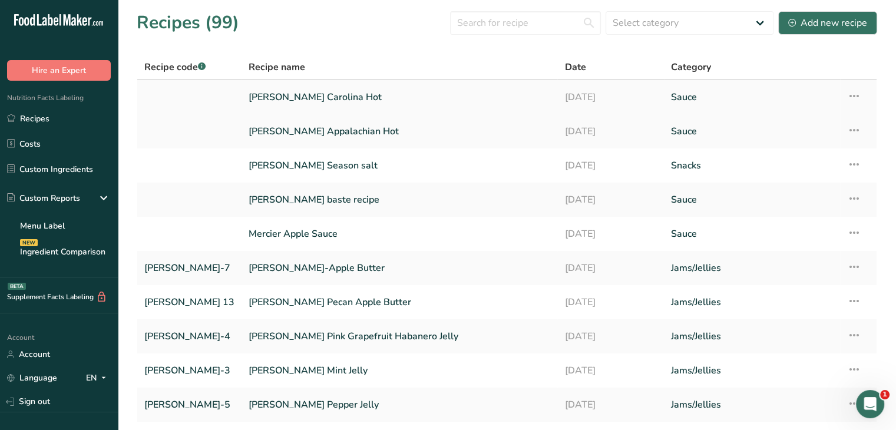
click at [299, 104] on link "Buck N Janes Carolina Hot" at bounding box center [400, 97] width 302 height 25
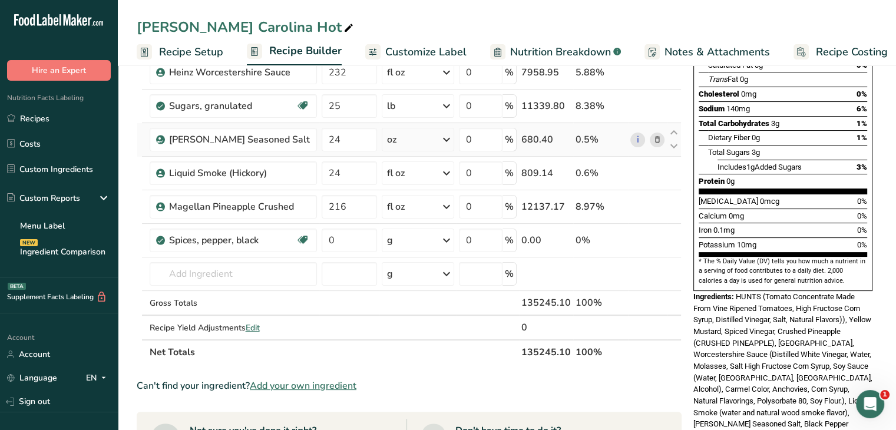
scroll to position [177, 0]
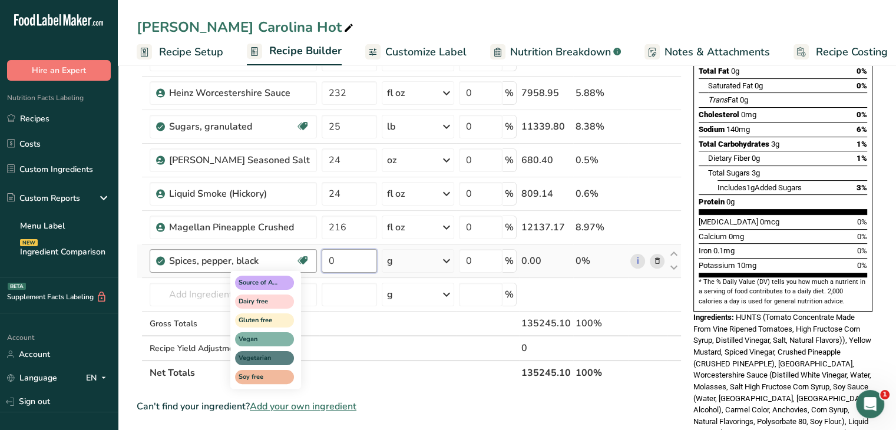
drag, startPoint x: 327, startPoint y: 256, endPoint x: 286, endPoint y: 259, distance: 41.3
click at [286, 259] on tr "Spices, pepper, black Source of Antioxidants Dairy free Gluten free Vegan Veget…" at bounding box center [409, 261] width 544 height 34
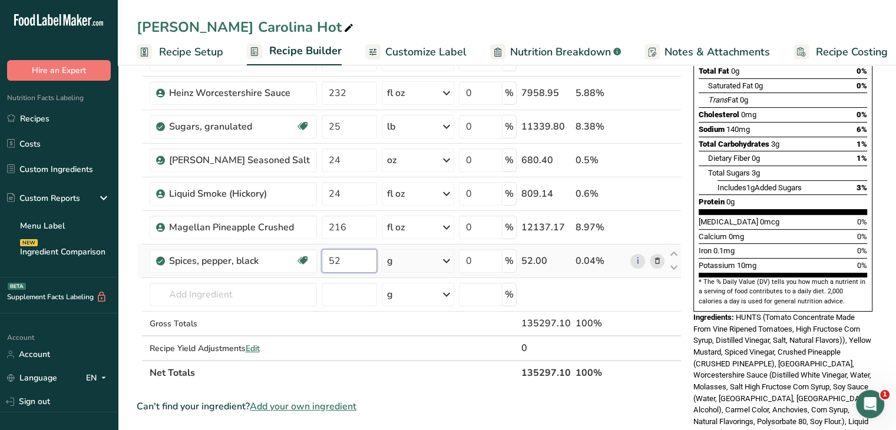
type input "52"
click at [447, 262] on div "Ingredient * Amount * Unit * Waste * .a-a{fill:#347362;}.b-a{fill:#fff;} Grams …" at bounding box center [409, 168] width 545 height 435
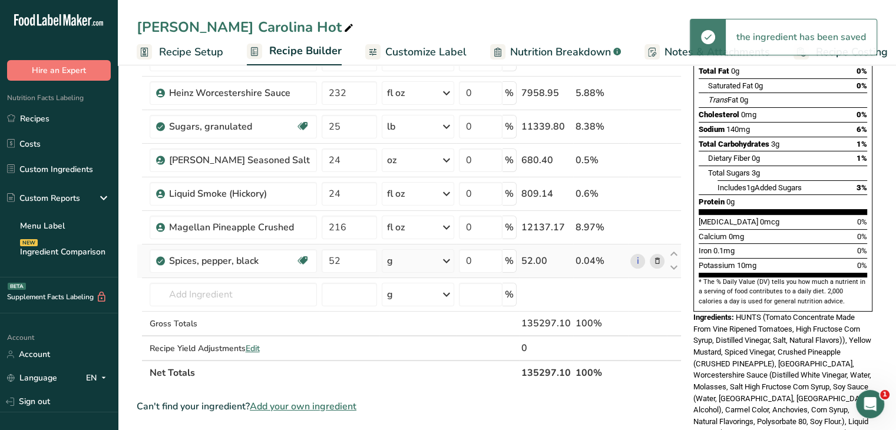
click at [447, 251] on icon at bounding box center [446, 260] width 14 height 21
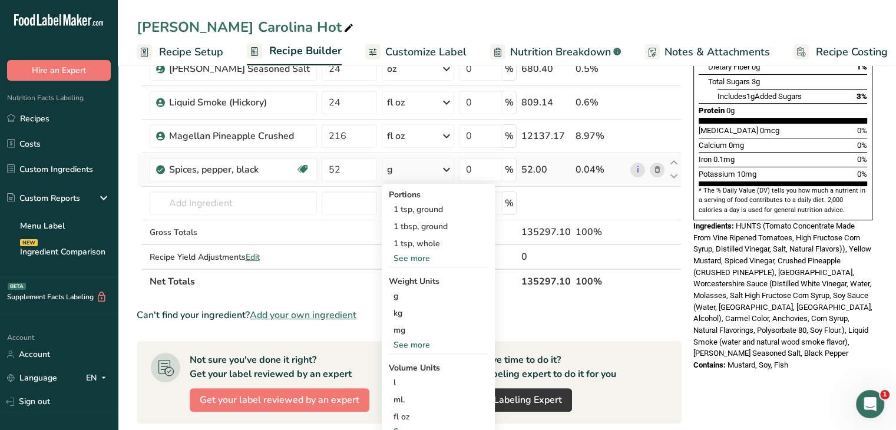
scroll to position [294, 0]
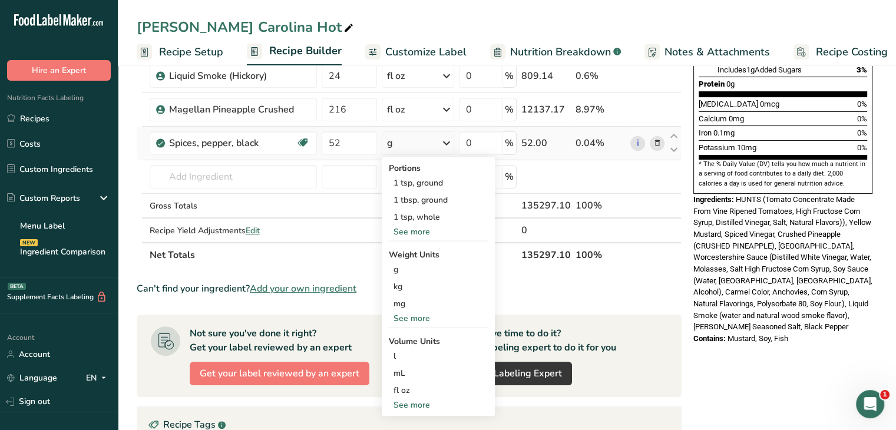
click at [408, 316] on div "See more" at bounding box center [438, 318] width 99 height 12
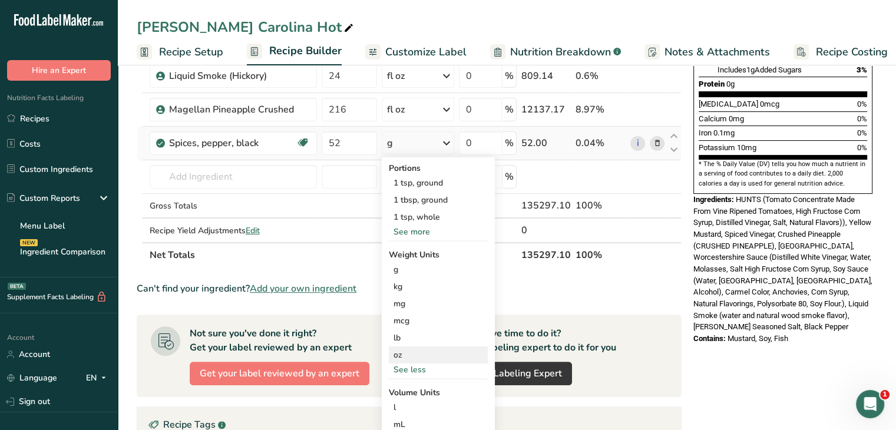
click at [398, 354] on div "oz" at bounding box center [438, 354] width 99 height 17
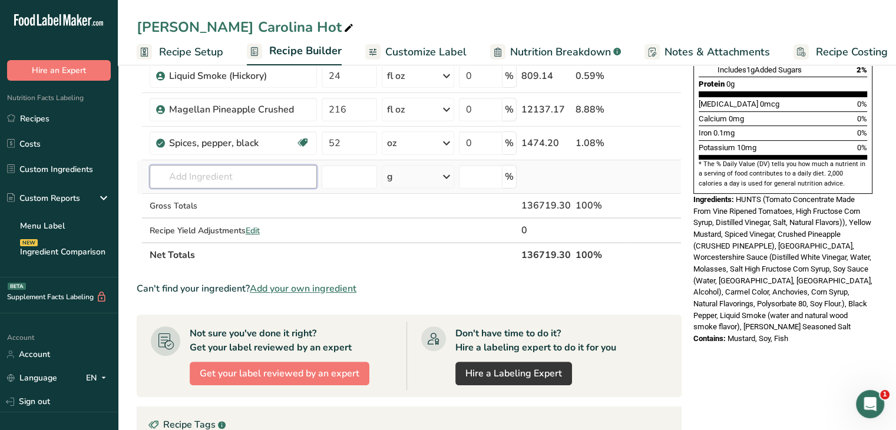
click at [257, 179] on input "text" at bounding box center [233, 177] width 167 height 24
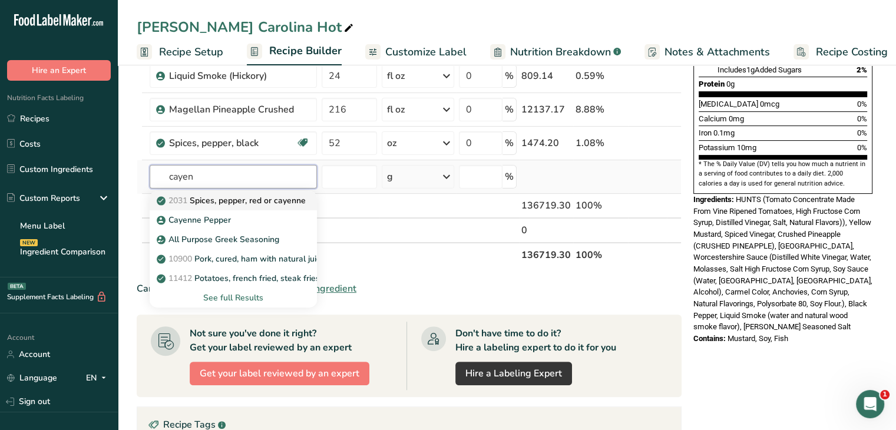
type input "cayen"
click at [260, 204] on p "2031 Spices, pepper, red or cayenne" at bounding box center [232, 200] width 147 height 12
type input "Spices, pepper, red or cayenne"
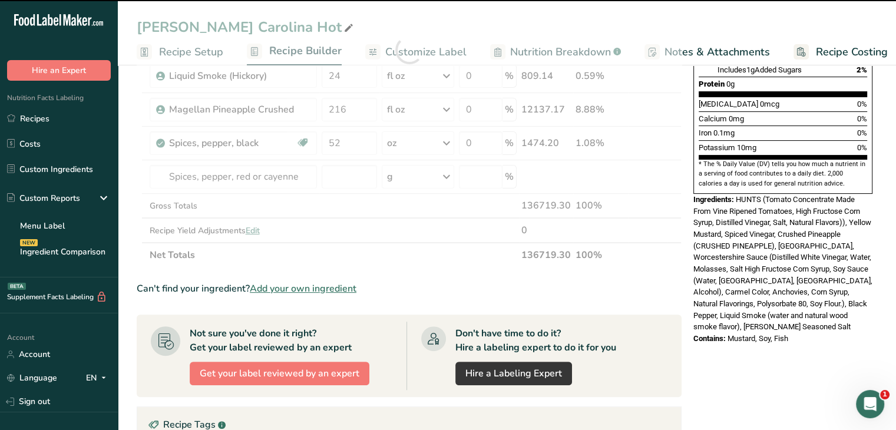
type input "0"
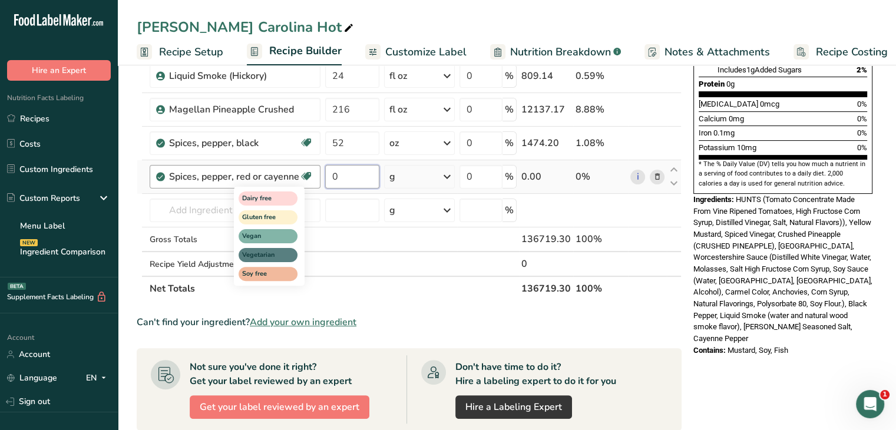
drag, startPoint x: 365, startPoint y: 183, endPoint x: 311, endPoint y: 178, distance: 54.4
click at [311, 178] on tr "Spices, pepper, red or cayenne Dairy free Gluten free Vegan Vegetarian Soy free…" at bounding box center [409, 177] width 544 height 34
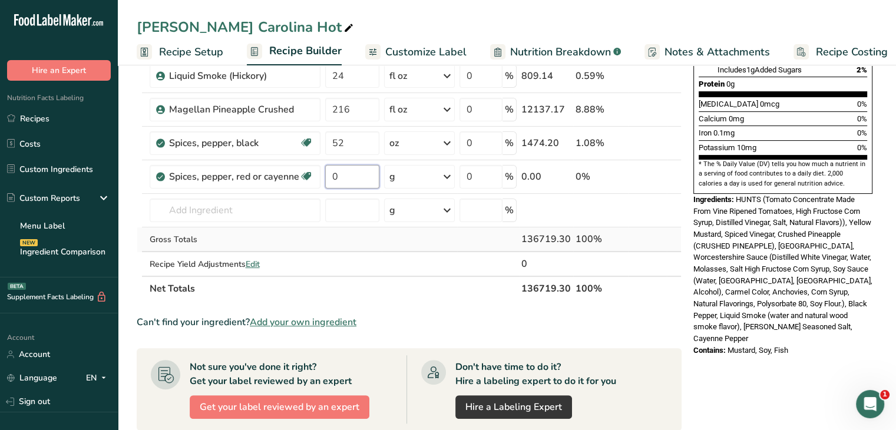
type input "2"
type input "32"
click at [452, 179] on div "Ingredient * Amount * Unit * Waste * .a-a{fill:#347362;}.b-a{fill:#fff;} Grams …" at bounding box center [409, 67] width 545 height 468
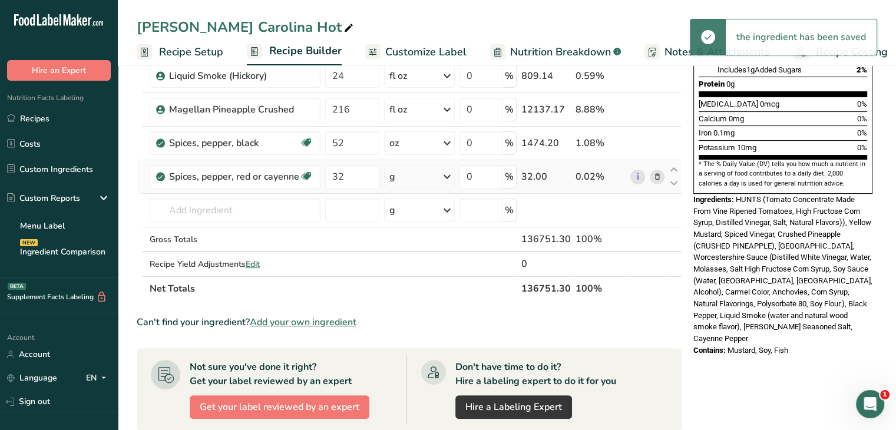
click at [447, 176] on icon at bounding box center [447, 176] width 14 height 21
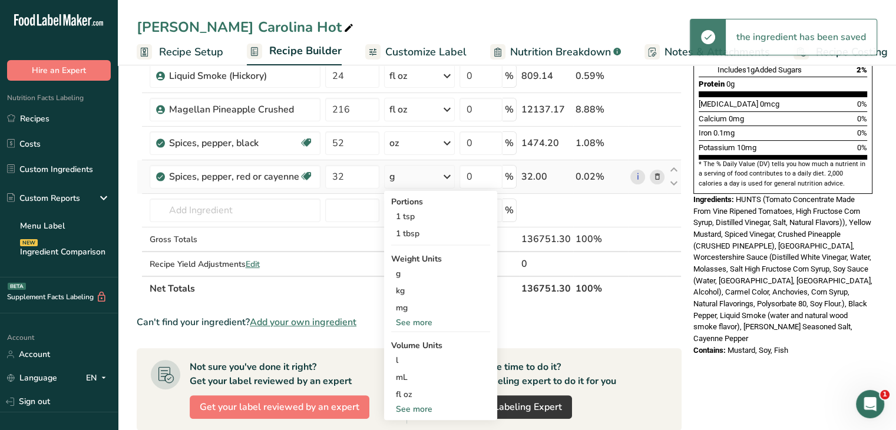
click at [420, 319] on div "See more" at bounding box center [440, 322] width 99 height 12
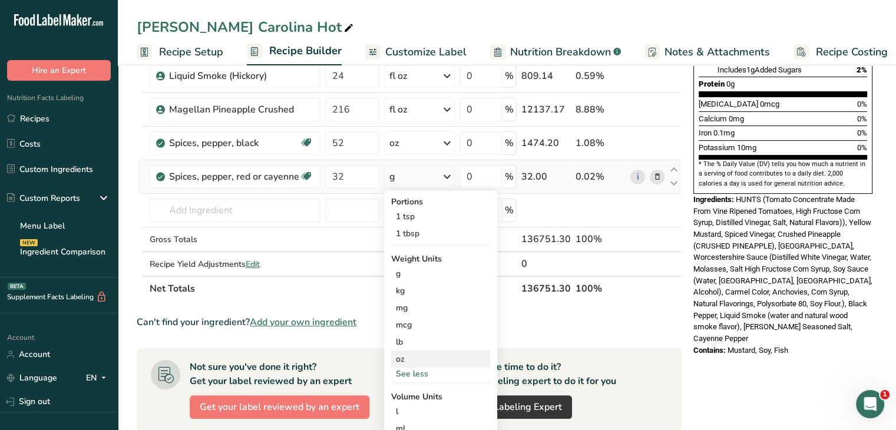
click at [414, 352] on div "oz" at bounding box center [440, 358] width 99 height 17
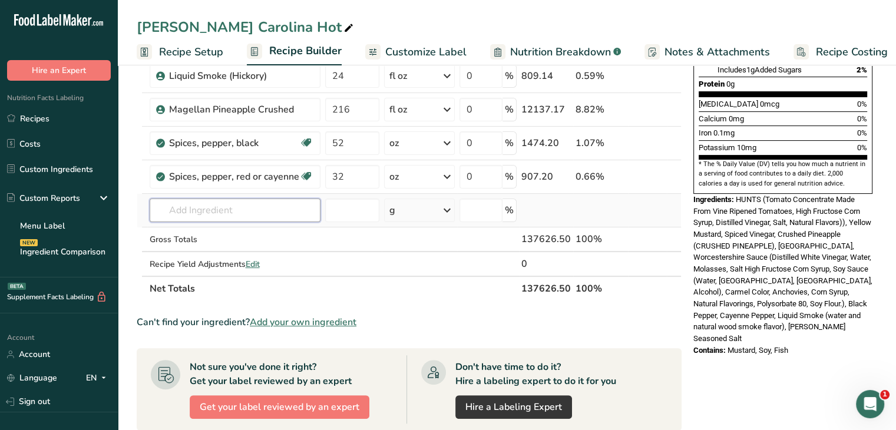
click at [265, 210] on input "text" at bounding box center [235, 210] width 171 height 24
type input "h"
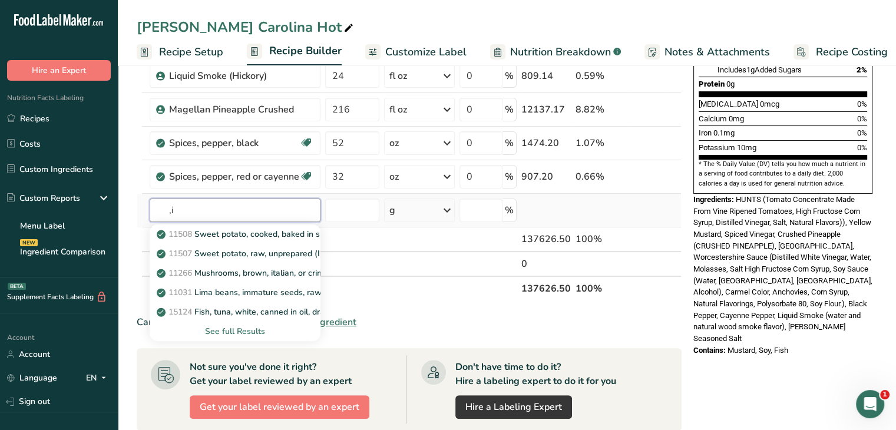
type input ","
type input "m"
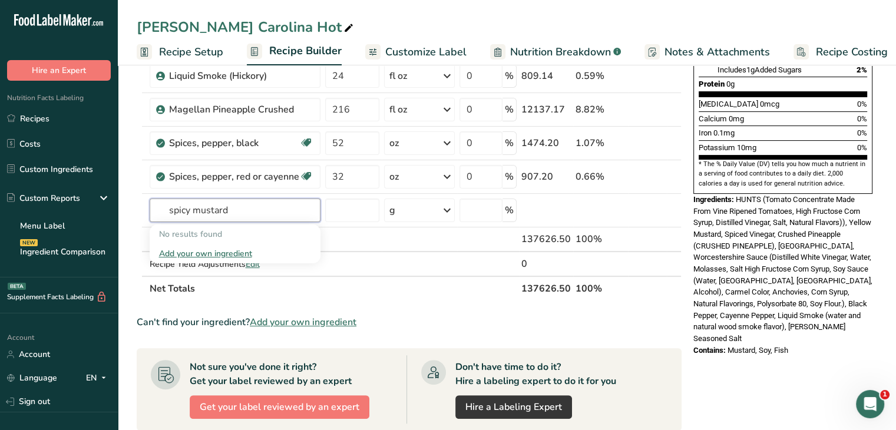
type input "spicy mustard"
